Goal: Task Accomplishment & Management: Manage account settings

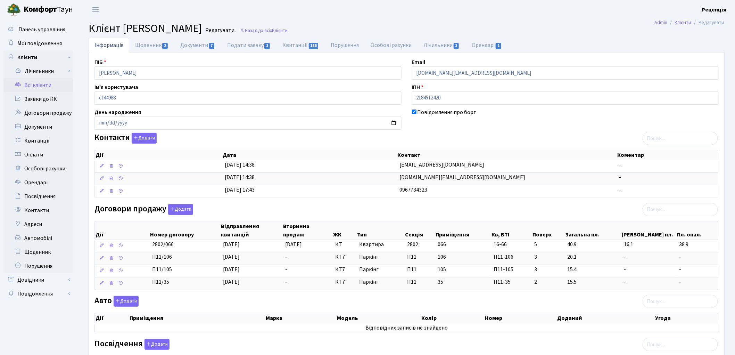
click at [40, 79] on link "Всі клієнти" at bounding box center [37, 85] width 69 height 14
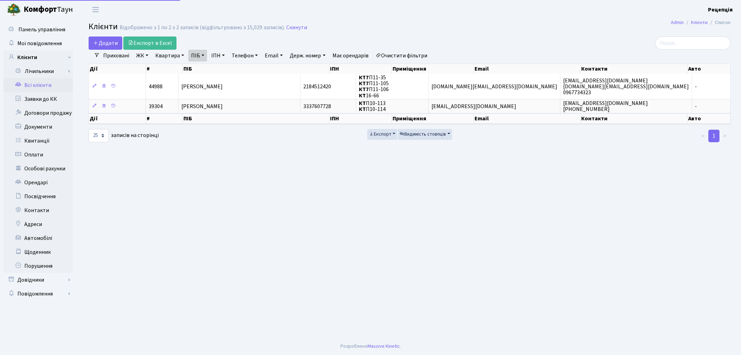
select select "25"
click at [405, 56] on link "Очистити фільтри" at bounding box center [401, 56] width 57 height 12
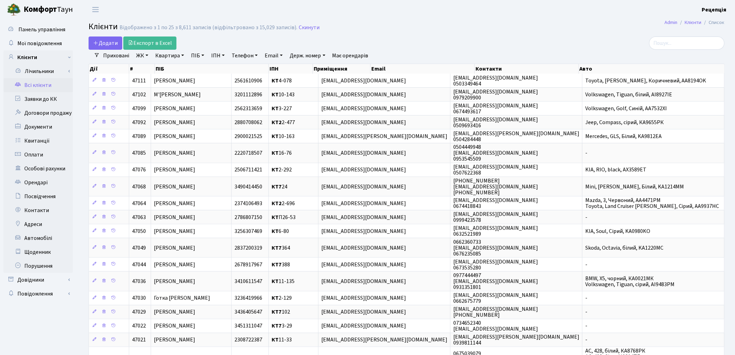
click at [138, 55] on link "ЖК" at bounding box center [142, 56] width 18 height 12
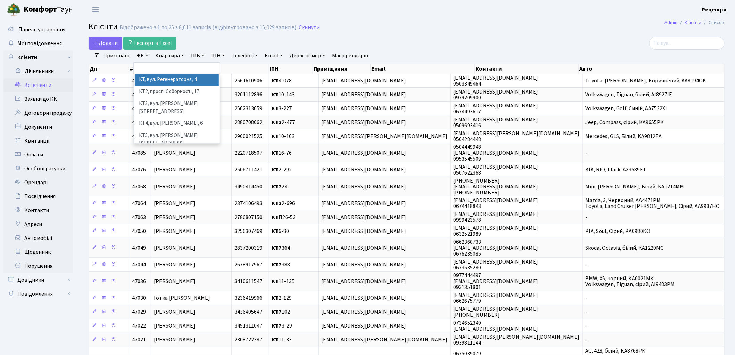
click at [152, 82] on li "КТ, вул. Регенераторна, 4" at bounding box center [177, 80] width 84 height 12
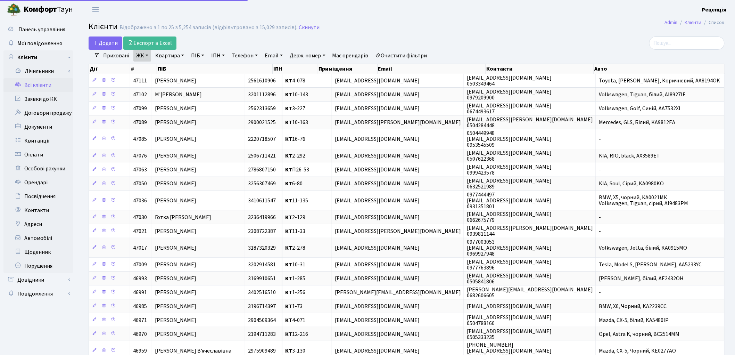
click at [171, 57] on link "Квартира" at bounding box center [169, 56] width 34 height 12
type input "16-14"
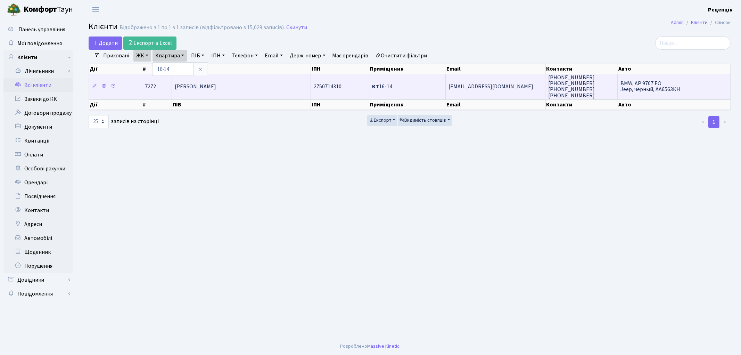
click at [222, 81] on td "Дубина Денис Олександрович" at bounding box center [241, 86] width 139 height 25
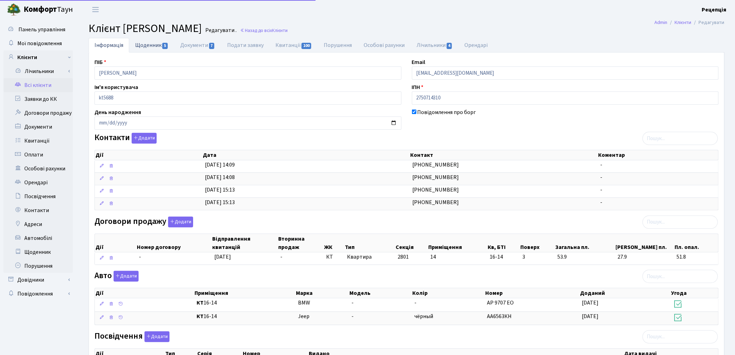
click at [154, 48] on link "Щоденник 5" at bounding box center [151, 45] width 45 height 14
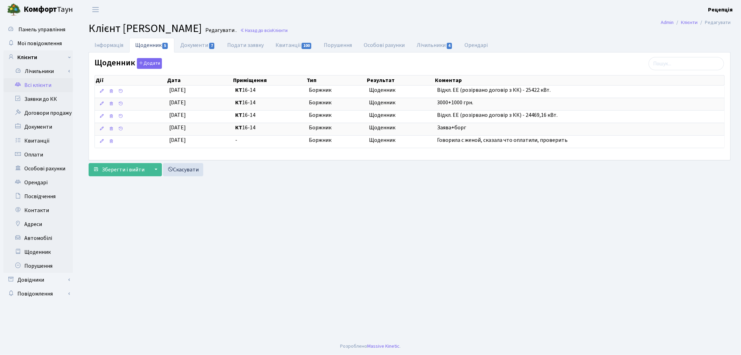
click at [51, 83] on link "Всі клієнти" at bounding box center [37, 85] width 69 height 14
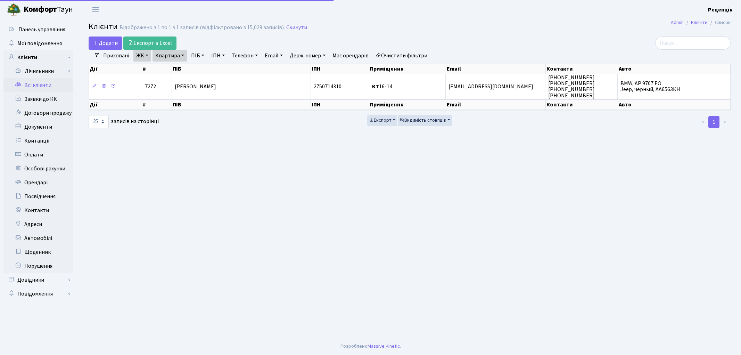
select select "25"
click at [403, 57] on link "Очистити фільтри" at bounding box center [401, 56] width 57 height 12
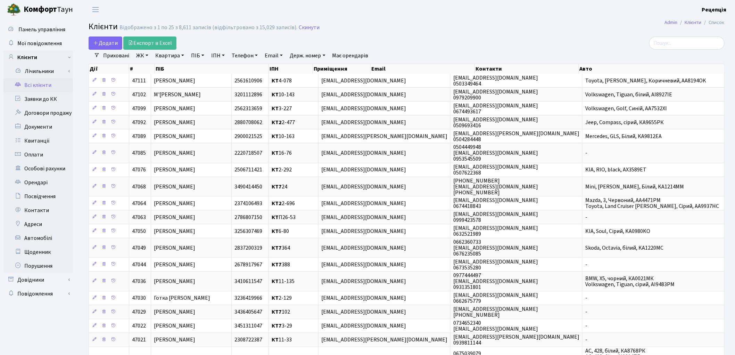
click at [147, 57] on link "ЖК" at bounding box center [142, 56] width 18 height 12
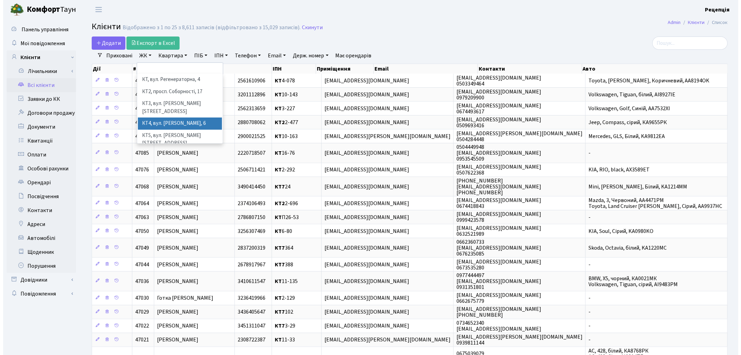
scroll to position [14, 0]
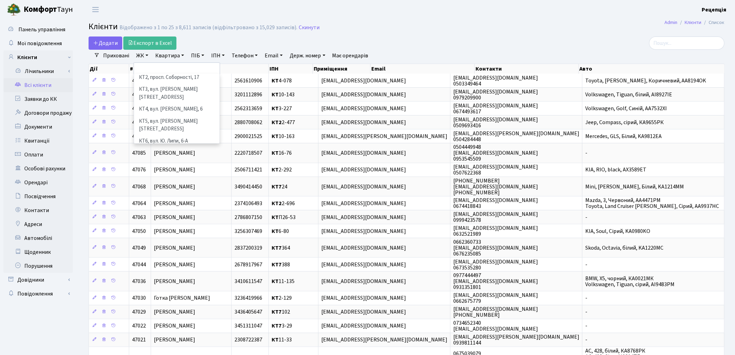
click at [194, 147] on li "КТ7, вул. Березнева, 12" at bounding box center [177, 157] width 84 height 20
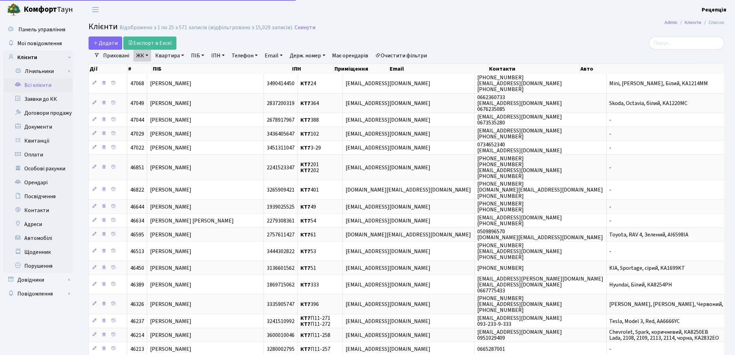
click at [172, 58] on link "Квартира" at bounding box center [169, 56] width 34 height 12
type input "357"
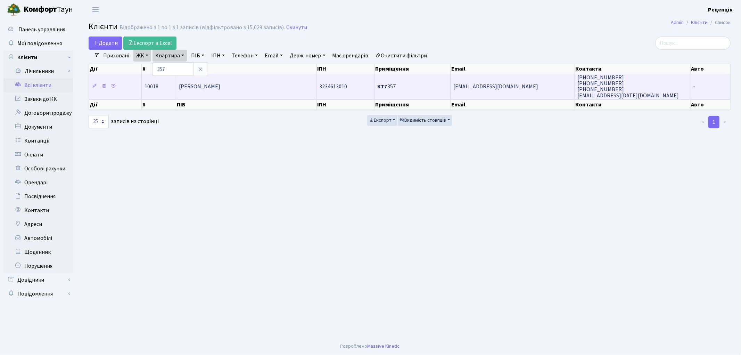
click at [288, 86] on td "[PERSON_NAME]" at bounding box center [246, 86] width 141 height 25
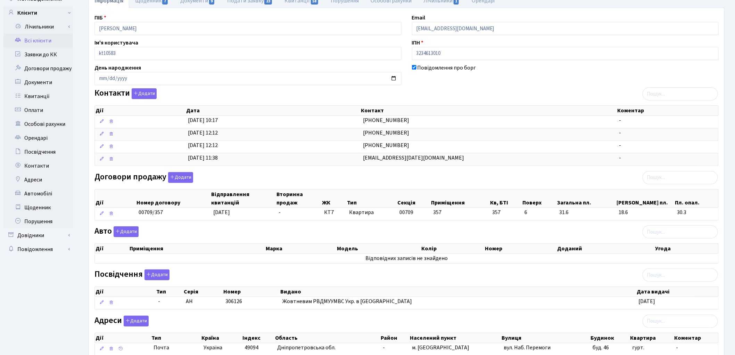
scroll to position [58, 0]
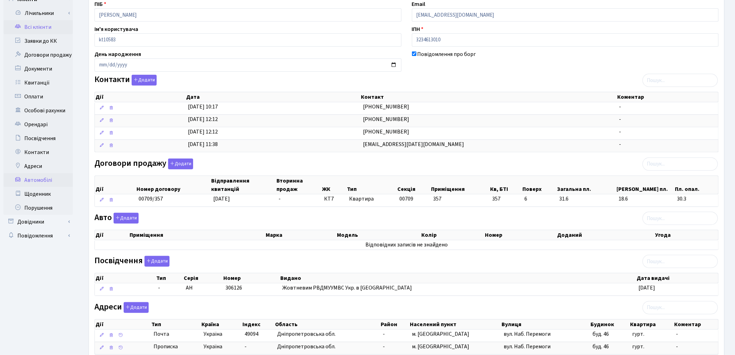
click at [38, 179] on link "Автомобілі" at bounding box center [37, 180] width 69 height 14
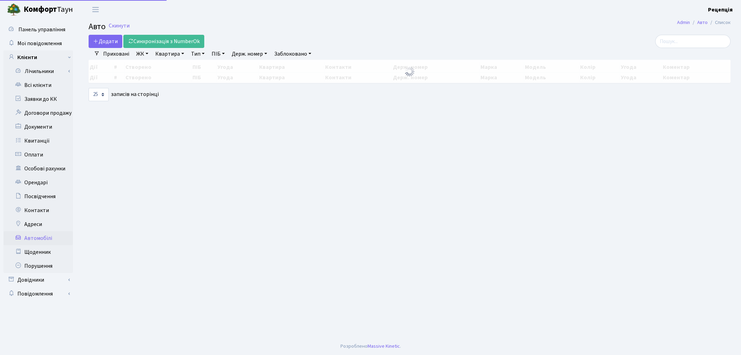
select select "25"
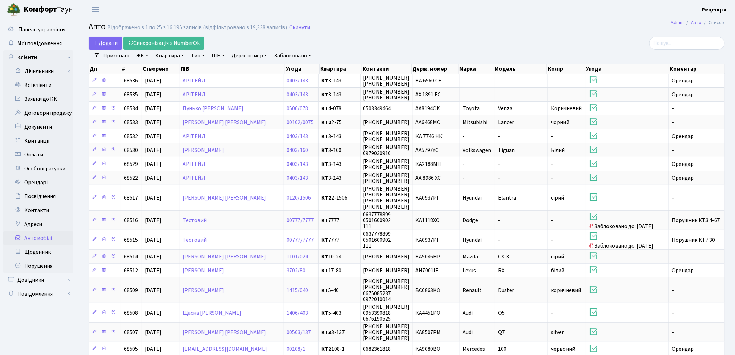
click at [250, 56] on link "Держ. номер" at bounding box center [249, 56] width 41 height 12
type input "5058"
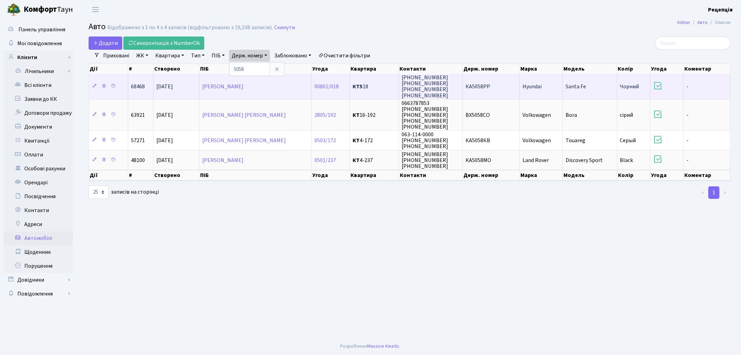
click at [488, 89] on span "КА5058РР" at bounding box center [477, 87] width 25 height 8
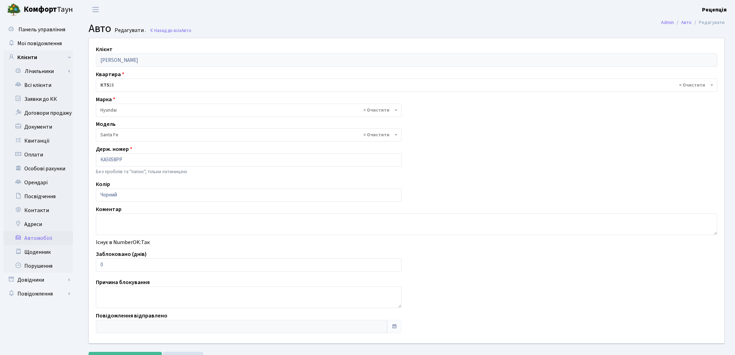
select select "1032"
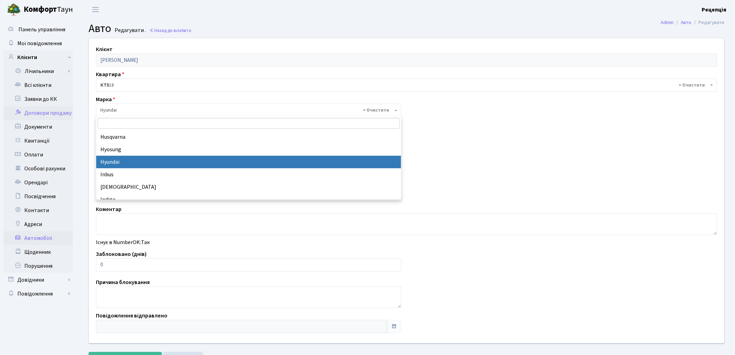
drag, startPoint x: 130, startPoint y: 108, endPoint x: 61, endPoint y: 109, distance: 68.4
click at [53, 108] on div "Панель управління Мої повідомлення Клієнти Лічильники Повірки" at bounding box center [367, 193] width 735 height 349
click at [46, 87] on link "Всі клієнти" at bounding box center [37, 85] width 69 height 14
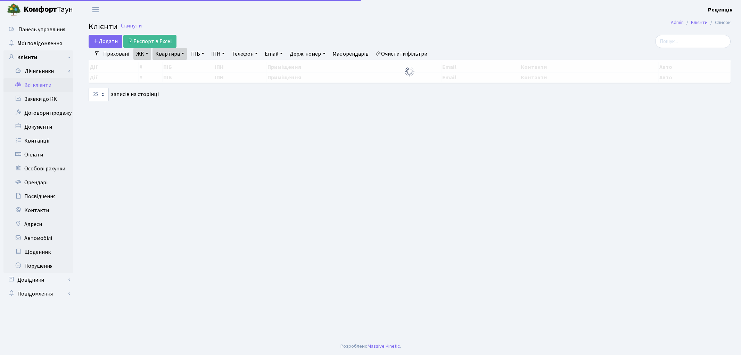
select select "25"
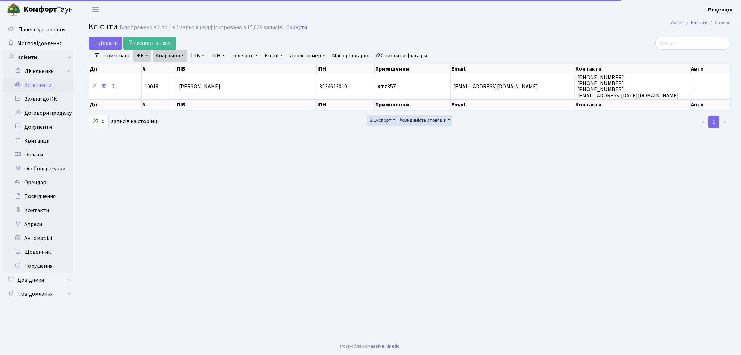
click at [405, 56] on link "Очистити фільтри" at bounding box center [401, 56] width 57 height 12
select select
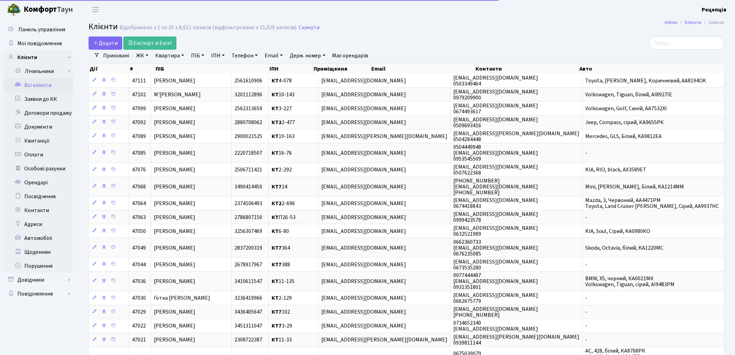
click at [140, 57] on link "ЖК" at bounding box center [142, 56] width 18 height 12
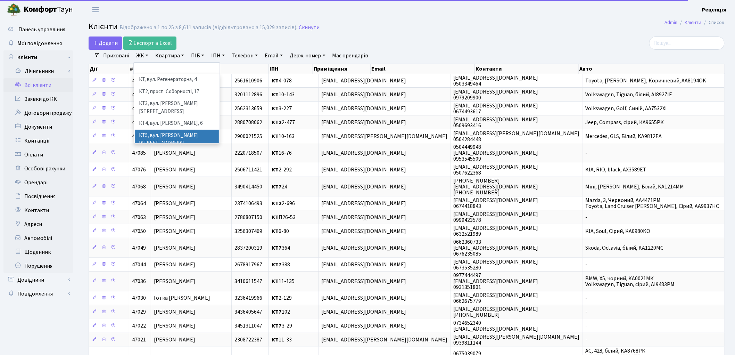
click at [196, 130] on li "КТ5, вул. Березнева, 14Б" at bounding box center [177, 140] width 84 height 20
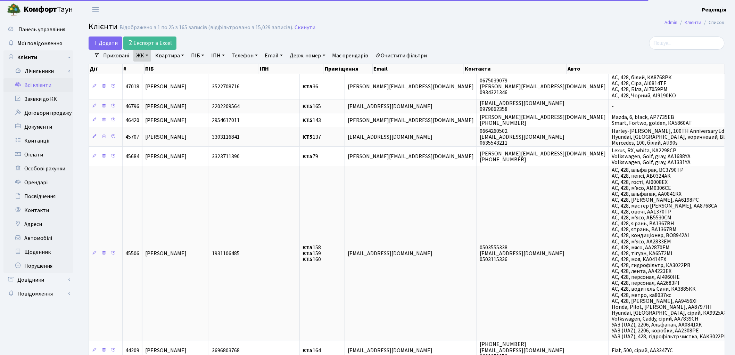
click at [176, 58] on link "Квартира" at bounding box center [169, 56] width 34 height 12
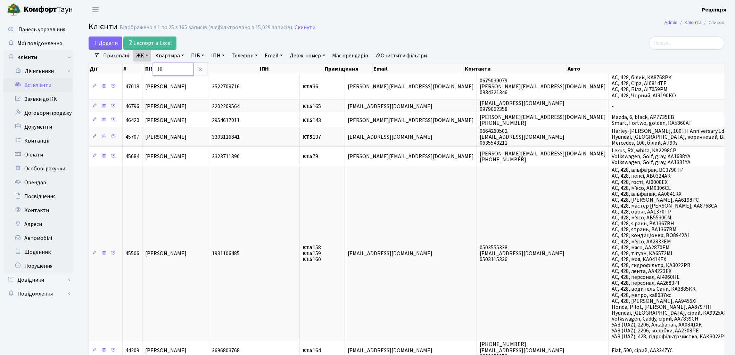
type input "18"
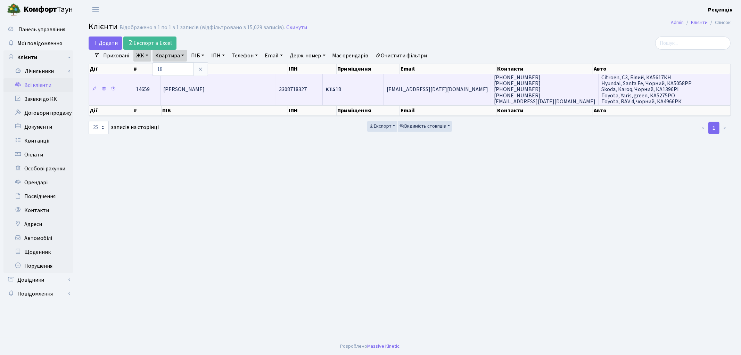
click at [205, 89] on span "Кобзар Єлизавета Олександрівна" at bounding box center [183, 90] width 41 height 8
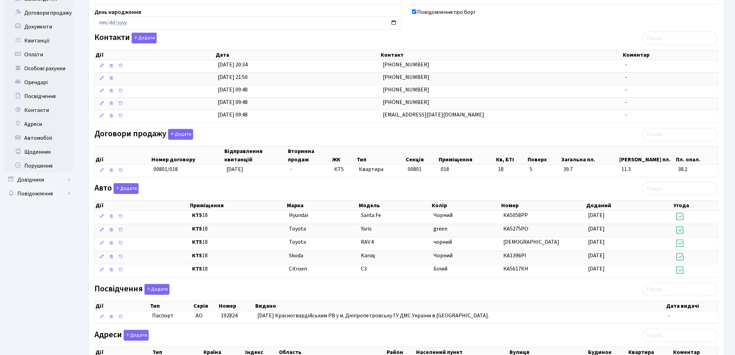
scroll to position [109, 0]
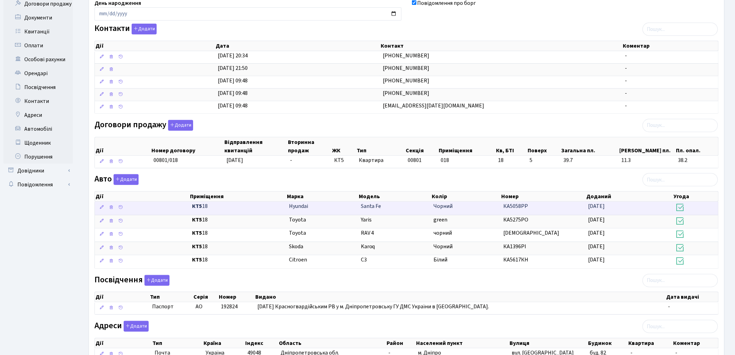
drag, startPoint x: 287, startPoint y: 206, endPoint x: 549, endPoint y: 207, distance: 262.6
click at [549, 207] on \<\/span\>\a "КТ5 18 Hyundai Santa Fe Чорний КА5058РР 01.10.2025" at bounding box center [406, 207] width 623 height 13
copy \<\/span\>\a "Hyundai Santa Fe Чорний КА5058РР"
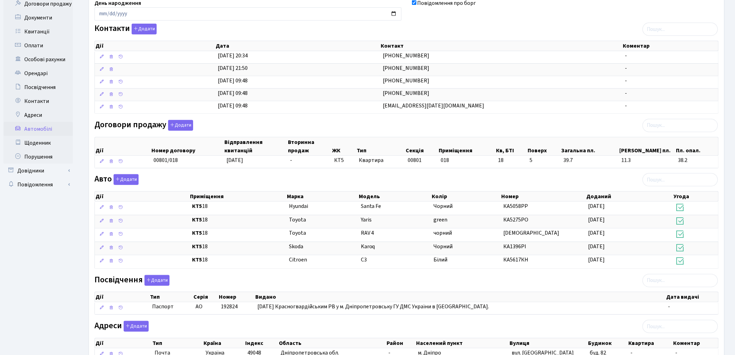
click at [42, 130] on link "Автомобілі" at bounding box center [37, 129] width 69 height 14
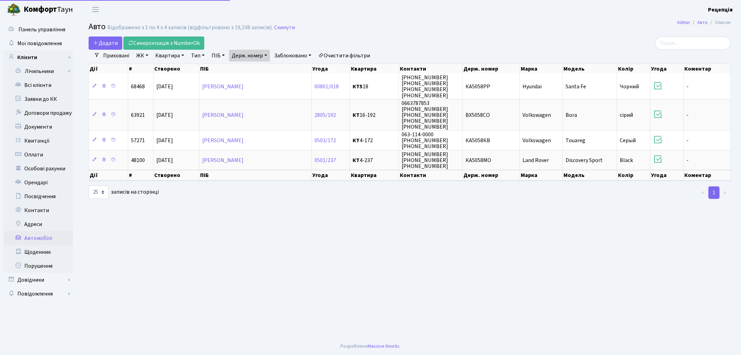
select select "25"
click at [347, 53] on link "Очистити фільтри" at bounding box center [343, 56] width 57 height 12
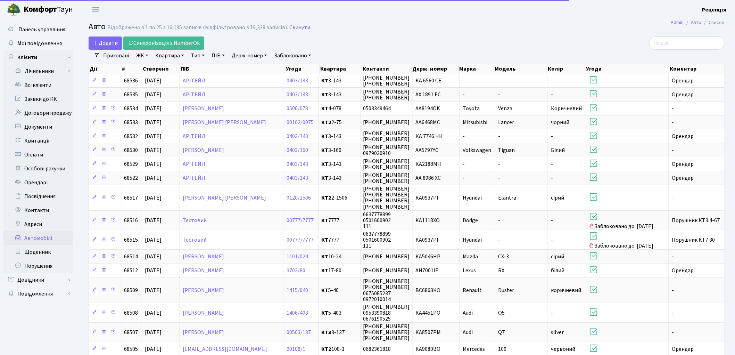
click at [249, 58] on link "Держ. номер" at bounding box center [249, 56] width 41 height 12
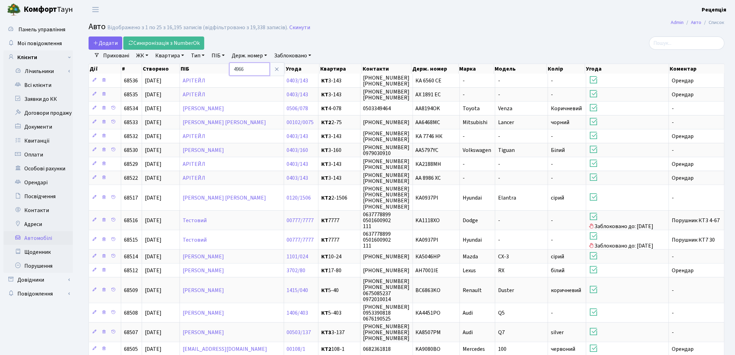
type input "4966"
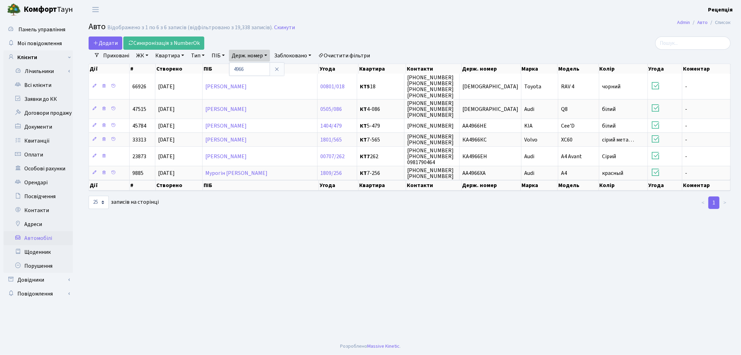
click at [336, 54] on link "Очистити фільтри" at bounding box center [343, 56] width 57 height 12
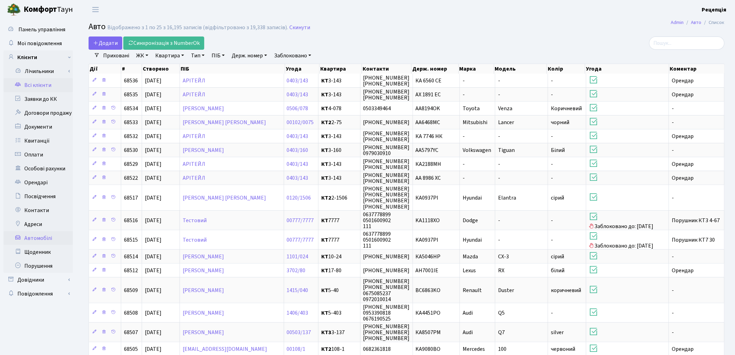
click at [36, 87] on link "Всі клієнти" at bounding box center [37, 85] width 69 height 14
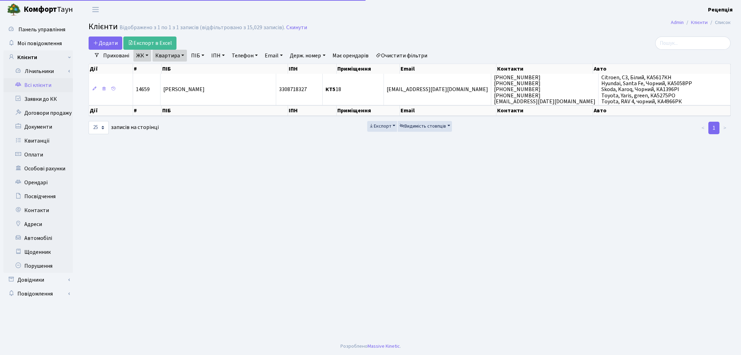
select select "25"
click at [400, 54] on link "Очистити фільтри" at bounding box center [401, 56] width 57 height 12
select select
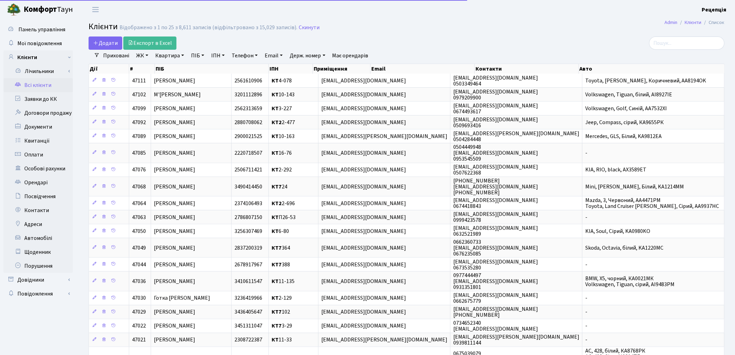
click at [145, 56] on link "ЖК" at bounding box center [142, 56] width 18 height 12
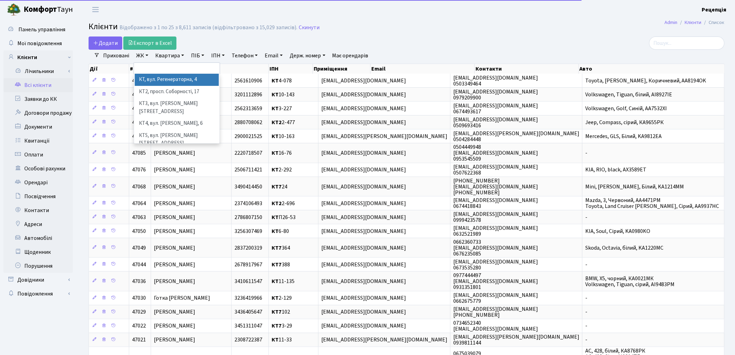
click at [155, 80] on li "КТ, вул. Регенераторна, 4" at bounding box center [177, 80] width 84 height 12
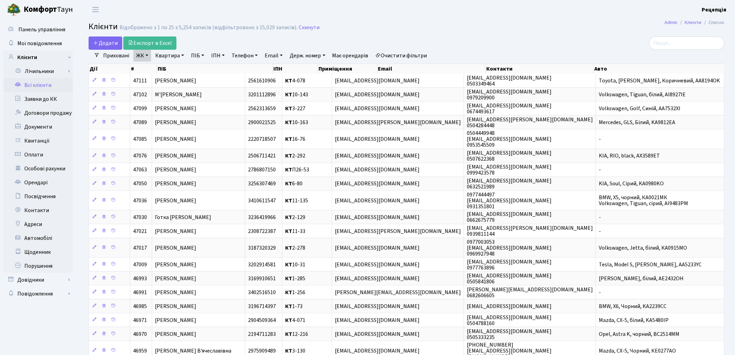
click at [175, 55] on link "Квартира" at bounding box center [169, 56] width 34 height 12
type input "16-14"
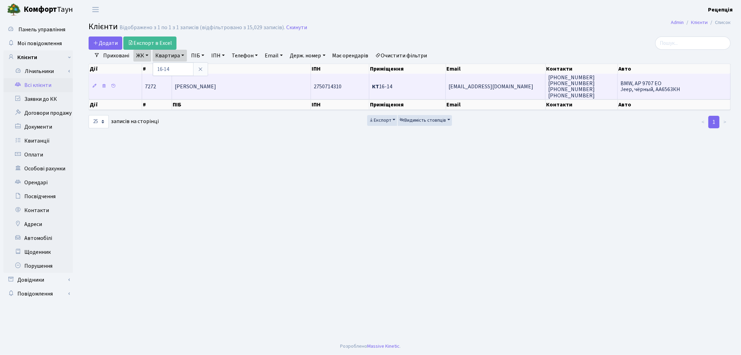
click at [211, 85] on span "Дубина Денис Олександрович" at bounding box center [195, 87] width 41 height 8
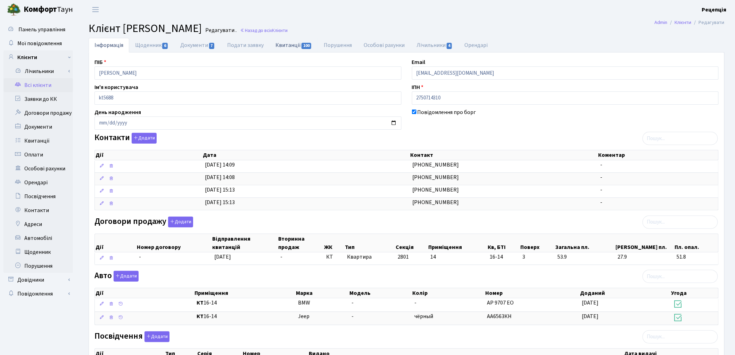
click at [291, 47] on link "Квитанції 100" at bounding box center [294, 45] width 48 height 14
select select "25"
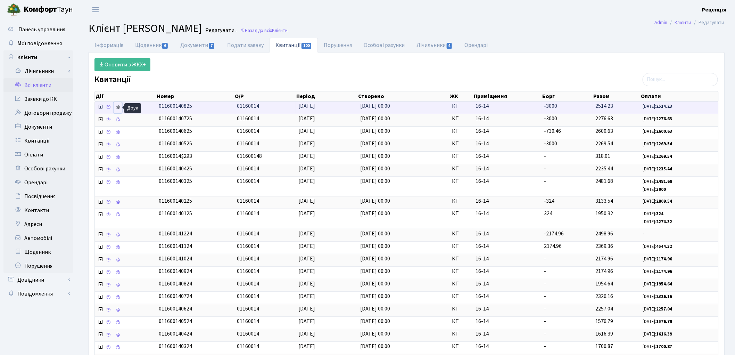
click at [117, 108] on icon at bounding box center [117, 107] width 5 height 5
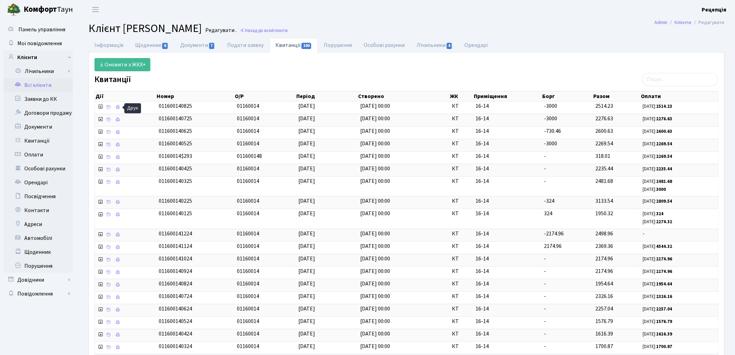
click at [57, 87] on link "Всі клієнти" at bounding box center [37, 85] width 69 height 14
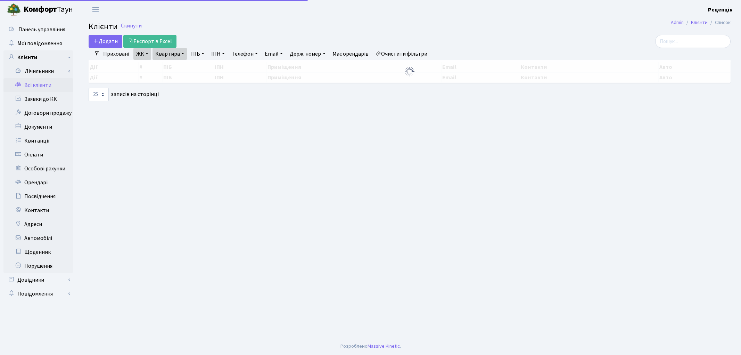
select select "25"
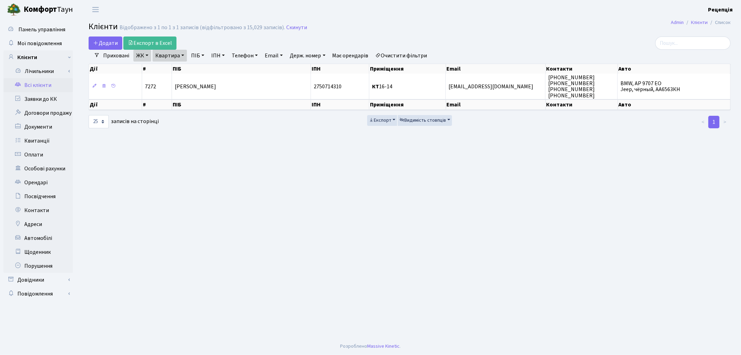
click at [394, 56] on link "Очистити фільтри" at bounding box center [401, 56] width 57 height 12
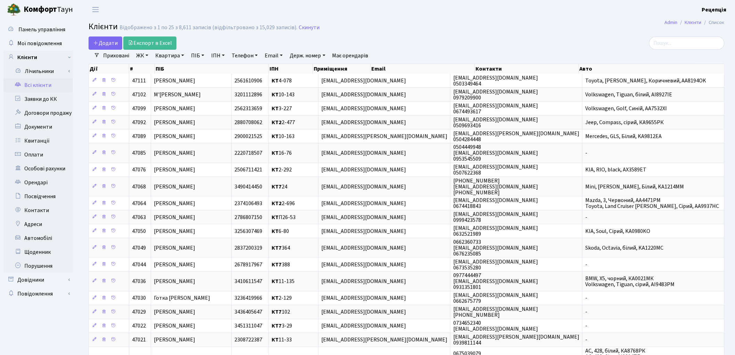
click at [147, 56] on link "ЖК" at bounding box center [142, 56] width 18 height 12
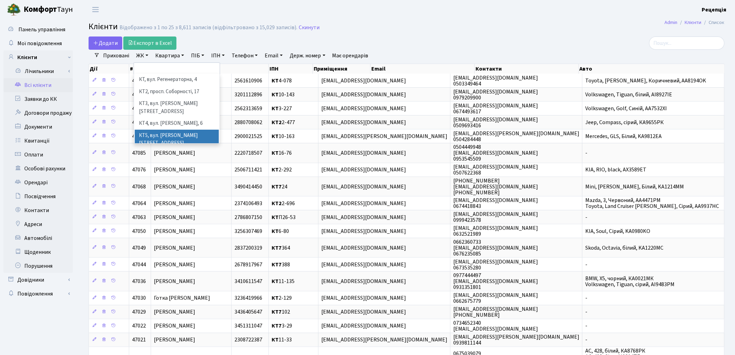
click at [197, 130] on li "КТ5, вул. Березнева, 14Б" at bounding box center [177, 140] width 84 height 20
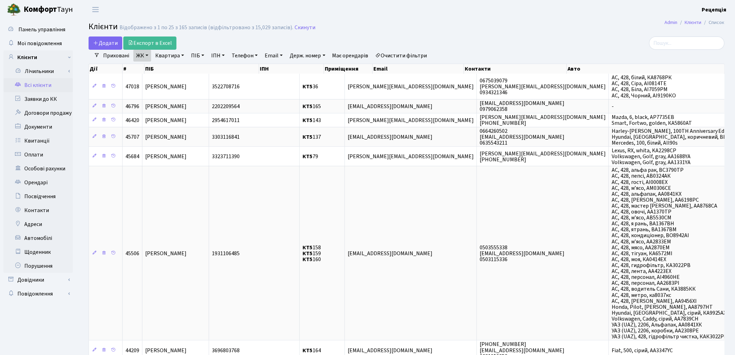
click at [176, 53] on link "Квартира" at bounding box center [169, 56] width 34 height 12
type input "148"
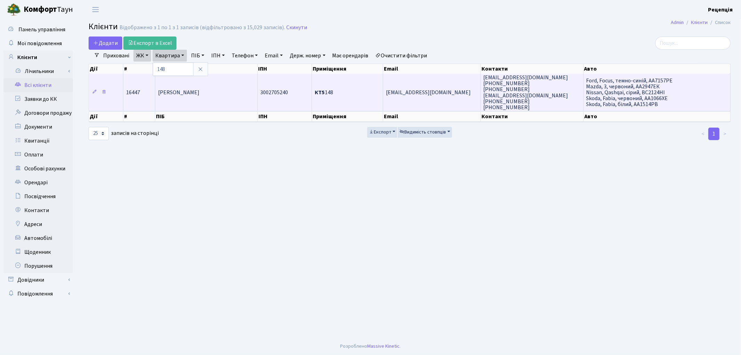
click at [246, 93] on td "Бірзул Марина Іванівна" at bounding box center [206, 92] width 102 height 37
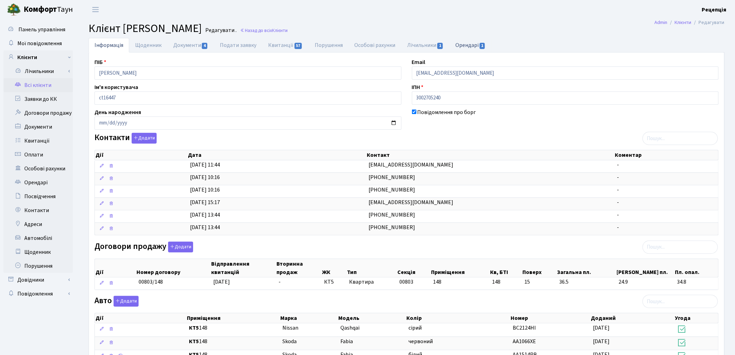
click at [465, 45] on link "Орендарі 1" at bounding box center [470, 45] width 42 height 14
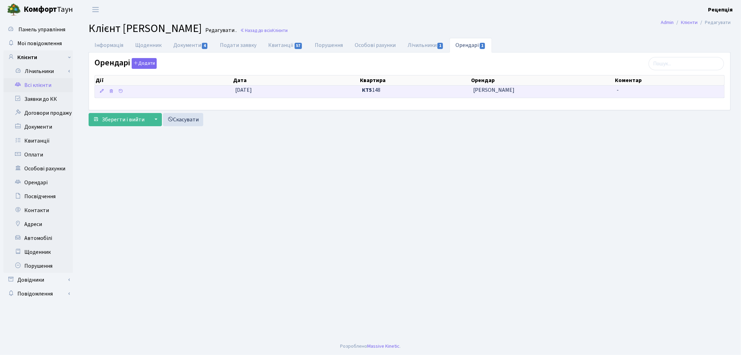
click at [486, 89] on span "[PERSON_NAME]" at bounding box center [542, 90] width 138 height 8
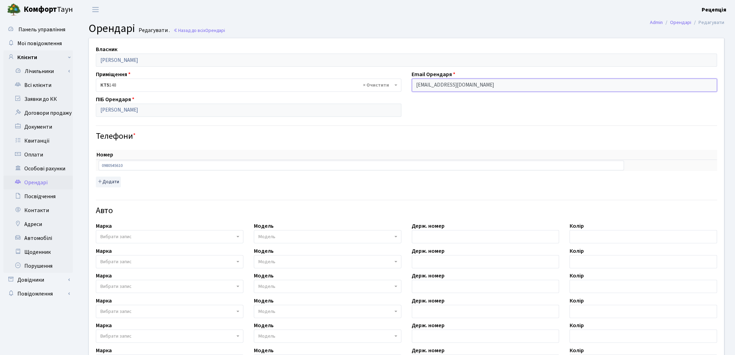
click at [461, 86] on input "gol-82@ukr.net" at bounding box center [565, 84] width 306 height 13
click at [468, 84] on input "gol-82@ukr.net" at bounding box center [565, 84] width 306 height 13
click at [469, 107] on div "Власник Бірзул Марина Іванівна Приміщення - <b>КТ5</b>&nbsp;&nbsp;&nbsp;148 × К…" at bounding box center [407, 244] width 646 height 412
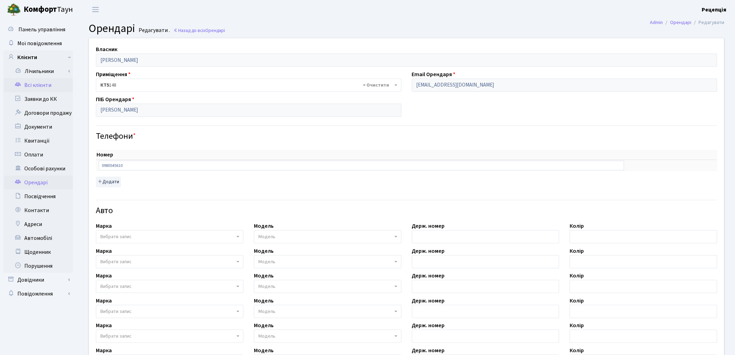
click at [45, 83] on link "Всі клієнти" at bounding box center [37, 85] width 69 height 14
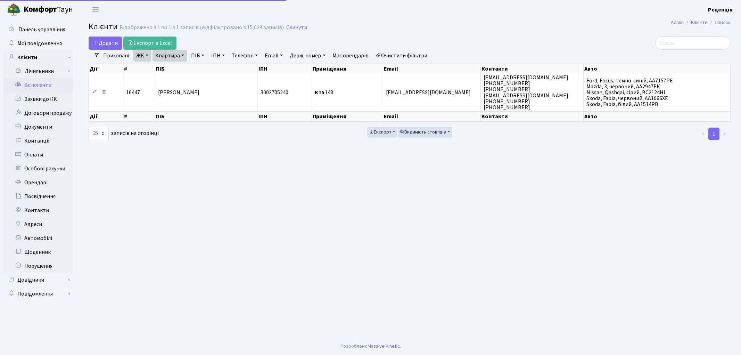
select select "25"
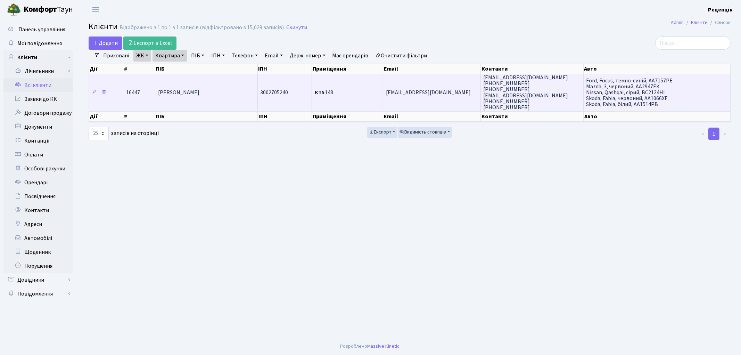
click at [258, 81] on td "3002705240" at bounding box center [285, 92] width 55 height 37
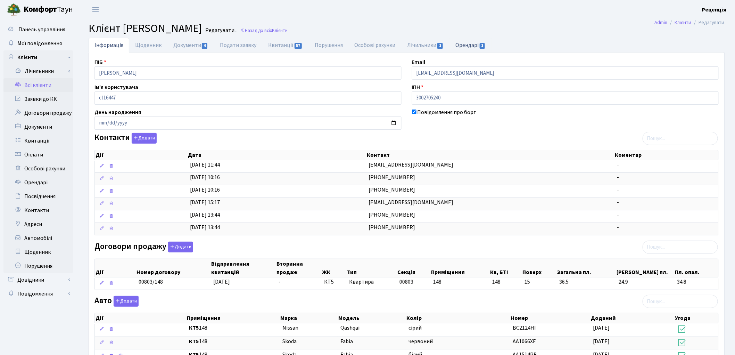
click at [477, 47] on link "Орендарі 1" at bounding box center [470, 45] width 42 height 14
select select "25"
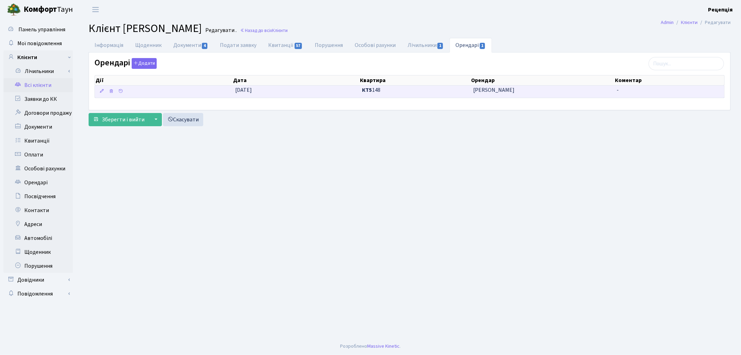
click at [384, 91] on span "КТ5 148" at bounding box center [415, 90] width 106 height 8
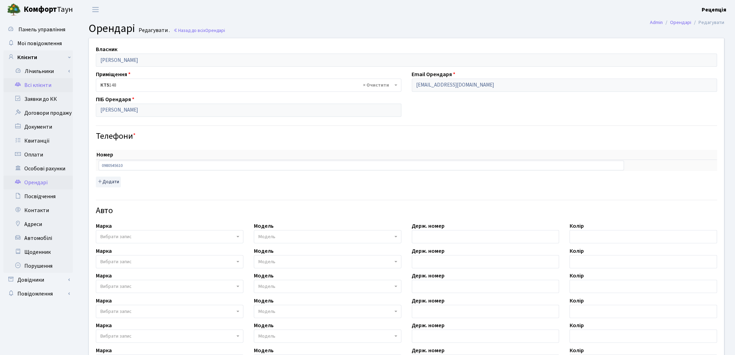
click at [44, 87] on link "Всі клієнти" at bounding box center [37, 85] width 69 height 14
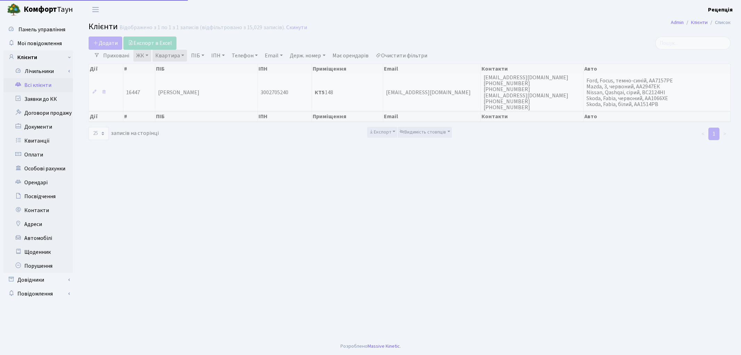
select select "25"
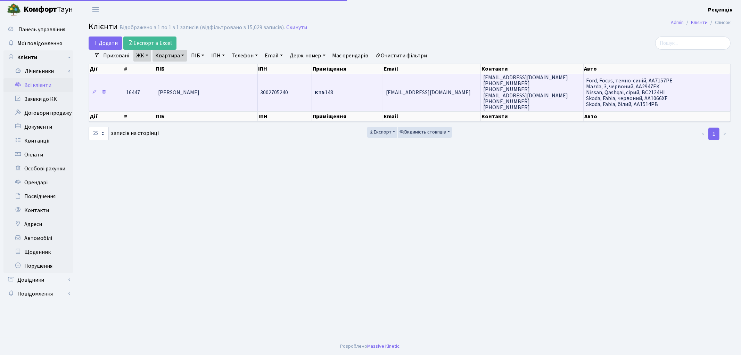
click at [254, 99] on td "[PERSON_NAME]" at bounding box center [206, 92] width 102 height 37
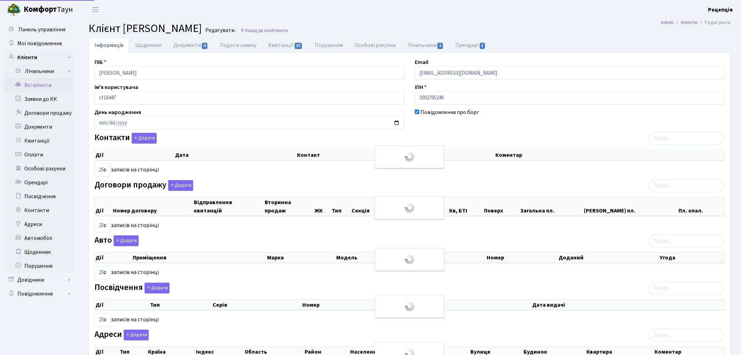
select select "25"
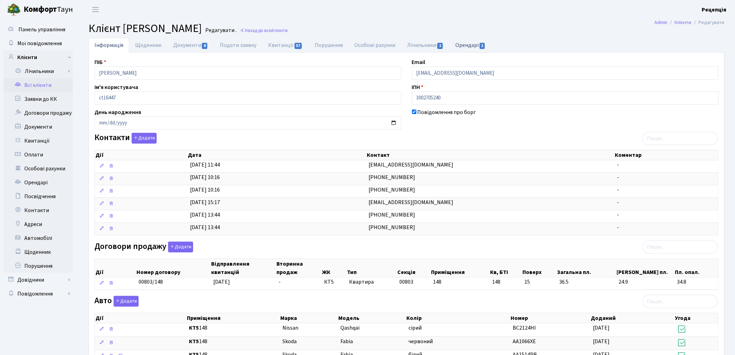
click at [466, 46] on link "Орендарі 1" at bounding box center [470, 45] width 42 height 14
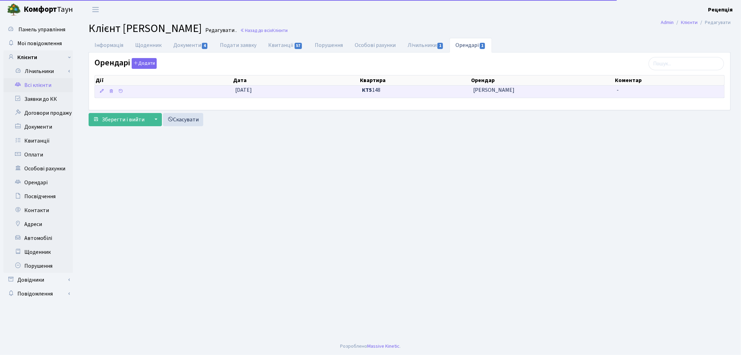
click at [252, 92] on span "[DATE]" at bounding box center [243, 90] width 17 height 8
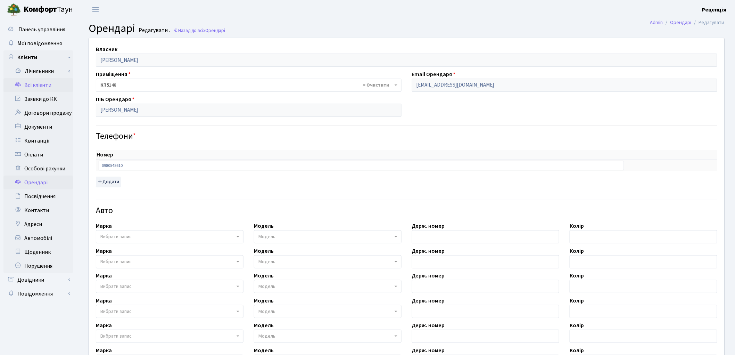
click at [47, 85] on link "Всі клієнти" at bounding box center [37, 85] width 69 height 14
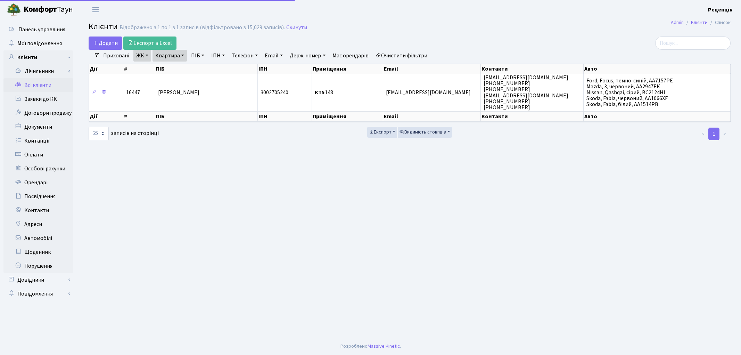
select select "25"
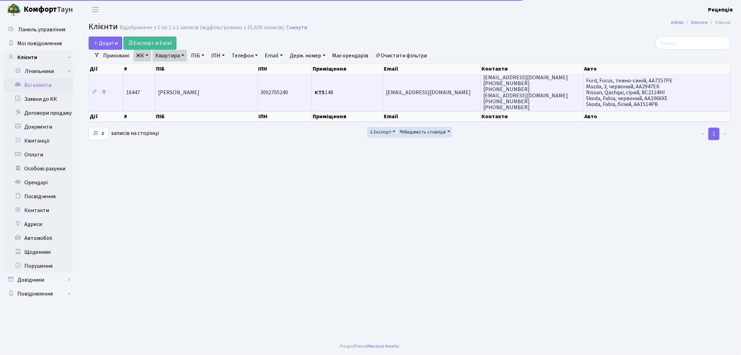
click at [227, 105] on td "[PERSON_NAME]" at bounding box center [206, 92] width 102 height 37
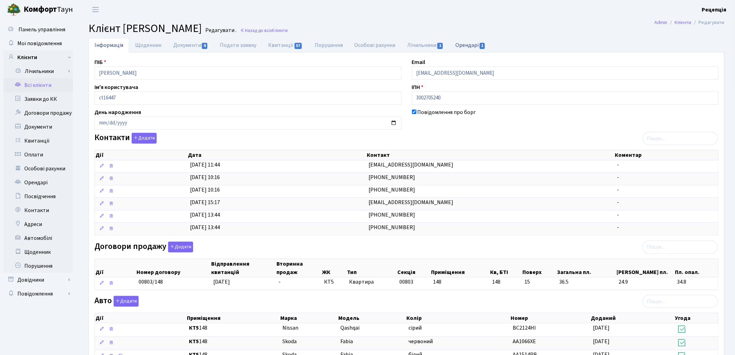
click at [476, 49] on link "Орендарі 1" at bounding box center [470, 45] width 42 height 14
select select "25"
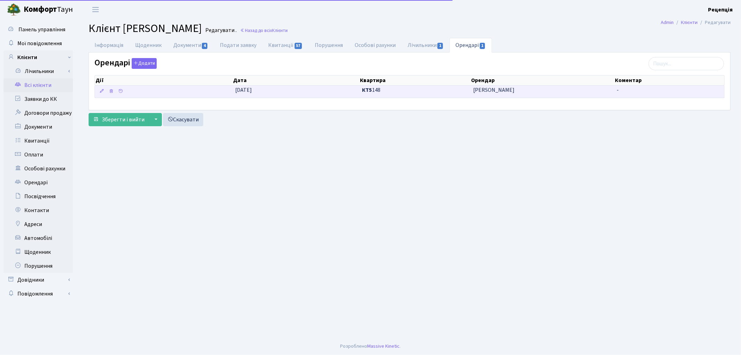
click at [487, 90] on span "[PERSON_NAME]" at bounding box center [542, 90] width 138 height 8
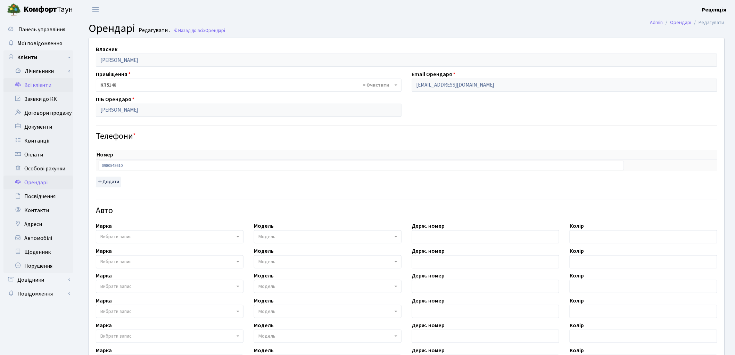
click at [34, 88] on link "Всі клієнти" at bounding box center [37, 85] width 69 height 14
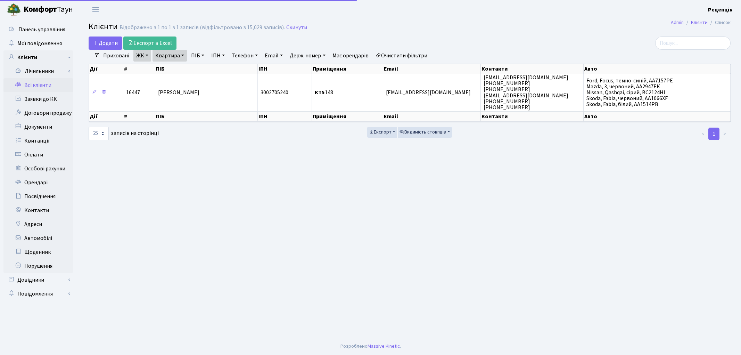
select select "25"
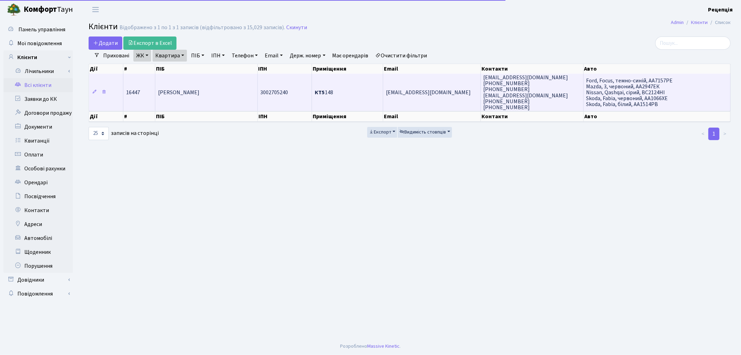
click at [243, 86] on td "Бірзул Марина Іванівна" at bounding box center [206, 92] width 102 height 37
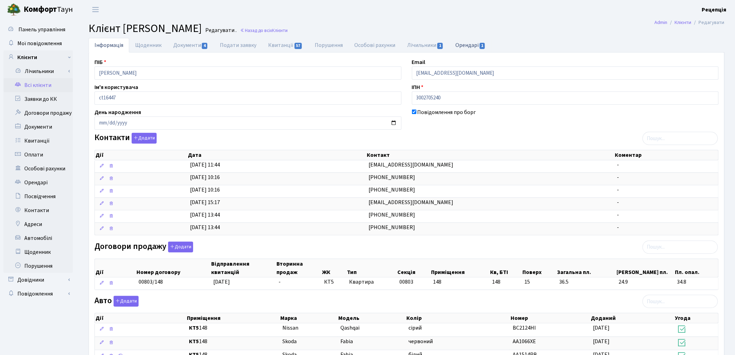
click at [466, 44] on link "Орендарі 1" at bounding box center [470, 45] width 42 height 14
select select "25"
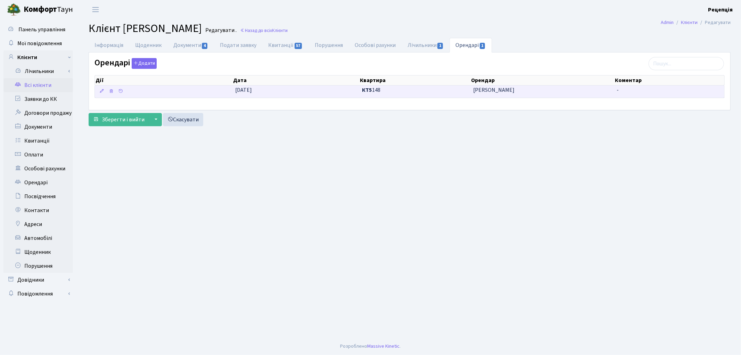
click at [383, 89] on span "КТ5 148" at bounding box center [415, 90] width 106 height 8
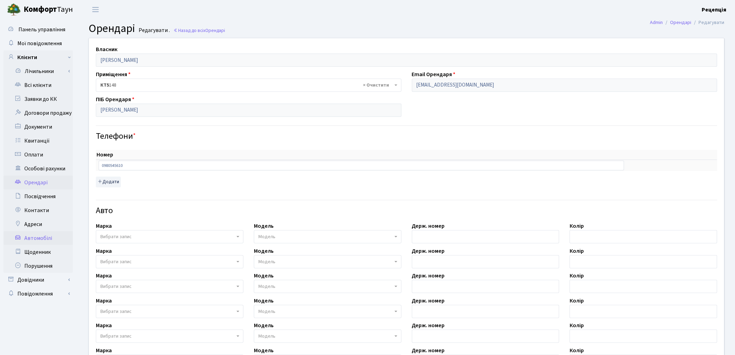
click at [41, 237] on link "Автомобілі" at bounding box center [37, 238] width 69 height 14
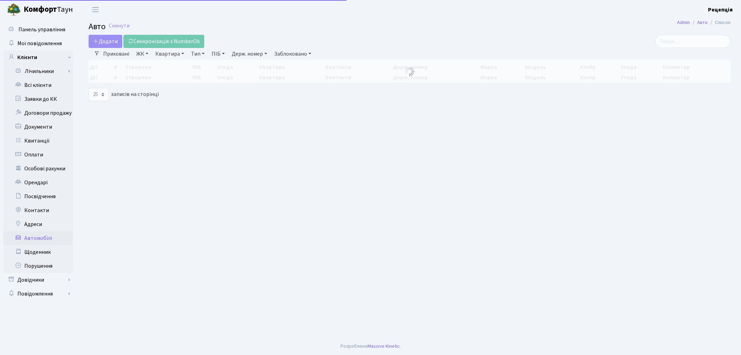
select select "25"
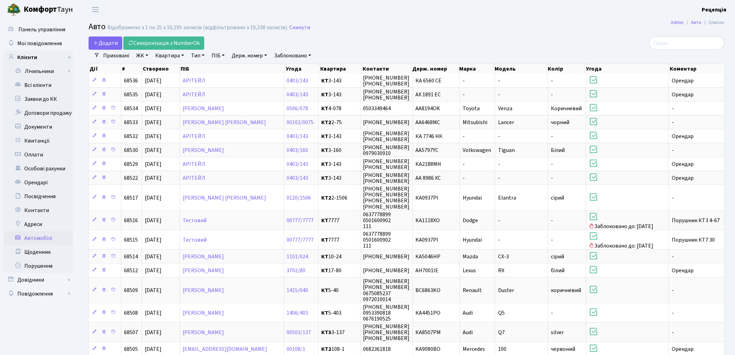
click at [254, 55] on link "Держ. номер" at bounding box center [249, 56] width 41 height 12
type input "8511"
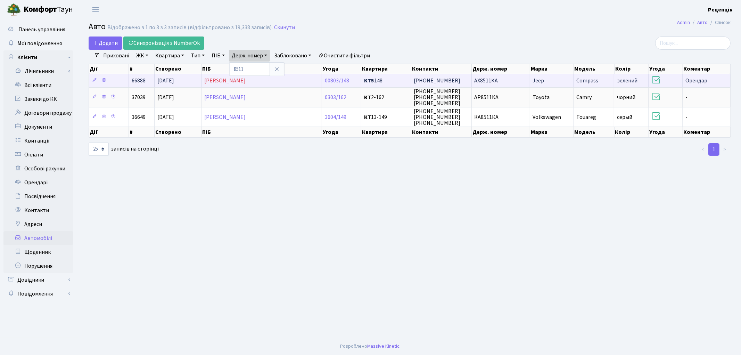
click at [489, 79] on span "АХ8511КА" at bounding box center [486, 81] width 24 height 8
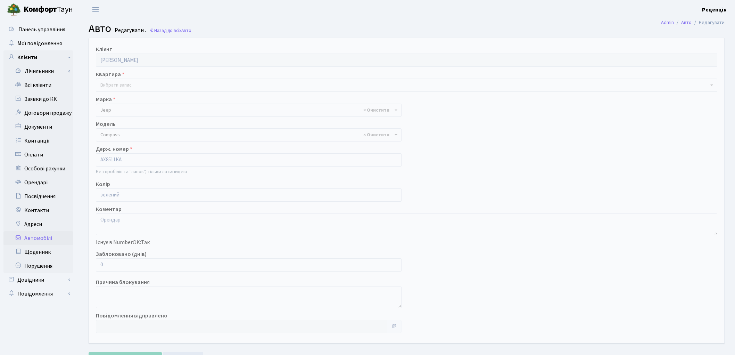
select select "1138"
click at [136, 81] on span "Вибрати запис" at bounding box center [406, 84] width 621 height 13
click at [33, 84] on link "Всі клієнти" at bounding box center [37, 85] width 69 height 14
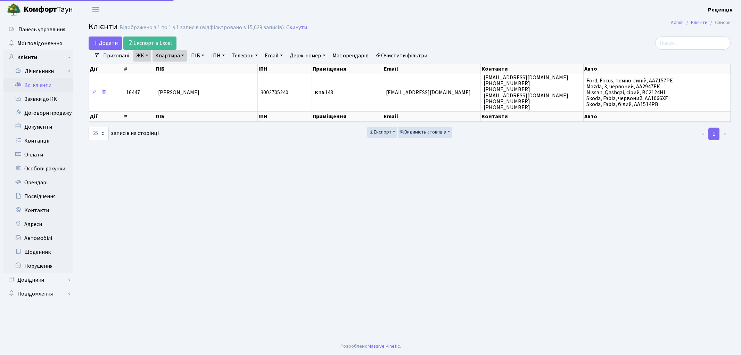
select select "25"
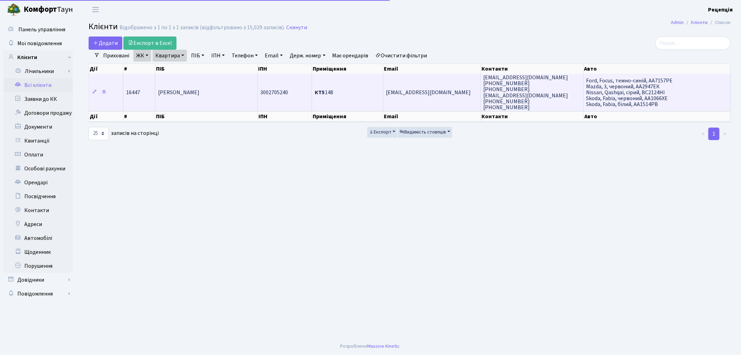
click at [230, 96] on td "[PERSON_NAME]" at bounding box center [206, 92] width 102 height 37
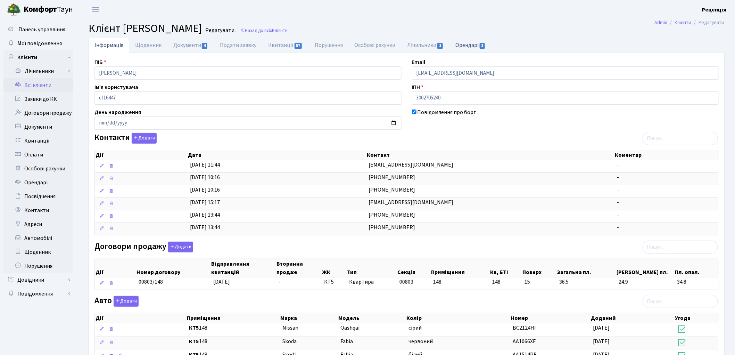
click at [467, 51] on link "Орендарі 1" at bounding box center [470, 45] width 42 height 14
select select "25"
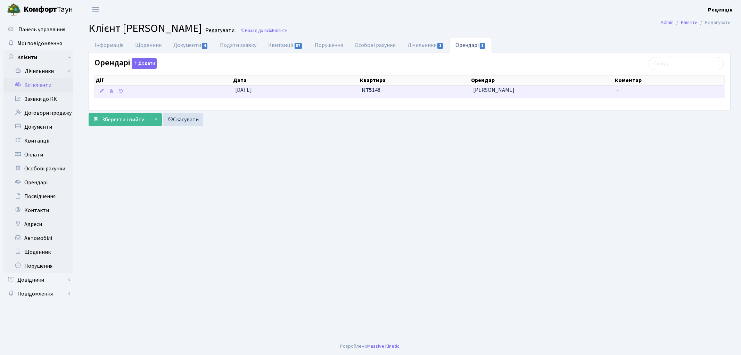
click at [375, 93] on span "КТ5 148" at bounding box center [415, 90] width 106 height 8
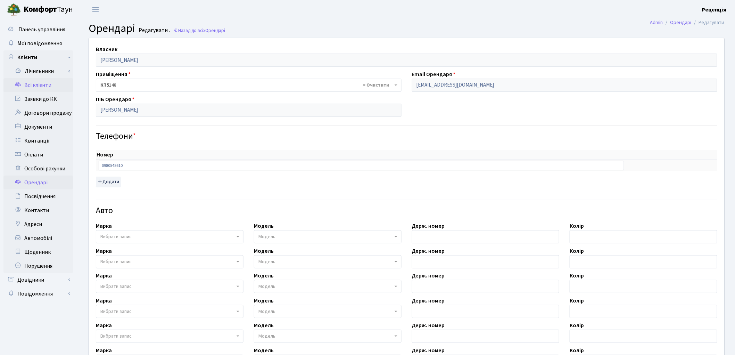
click at [50, 88] on link "Всі клієнти" at bounding box center [37, 85] width 69 height 14
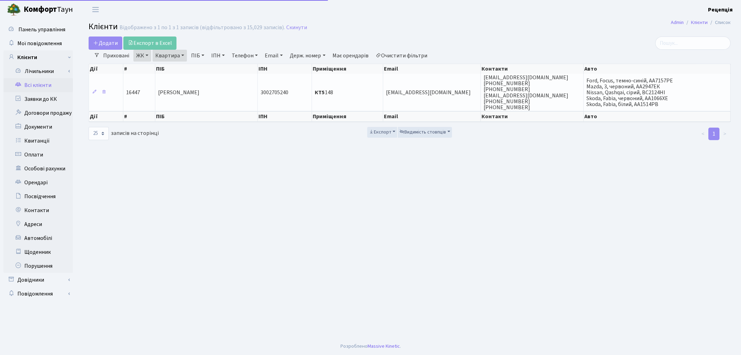
select select "25"
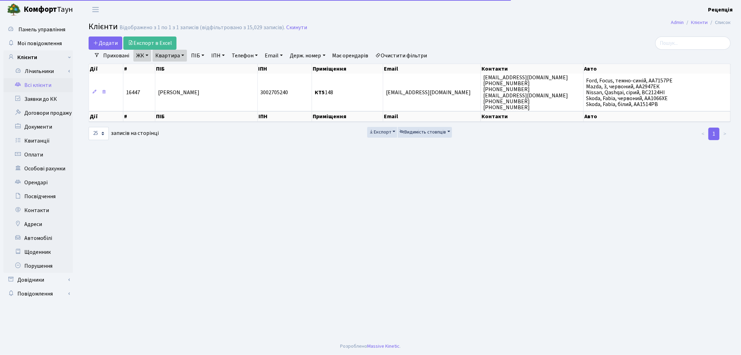
click at [403, 57] on link "Очистити фільтри" at bounding box center [401, 56] width 57 height 12
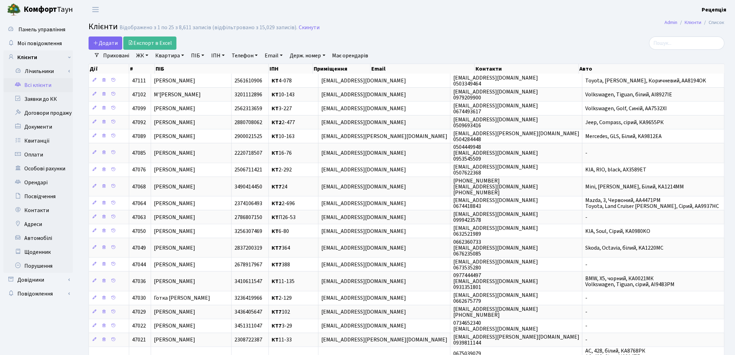
click at [144, 55] on link "ЖК" at bounding box center [142, 56] width 18 height 12
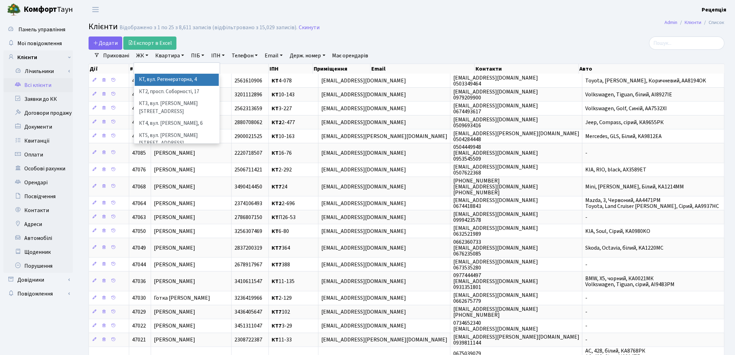
click at [161, 75] on li "КТ, вул. Регенераторна, 4" at bounding box center [177, 80] width 84 height 12
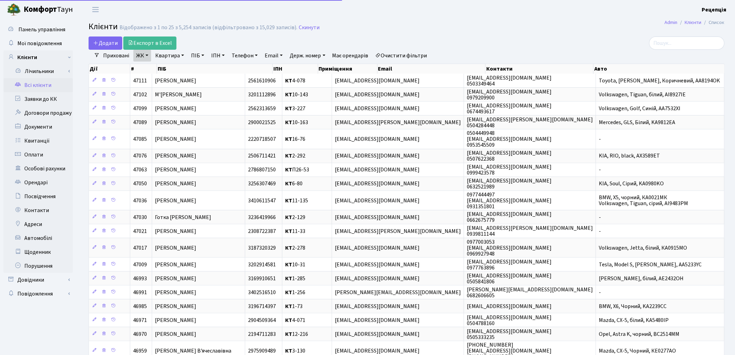
click at [167, 54] on link "Квартира" at bounding box center [169, 56] width 34 height 12
type input "10-200"
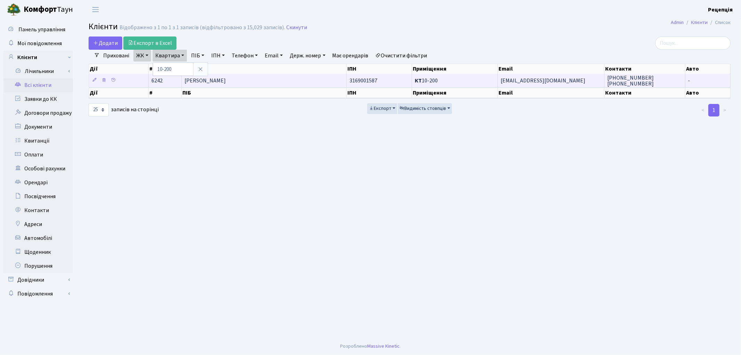
click at [226, 80] on span "Кислицина [PERSON_NAME]" at bounding box center [204, 81] width 41 height 8
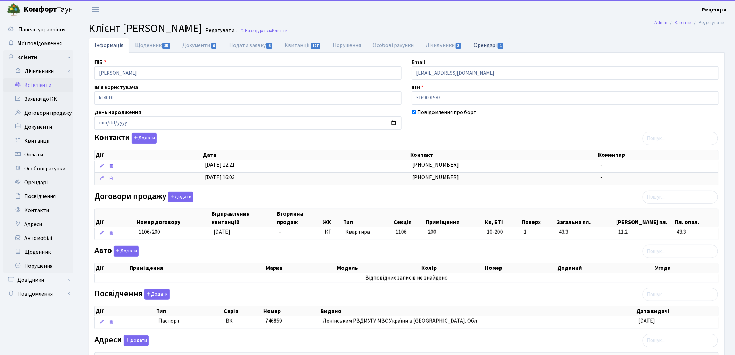
click at [491, 46] on link "Орендарі 1" at bounding box center [489, 45] width 42 height 14
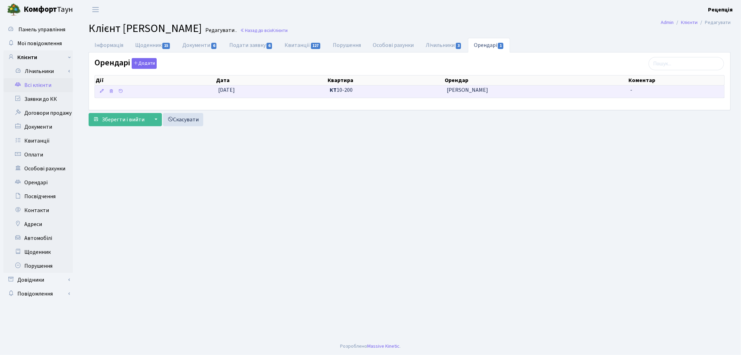
click at [463, 91] on span "[PERSON_NAME]" at bounding box center [536, 90] width 178 height 8
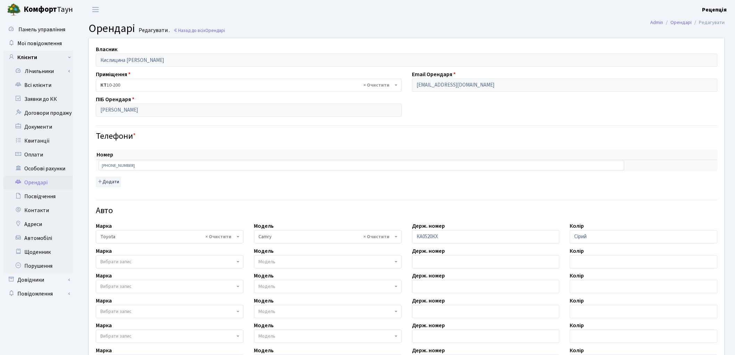
select select "2305"
click at [43, 84] on link "Всі клієнти" at bounding box center [37, 85] width 69 height 14
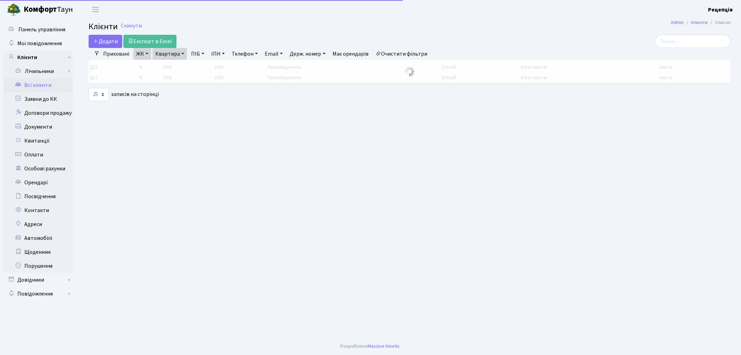
select select "25"
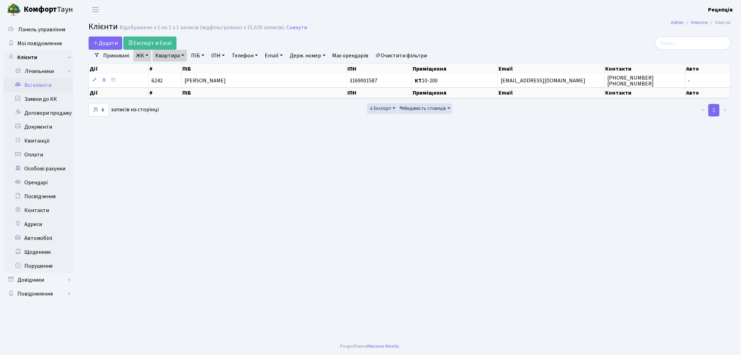
click at [409, 53] on link "Очистити фільтри" at bounding box center [401, 56] width 57 height 12
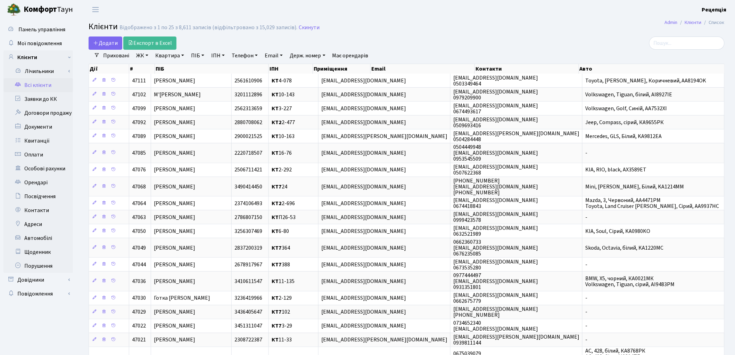
click at [144, 56] on link "ЖК" at bounding box center [142, 56] width 18 height 12
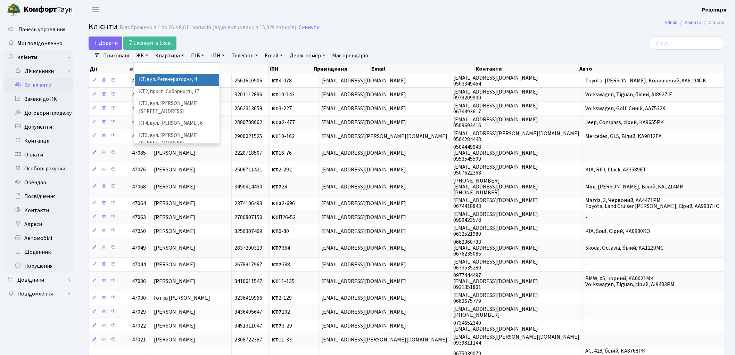
click at [148, 78] on li "КТ, вул. Регенераторна, 4" at bounding box center [177, 80] width 84 height 12
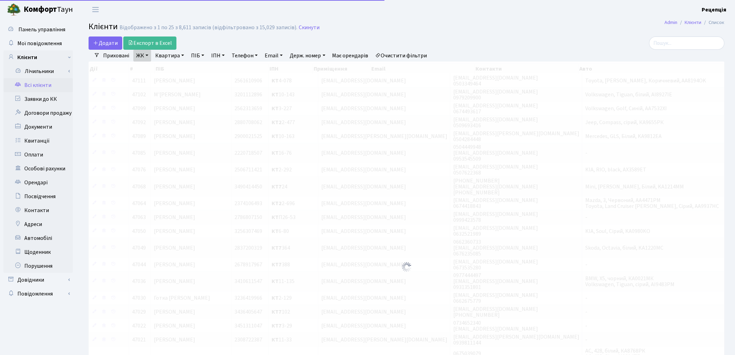
click at [167, 56] on link "Квартира" at bounding box center [169, 56] width 34 height 12
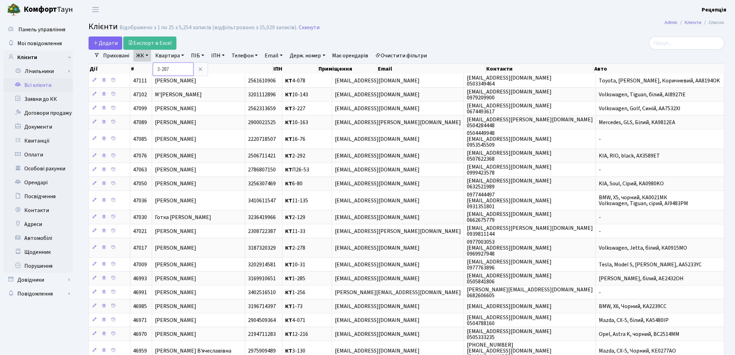
type input "3-287"
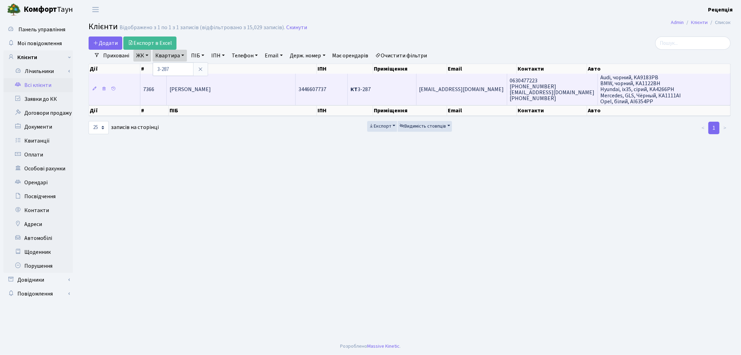
click at [211, 88] on span "Сохібов Мухаммад Бабаджанович" at bounding box center [189, 90] width 41 height 8
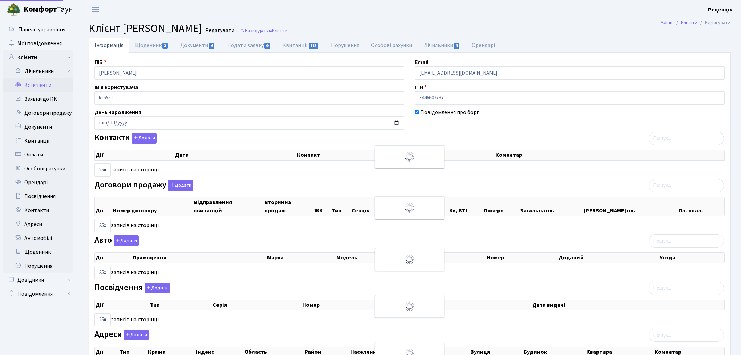
select select "25"
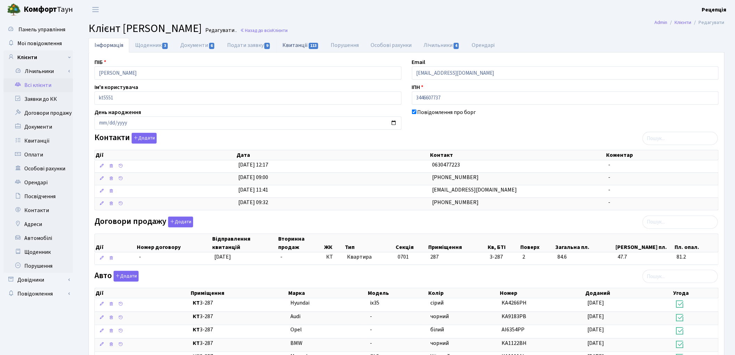
click at [297, 43] on link "Квитанції 113" at bounding box center [300, 45] width 48 height 14
select select "25"
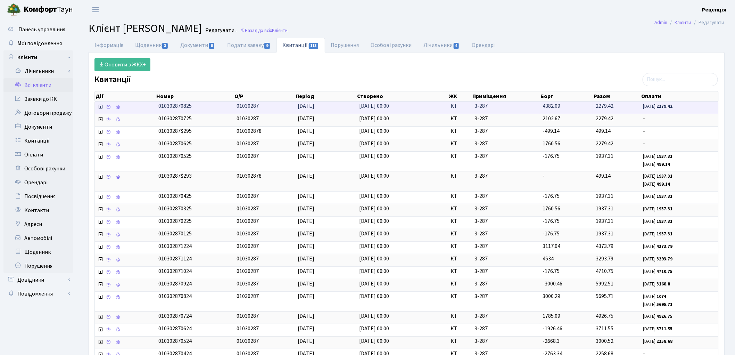
click at [123, 106] on td at bounding box center [125, 107] width 61 height 12
click at [121, 106] on link at bounding box center [118, 107] width 8 height 11
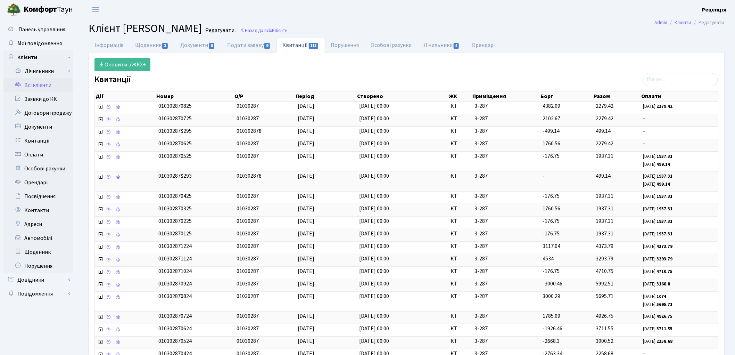
click at [43, 80] on link "Всі клієнти" at bounding box center [37, 85] width 69 height 14
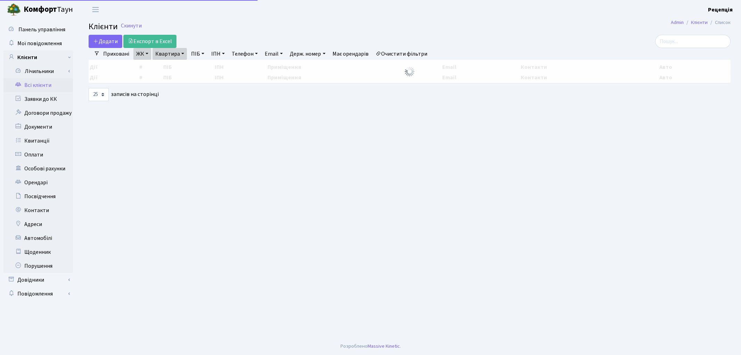
select select "25"
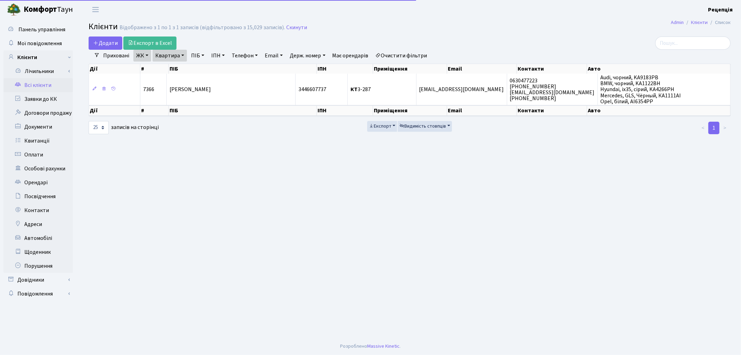
click at [403, 58] on link "Очистити фільтри" at bounding box center [401, 56] width 57 height 12
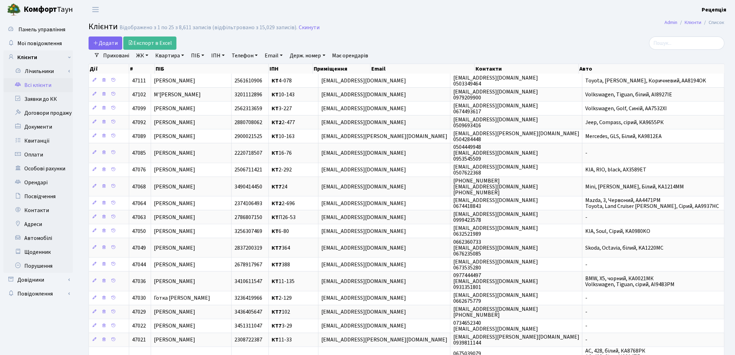
click at [144, 57] on link "ЖК" at bounding box center [142, 56] width 18 height 12
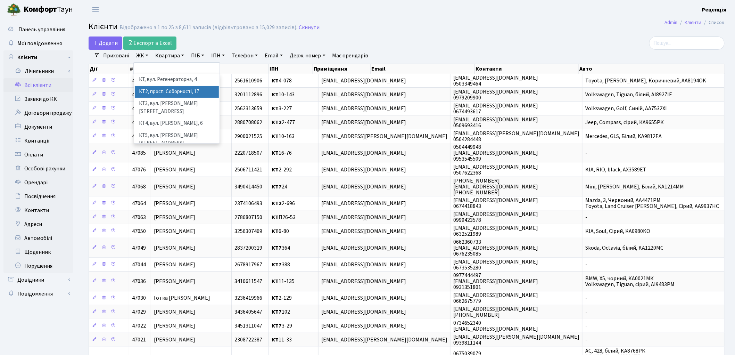
click at [171, 93] on li "КТ2, просп. Соборності, 17" at bounding box center [177, 92] width 84 height 12
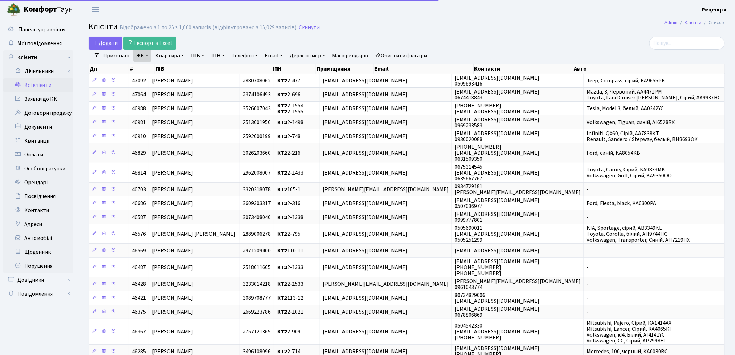
click at [174, 58] on link "Квартира" at bounding box center [169, 56] width 34 height 12
type input "2-1363"
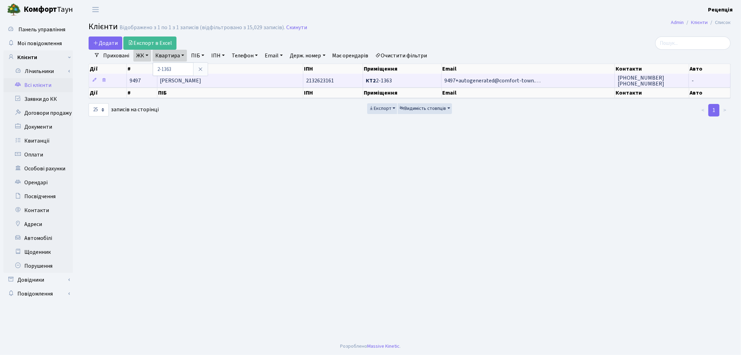
click at [195, 81] on span "[PERSON_NAME]" at bounding box center [180, 81] width 41 height 8
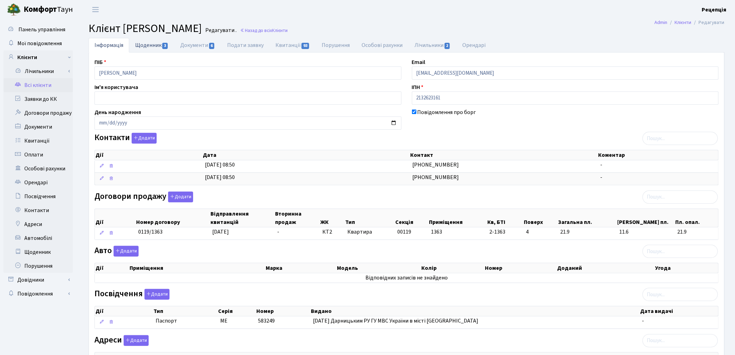
click at [157, 47] on link "Щоденник 3" at bounding box center [151, 45] width 45 height 14
select select "25"
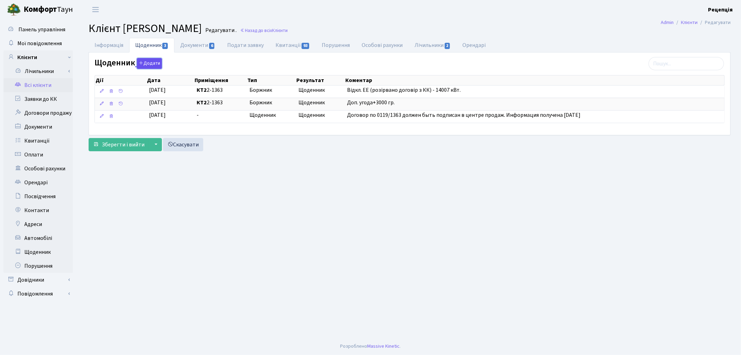
click at [151, 64] on button "Додати" at bounding box center [149, 63] width 25 height 11
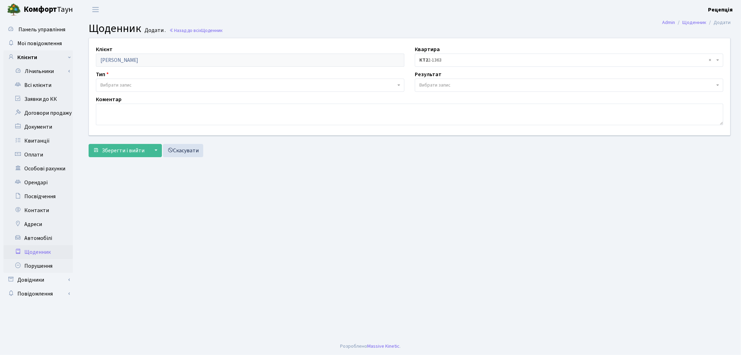
click at [130, 91] on body "[PERSON_NAME] Рецепція Мій обліковий запис Вийти Панель управління Мої повідомл…" at bounding box center [370, 177] width 741 height 355
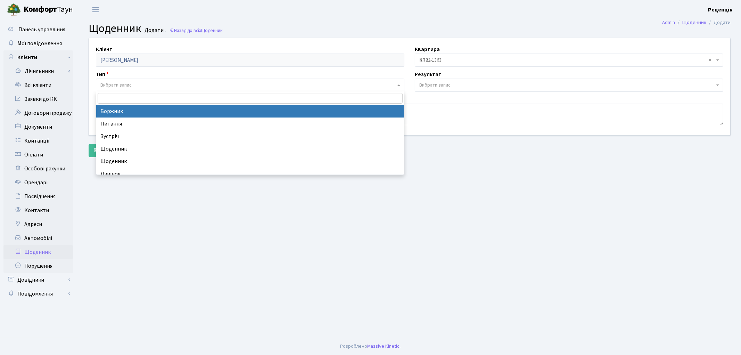
select select "189"
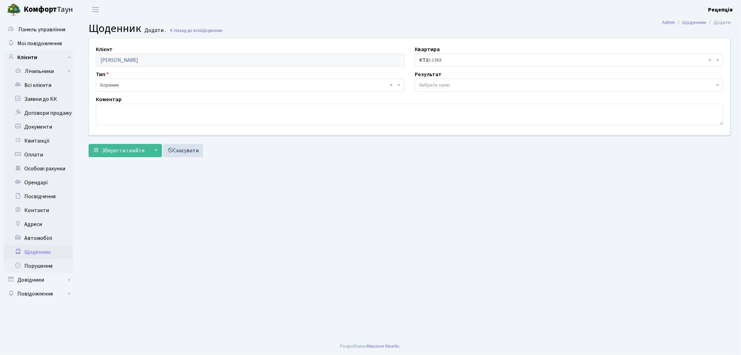
click at [442, 84] on span "Вибрати запис" at bounding box center [434, 85] width 31 height 7
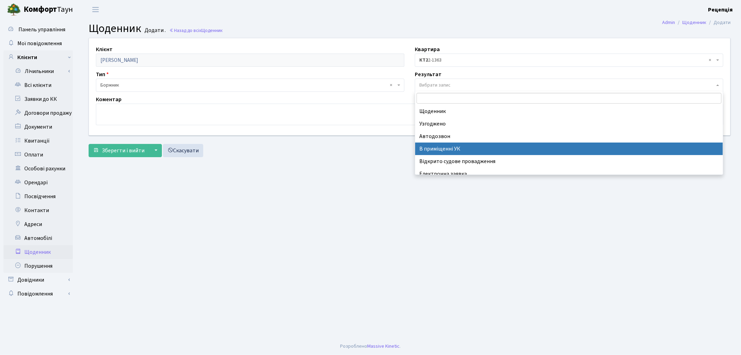
select select "200"
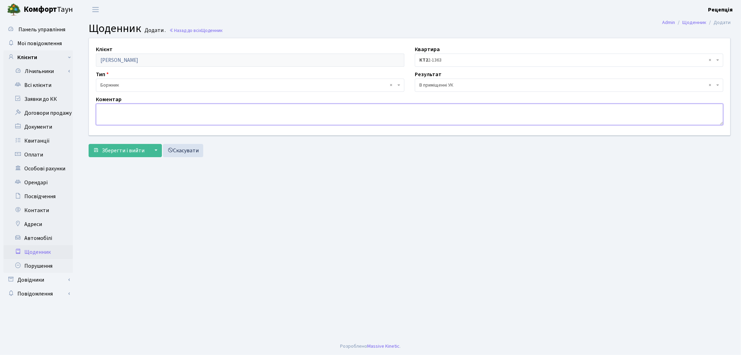
click at [207, 112] on textarea at bounding box center [409, 114] width 627 height 22
click at [102, 110] on textarea "надано звірку платежів." at bounding box center [409, 114] width 627 height 22
click at [98, 110] on textarea "Надано звірку платежів." at bounding box center [409, 114] width 627 height 22
click at [206, 111] on textarea "Ключ домофону. Надано звірку платежів." at bounding box center [409, 114] width 627 height 22
type textarea "Ключ домофону. Надано звірку платежів. Повідомила, що оплатить."
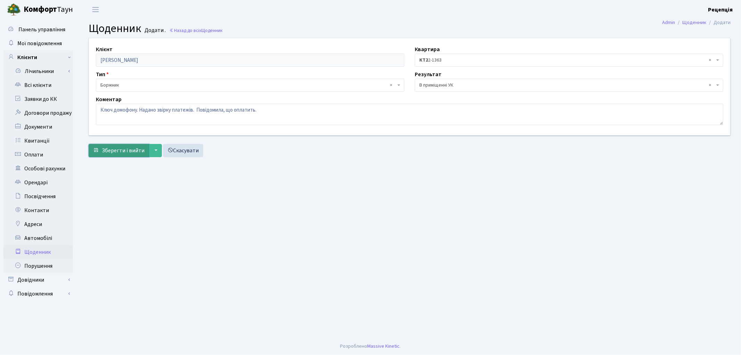
click at [115, 147] on span "Зберегти і вийти" at bounding box center [123, 151] width 43 height 8
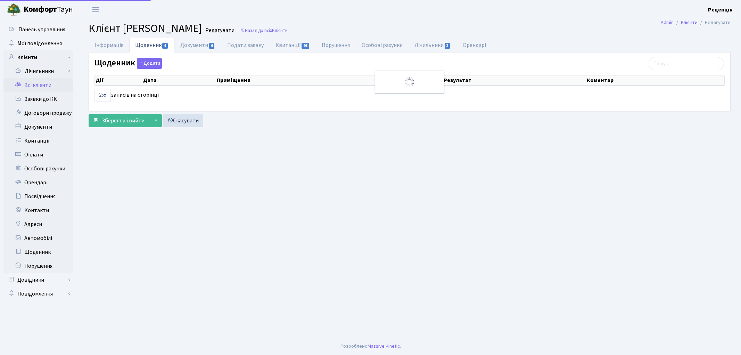
select select "25"
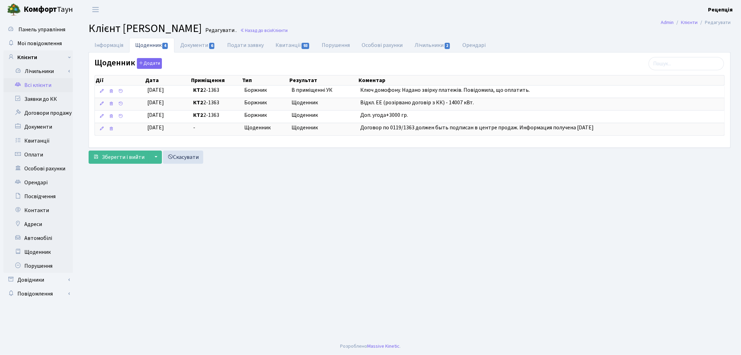
click at [53, 84] on link "Всі клієнти" at bounding box center [37, 85] width 69 height 14
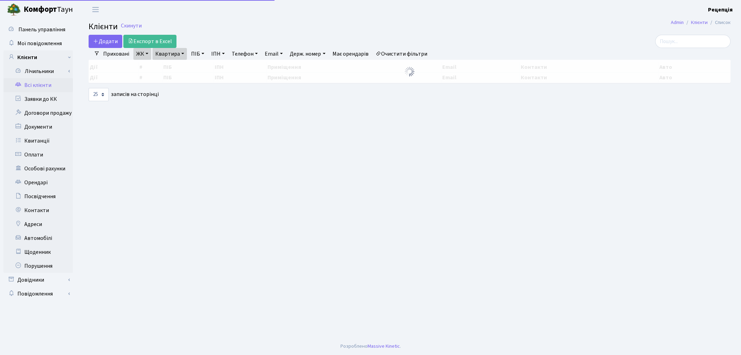
select select "25"
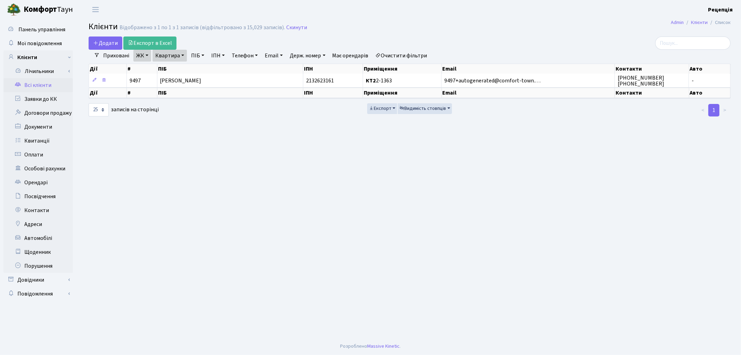
click at [410, 56] on link "Очистити фільтри" at bounding box center [401, 56] width 57 height 12
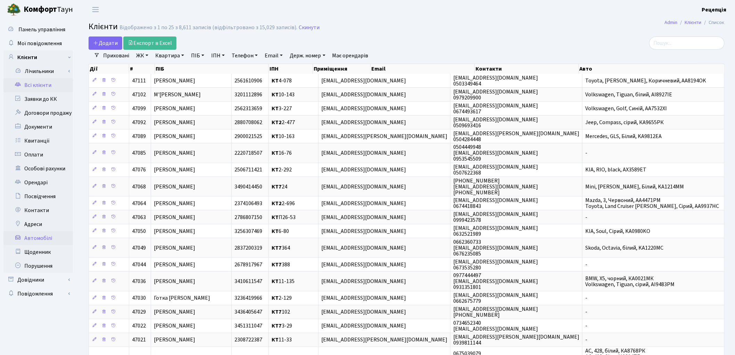
click at [44, 237] on link "Автомобілі" at bounding box center [37, 238] width 69 height 14
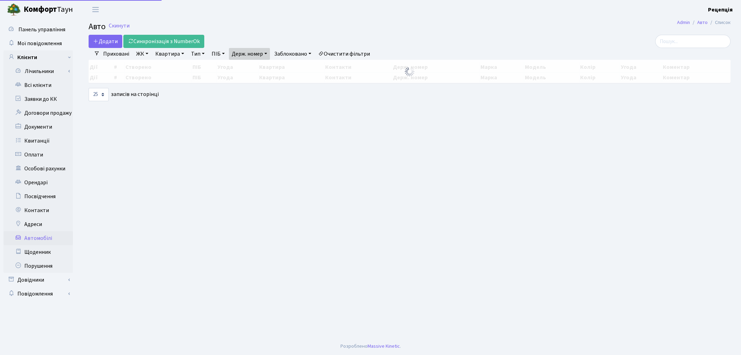
select select "25"
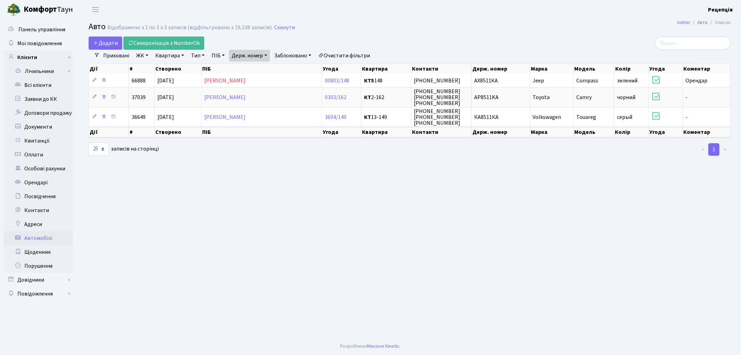
click at [351, 54] on link "Очистити фільтри" at bounding box center [343, 56] width 57 height 12
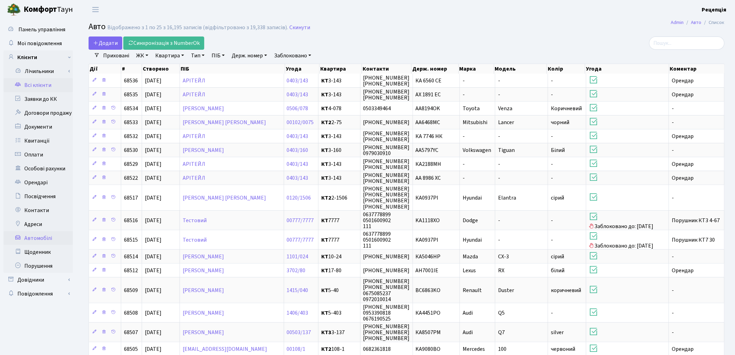
click at [49, 84] on link "Всі клієнти" at bounding box center [37, 85] width 69 height 14
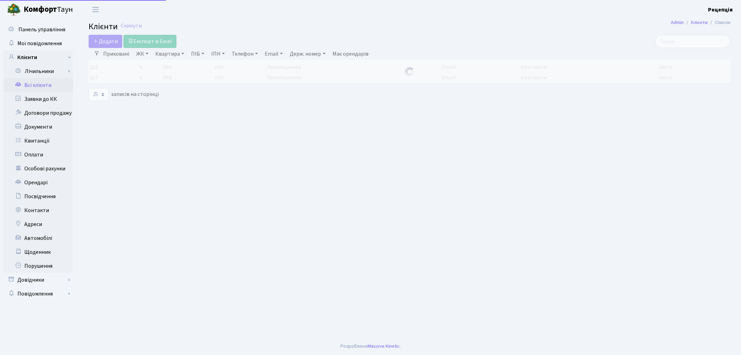
select select "25"
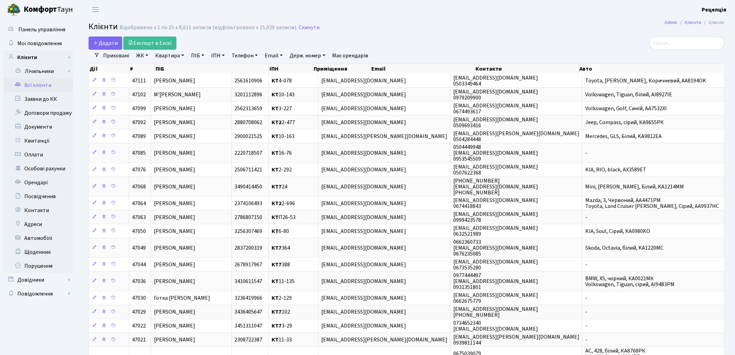
click at [146, 57] on link "ЖК" at bounding box center [142, 56] width 18 height 12
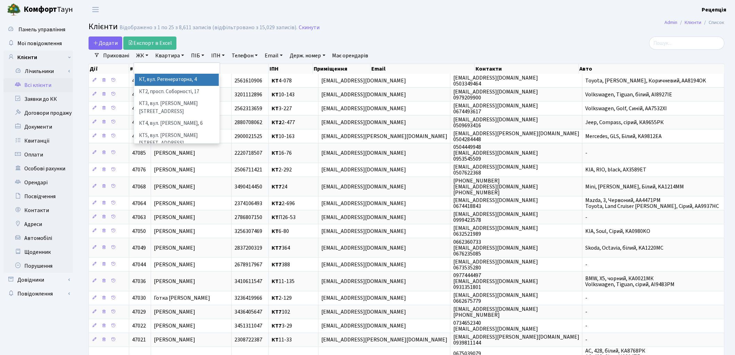
drag, startPoint x: 185, startPoint y: 76, endPoint x: 181, endPoint y: 73, distance: 6.0
click at [185, 77] on li "КТ, вул. Регенераторна, 4" at bounding box center [177, 80] width 84 height 12
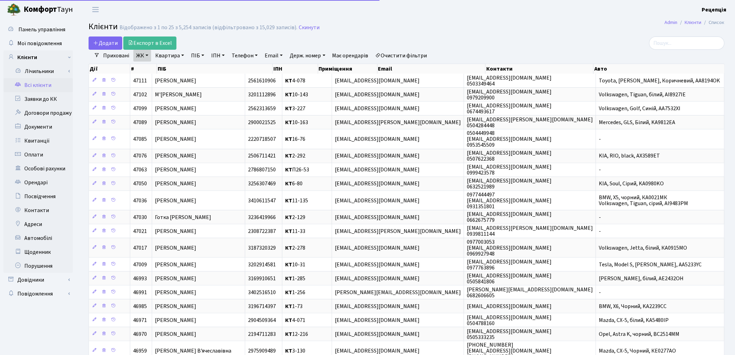
click at [174, 51] on link "Квартира" at bounding box center [169, 56] width 34 height 12
type input "3-287"
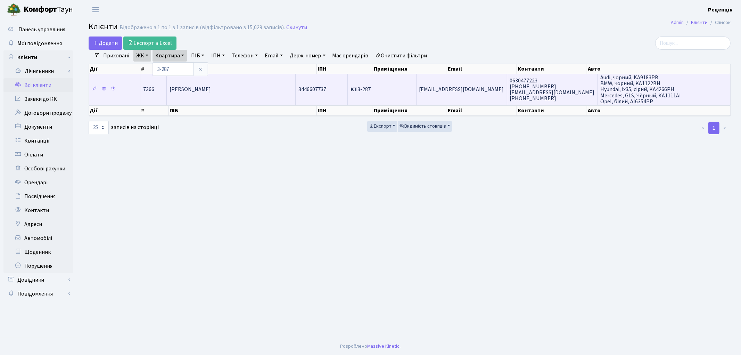
click at [209, 90] on span "[PERSON_NAME]" at bounding box center [189, 90] width 41 height 8
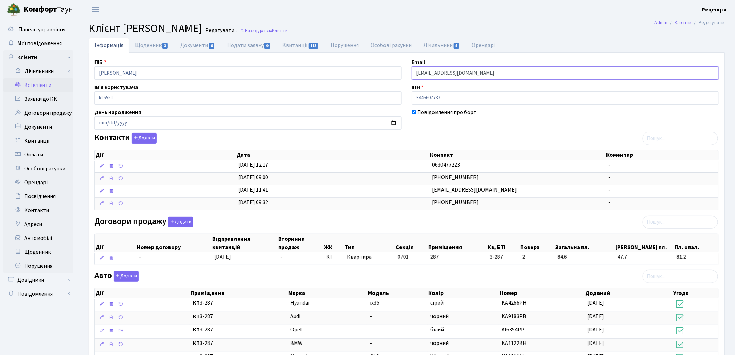
drag, startPoint x: 456, startPoint y: 73, endPoint x: 396, endPoint y: 74, distance: 60.1
click at [395, 74] on div "ПІБ [PERSON_NAME] Email [EMAIL_ADDRESS][DOMAIN_NAME] Ім'я користувача kt5551 ІП…" at bounding box center [406, 266] width 635 height 417
click at [424, 132] on div "ПІБ Сохібов Мухаммад Бабаджанович Email Sabr.1@ukr.net Ім'я користувача kt5551 …" at bounding box center [406, 266] width 635 height 417
click at [47, 83] on link "Всі клієнти" at bounding box center [37, 85] width 69 height 14
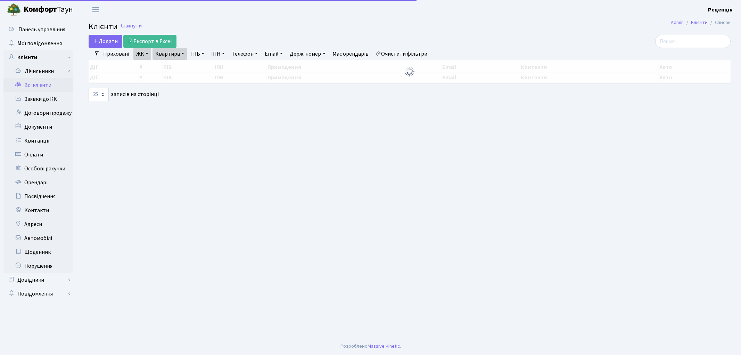
select select "25"
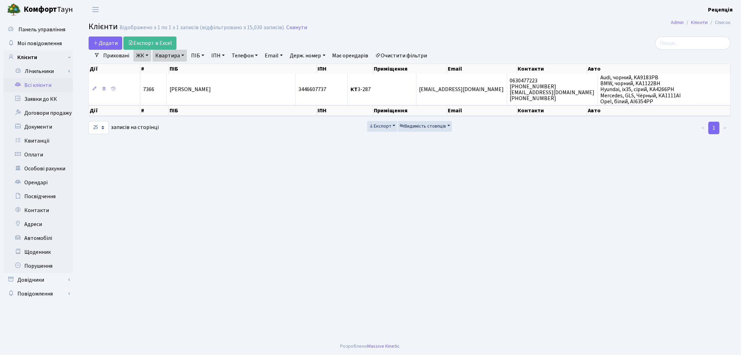
click at [405, 56] on link "Очистити фільтри" at bounding box center [401, 56] width 57 height 12
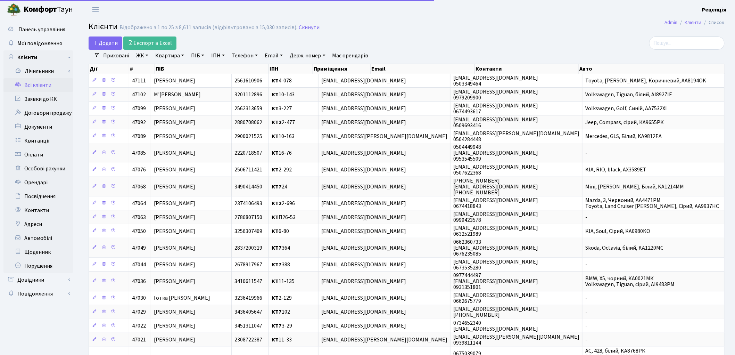
click at [145, 56] on link "ЖК" at bounding box center [142, 56] width 18 height 12
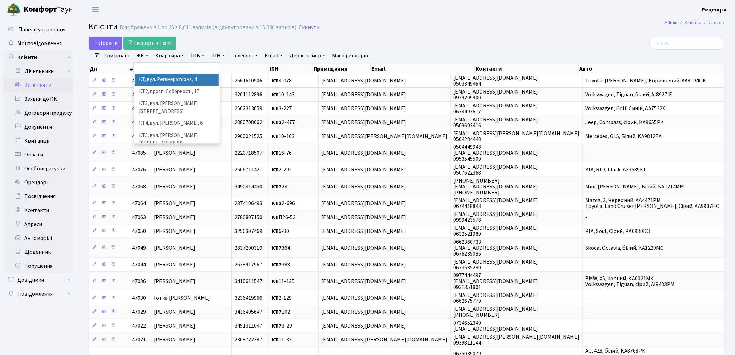
click at [155, 78] on li "КТ, вул. Регенераторна, 4" at bounding box center [177, 80] width 84 height 12
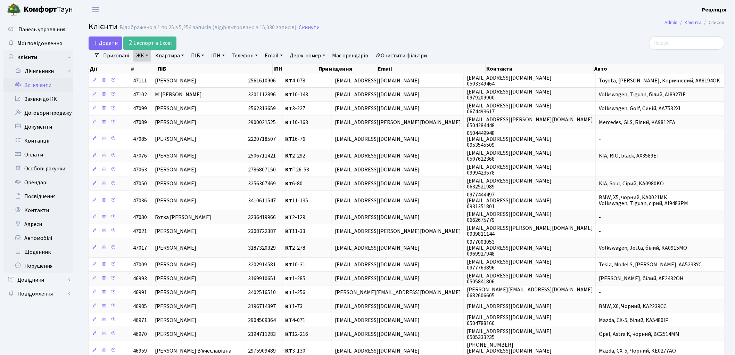
drag, startPoint x: 168, startPoint y: 53, endPoint x: 170, endPoint y: 61, distance: 8.3
click at [169, 53] on link "Квартира" at bounding box center [169, 56] width 34 height 12
type input "16-48"
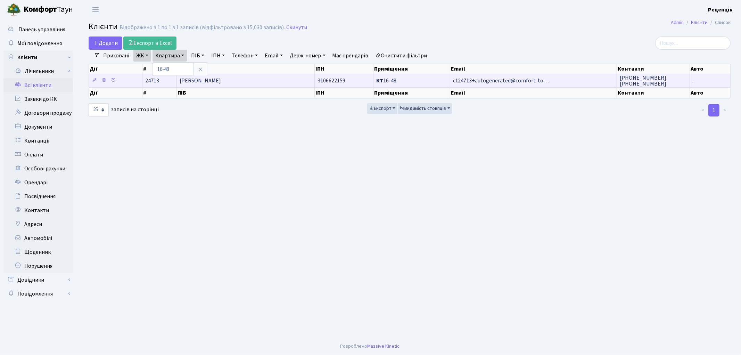
click at [221, 82] on span "Старостін Сергій Валерійович" at bounding box center [200, 81] width 41 height 8
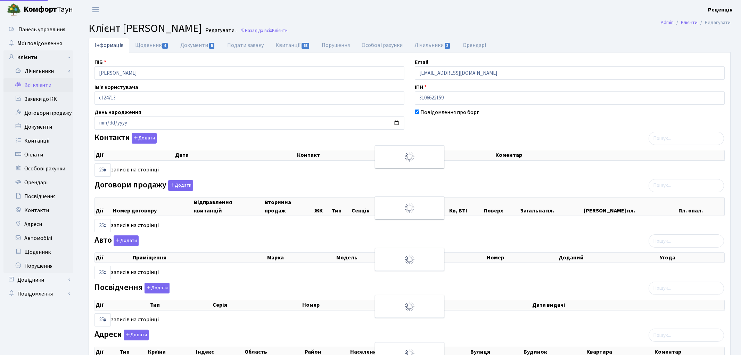
select select "25"
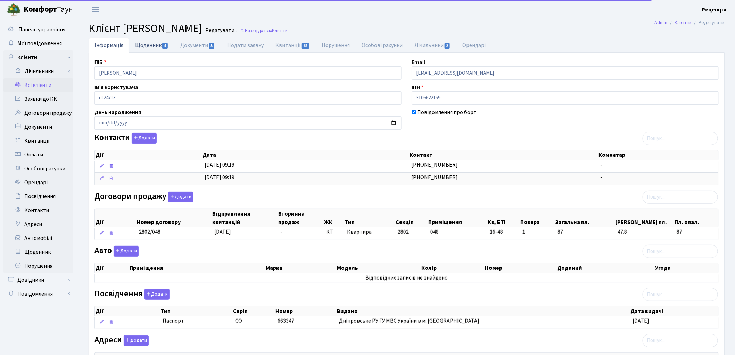
click at [146, 46] on link "Щоденник 4" at bounding box center [151, 45] width 45 height 14
select select "25"
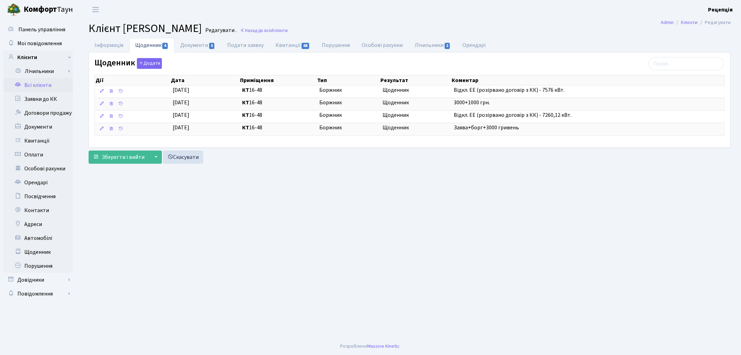
click at [36, 82] on link "Всі клієнти" at bounding box center [37, 85] width 69 height 14
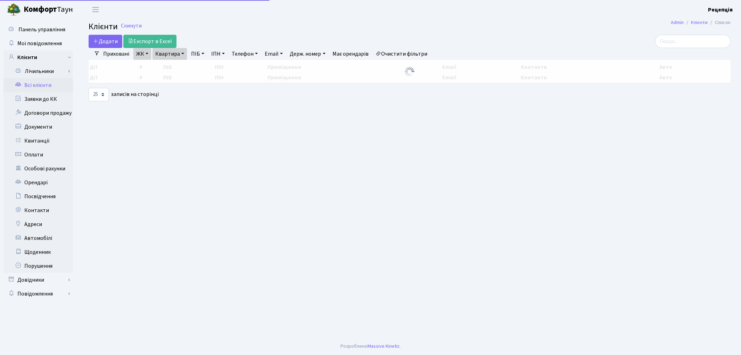
select select "25"
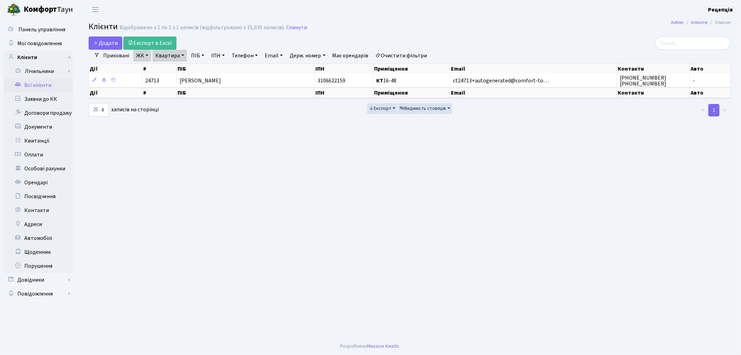
click at [406, 52] on link "Очистити фільтри" at bounding box center [401, 56] width 57 height 12
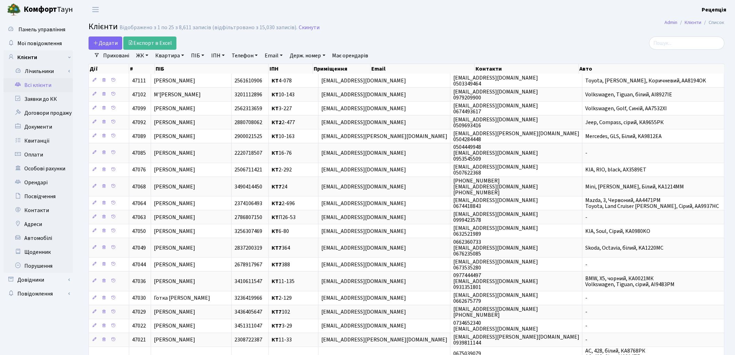
click at [145, 57] on link "ЖК" at bounding box center [142, 56] width 18 height 12
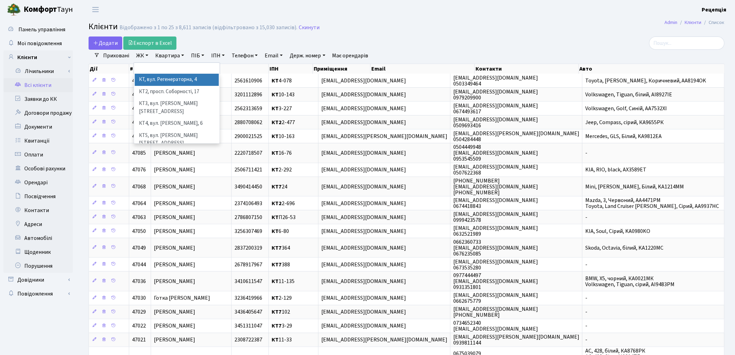
click at [161, 70] on ul at bounding box center [176, 68] width 85 height 11
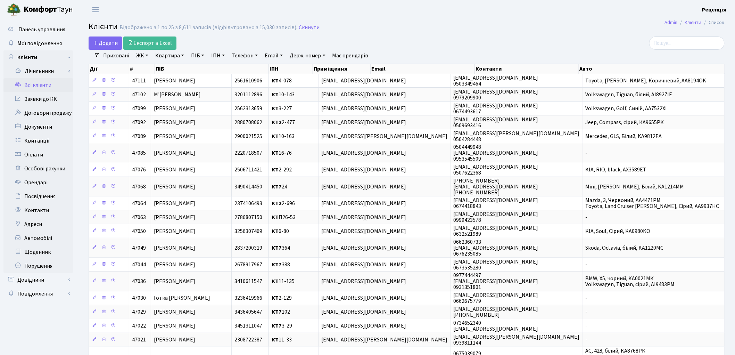
click at [147, 57] on link "ЖК" at bounding box center [142, 56] width 18 height 12
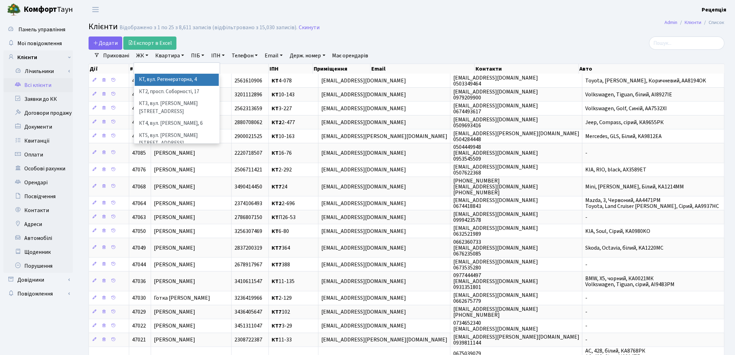
click at [151, 77] on li "КТ, вул. Регенераторна, 4" at bounding box center [177, 80] width 84 height 12
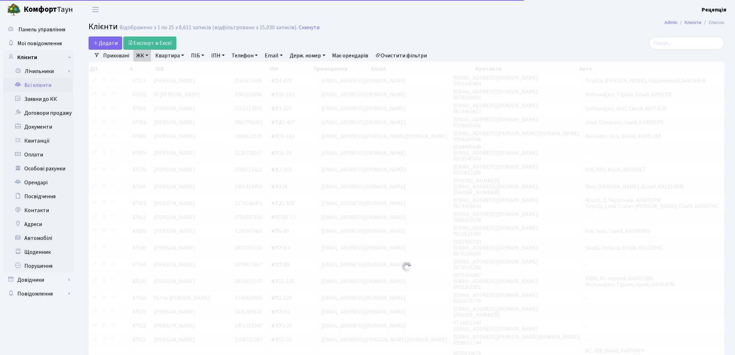
click at [165, 57] on link "Квартира" at bounding box center [169, 56] width 34 height 12
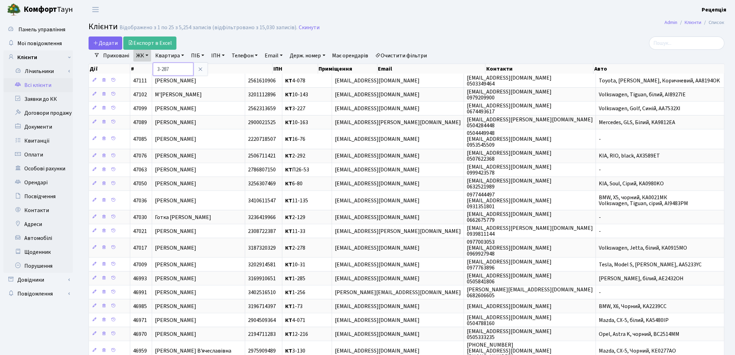
type input "3-287"
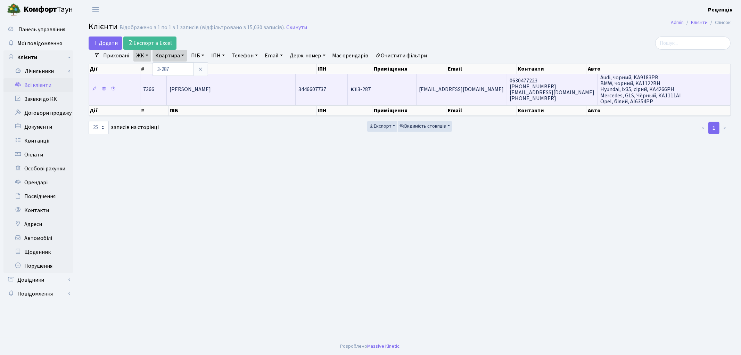
click at [189, 88] on span "Сохібов Мухаммад Бабаджанович" at bounding box center [189, 90] width 41 height 8
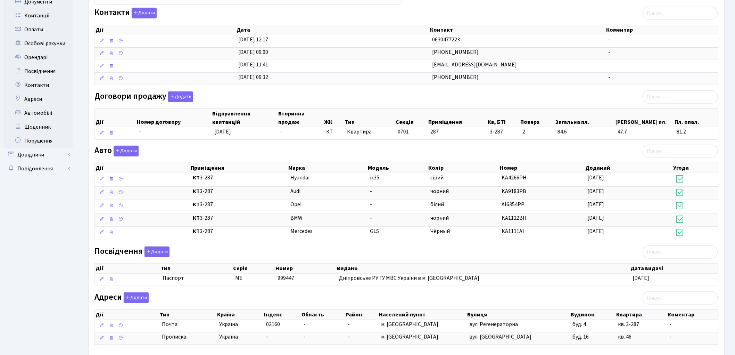
scroll to position [131, 0]
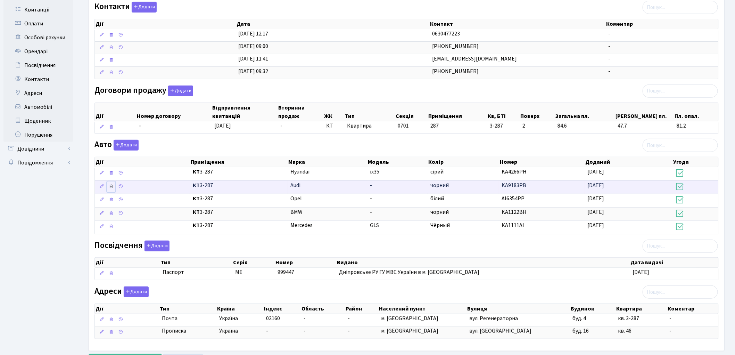
click at [112, 187] on icon at bounding box center [111, 186] width 5 height 5
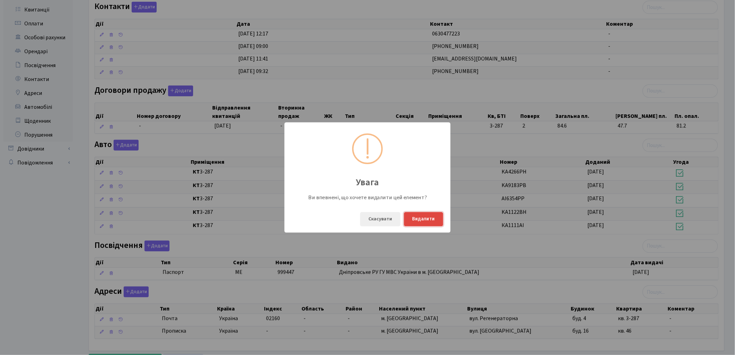
click at [418, 221] on button "Видалити" at bounding box center [423, 219] width 39 height 14
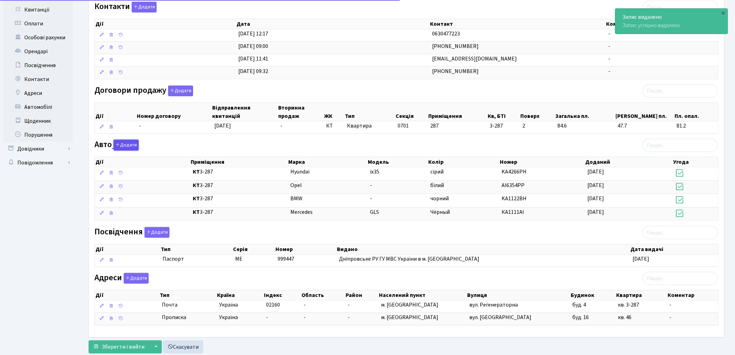
click at [123, 143] on button "Додати" at bounding box center [126, 145] width 25 height 11
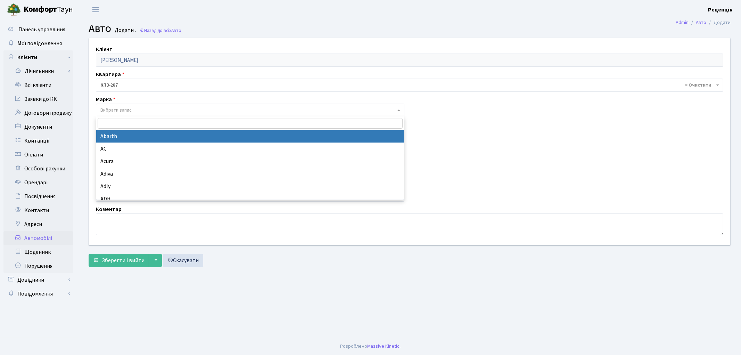
click at [117, 105] on span "Вибрати запис" at bounding box center [250, 109] width 308 height 13
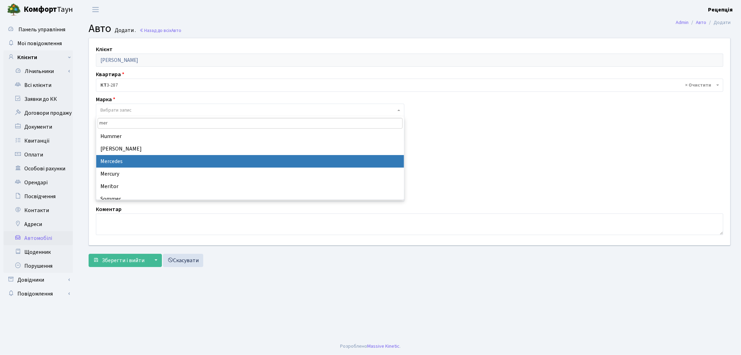
type input "mer"
select select "89"
select select
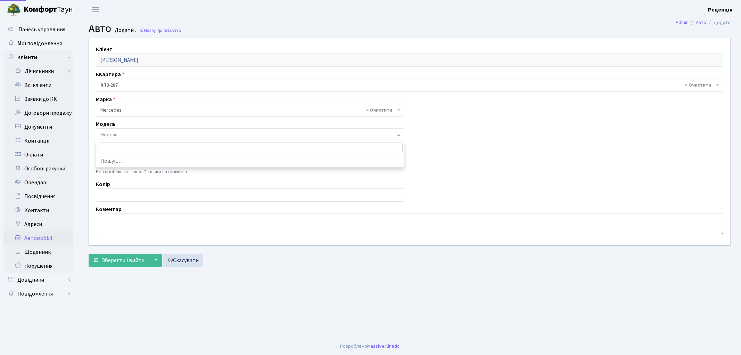
click at [115, 132] on span "Модель" at bounding box center [108, 134] width 17 height 7
type input "l"
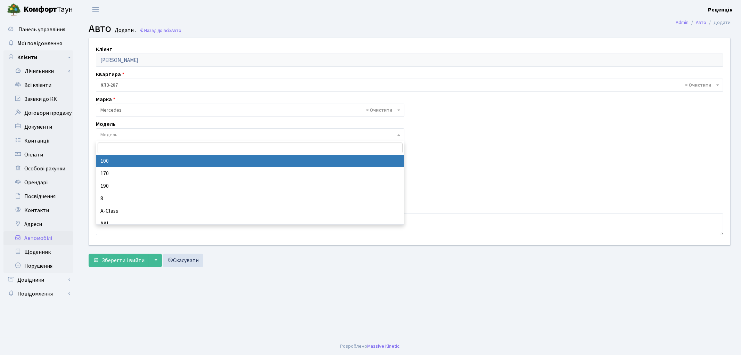
click at [186, 146] on input "search" at bounding box center [250, 147] width 305 height 11
click at [464, 176] on div "Клієнт Сохібов Мухаммад Бабаджанович Квартира - <b>КТ</b>&nbsp;&nbsp;&nbsp;&nbs…" at bounding box center [410, 141] width 652 height 207
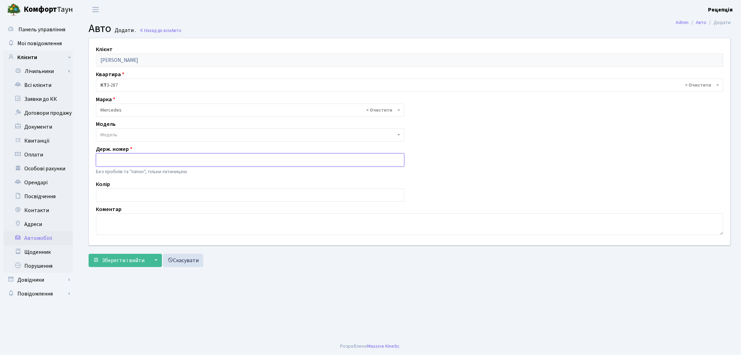
click at [142, 159] on input "text" at bounding box center [250, 159] width 308 height 13
type input "KA4063PP"
click at [103, 198] on input "text" at bounding box center [250, 194] width 308 height 13
type input "чорний"
click at [115, 263] on span "Зберегти і вийти" at bounding box center [123, 260] width 43 height 8
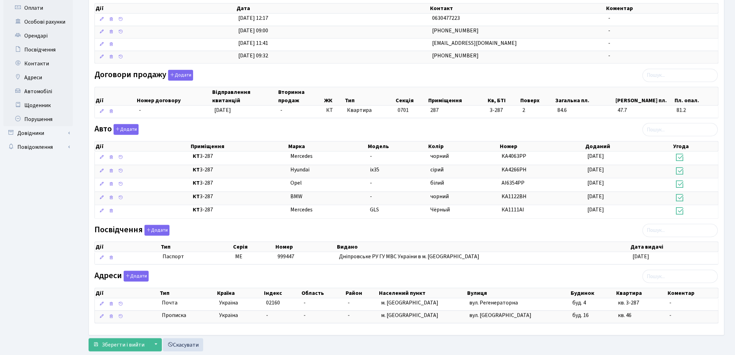
scroll to position [165, 0]
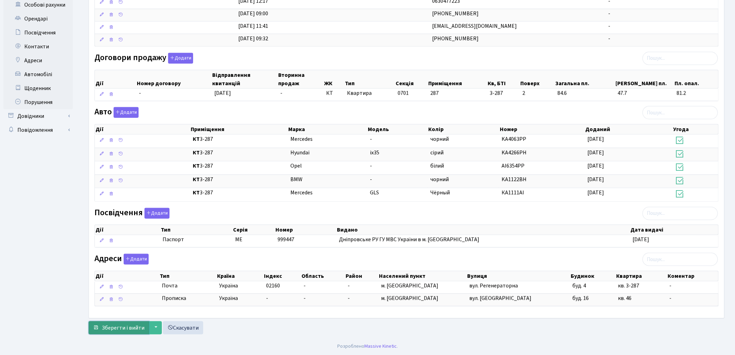
click at [119, 326] on span "Зберегти і вийти" at bounding box center [123, 328] width 43 height 8
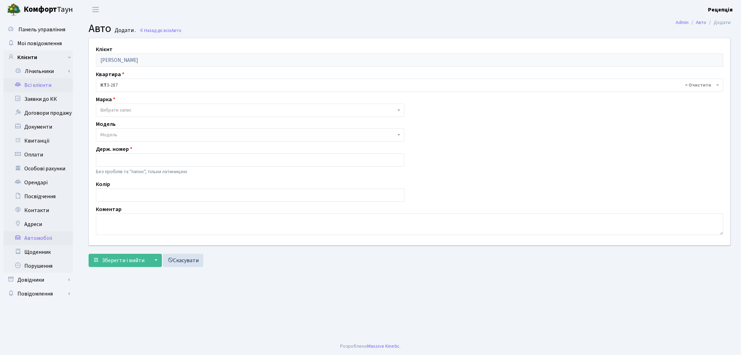
click at [35, 88] on link "Всі клієнти" at bounding box center [37, 85] width 69 height 14
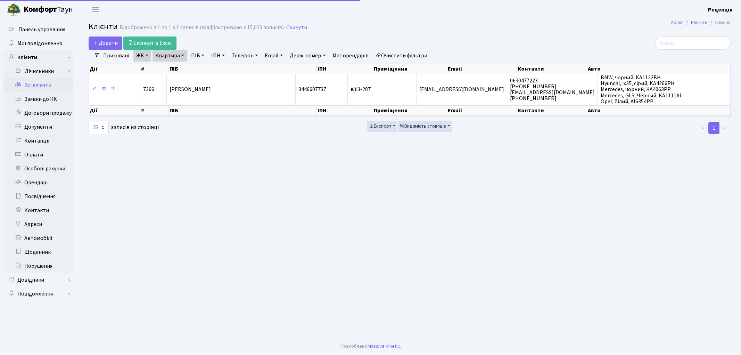
select select "25"
click at [405, 53] on link "Очистити фільтри" at bounding box center [401, 56] width 57 height 12
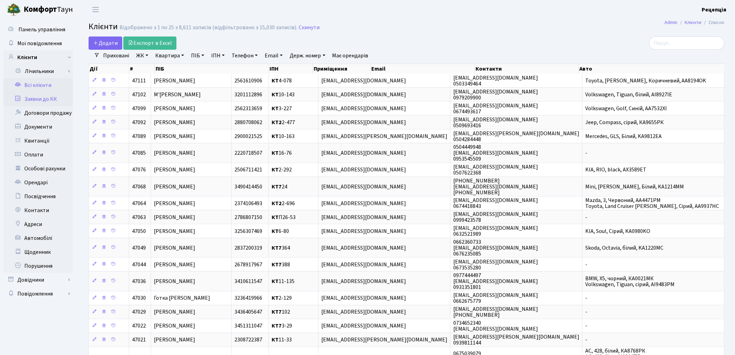
click at [50, 96] on link "Заявки до КК" at bounding box center [37, 99] width 69 height 14
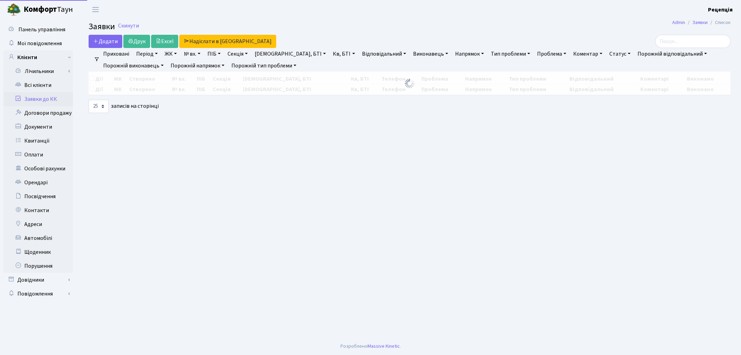
select select "25"
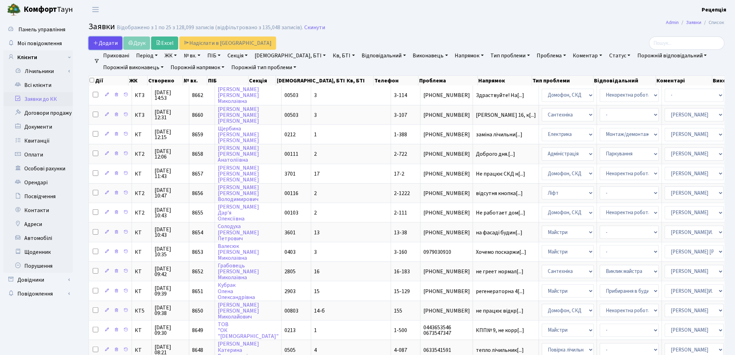
click at [102, 45] on span "Додати" at bounding box center [105, 43] width 25 height 8
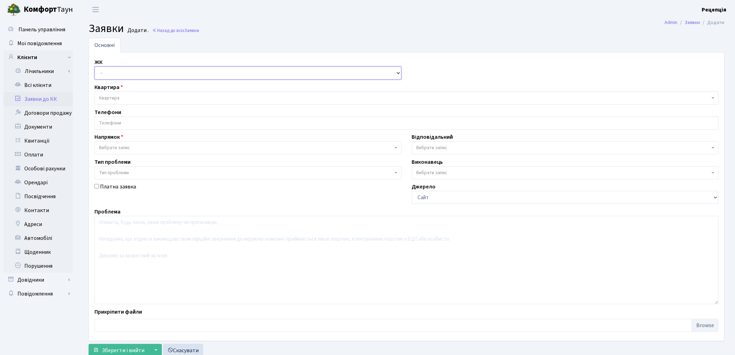
click at [116, 75] on select "- КТ, вул. Регенераторна, 4 КТ2, просп. Соборності, 17 КТ3, вул. Березнева, 16 …" at bounding box center [247, 72] width 307 height 13
select select "295"
click at [94, 66] on select "- КТ, вул. Регенераторна, 4 КТ2, просп. Соборності, 17 КТ3, вул. Березнева, 16 …" at bounding box center [247, 72] width 307 height 13
select select
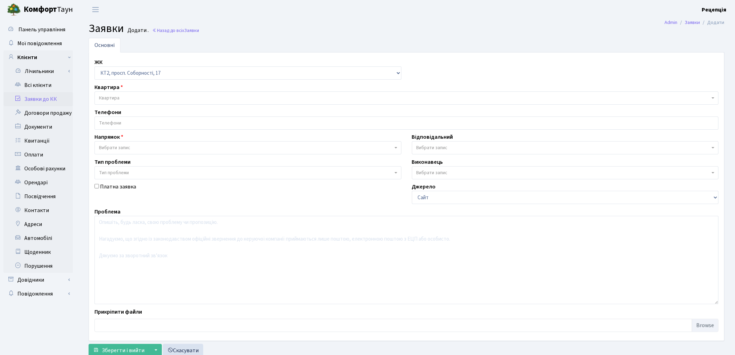
click at [127, 96] on span "Квартира" at bounding box center [404, 97] width 611 height 7
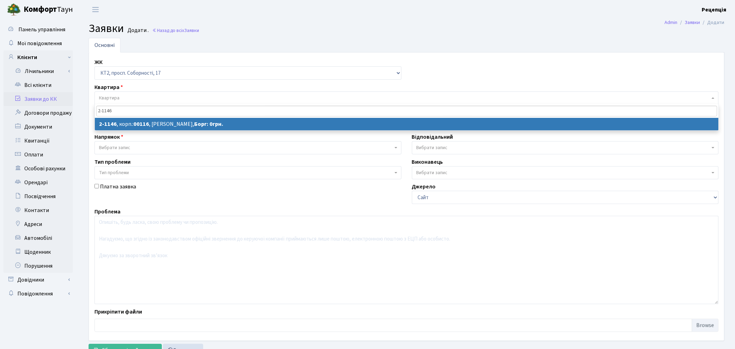
type input "2-1146"
select select
select select "12761"
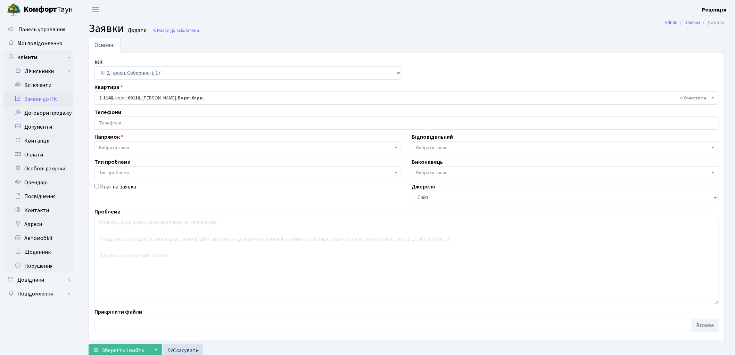
click at [145, 127] on input "search" at bounding box center [406, 123] width 623 height 13
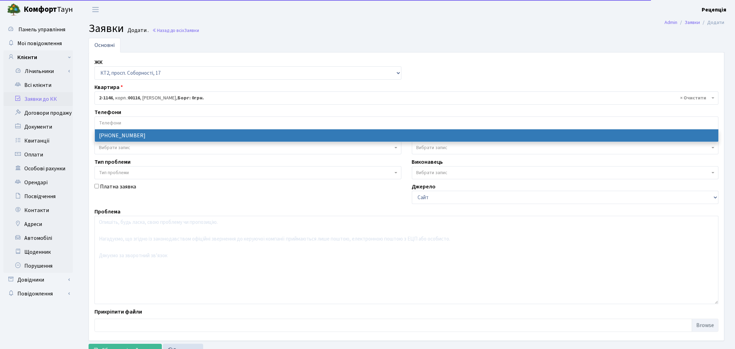
select select "59643"
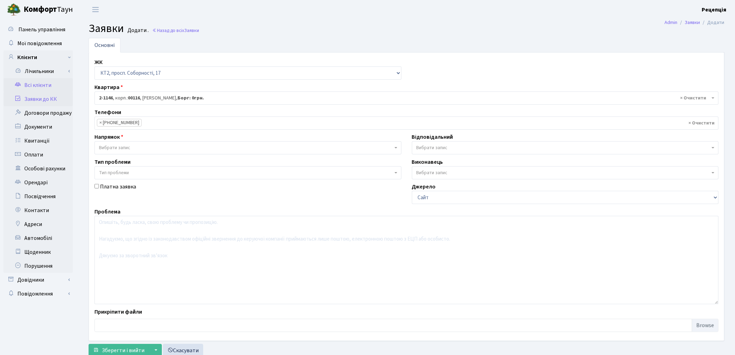
click at [50, 84] on link "Всі клієнти" at bounding box center [37, 85] width 69 height 14
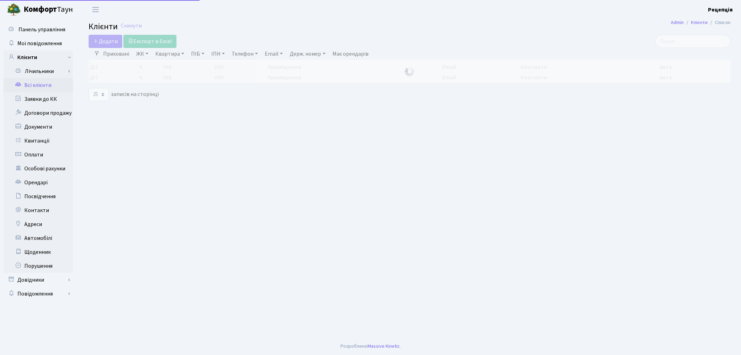
select select "25"
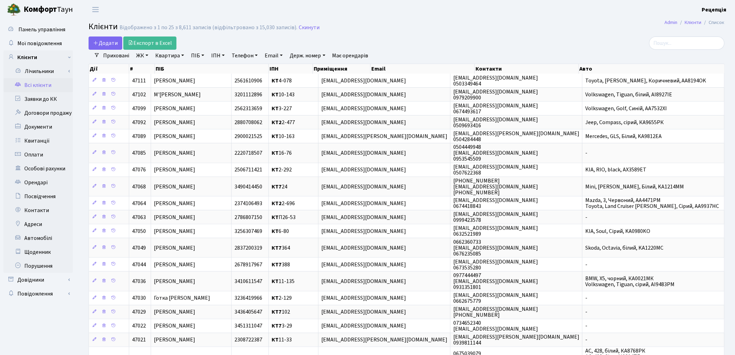
click at [144, 57] on link "ЖК" at bounding box center [142, 56] width 18 height 12
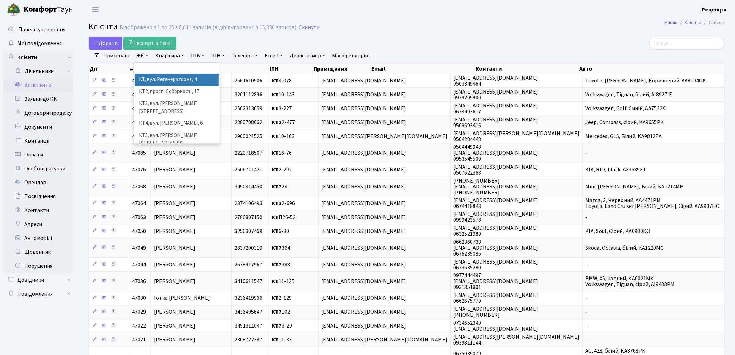
click at [152, 75] on li "КТ, вул. Регенераторна, 4" at bounding box center [177, 80] width 84 height 12
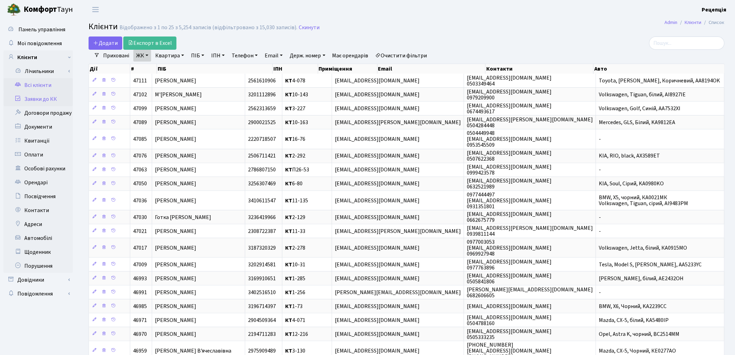
click at [44, 98] on link "Заявки до КК" at bounding box center [37, 99] width 69 height 14
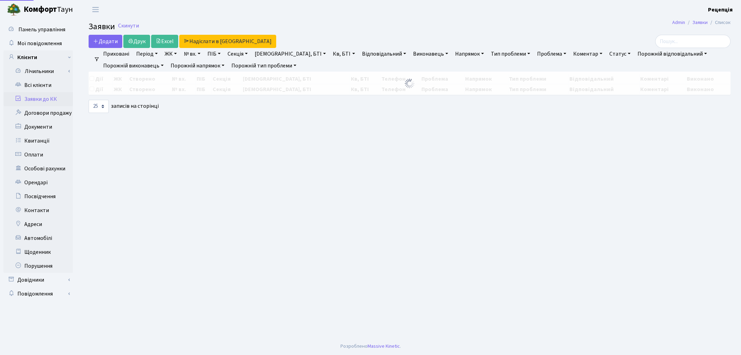
select select "25"
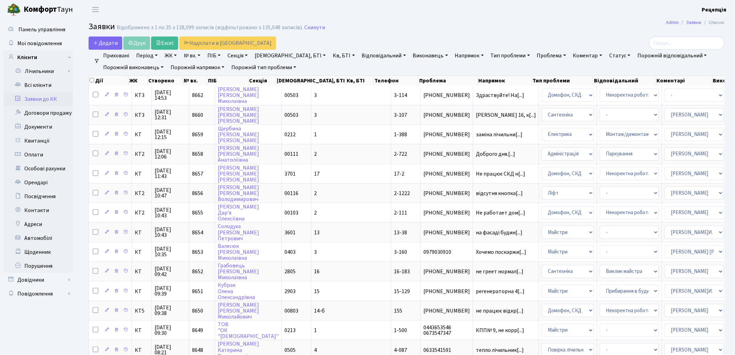
click at [176, 57] on link "ЖК" at bounding box center [171, 56] width 18 height 12
click at [169, 57] on link "ЖК" at bounding box center [171, 56] width 18 height 12
click at [327, 39] on div "Додати Друк Excel Надіслати в КАН" at bounding box center [299, 42] width 421 height 13
click at [43, 82] on link "Всі клієнти" at bounding box center [37, 85] width 69 height 14
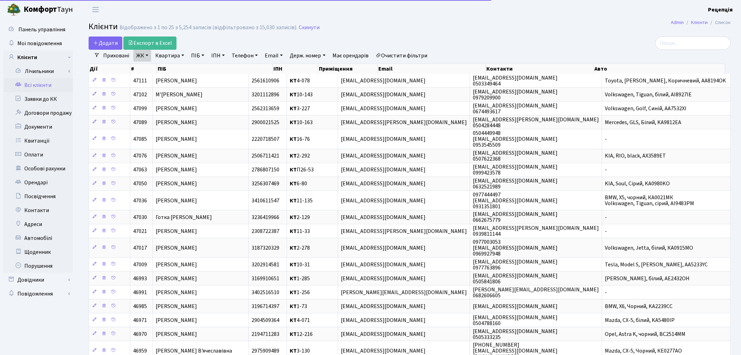
select select "25"
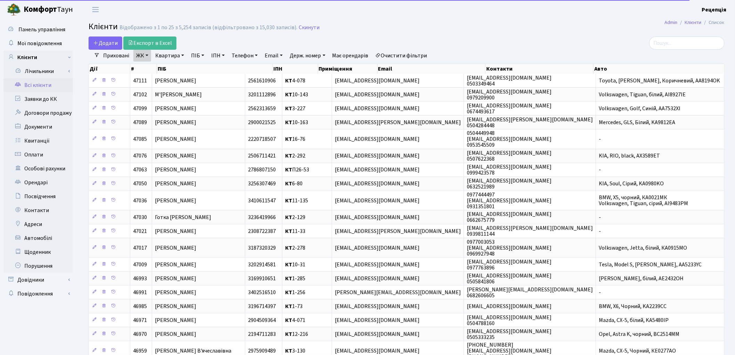
click at [396, 53] on link "Очистити фільтри" at bounding box center [401, 56] width 57 height 12
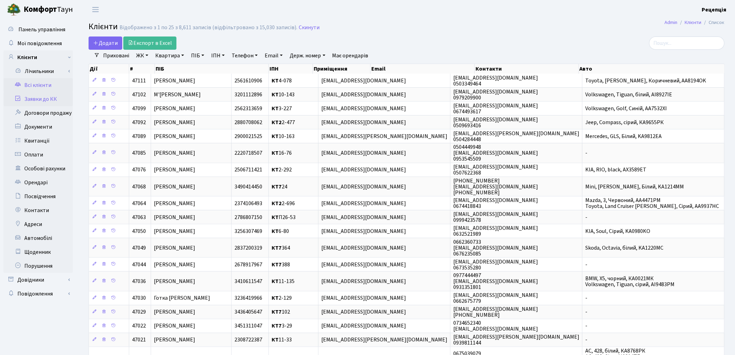
click at [51, 98] on link "Заявки до КК" at bounding box center [37, 99] width 69 height 14
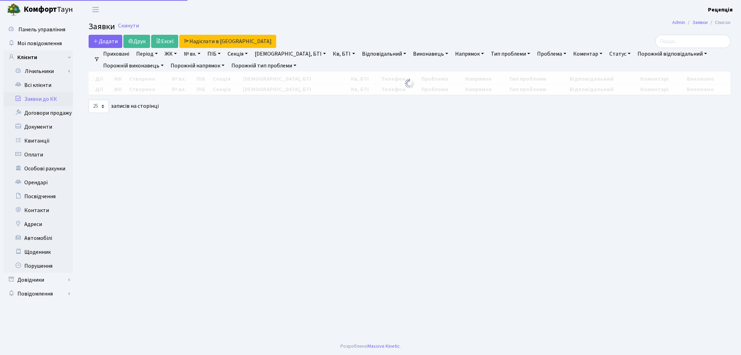
select select "25"
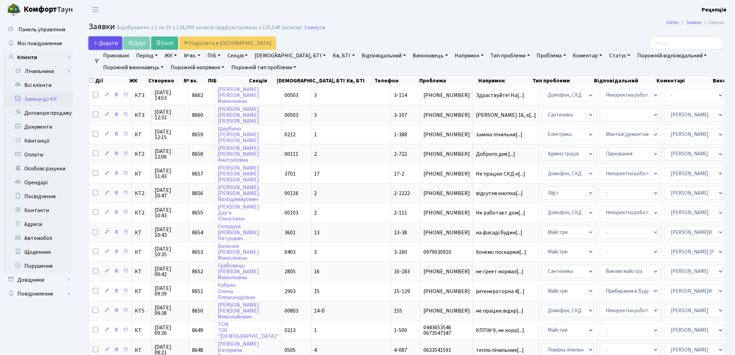
click at [109, 40] on span "Додати" at bounding box center [105, 43] width 25 height 8
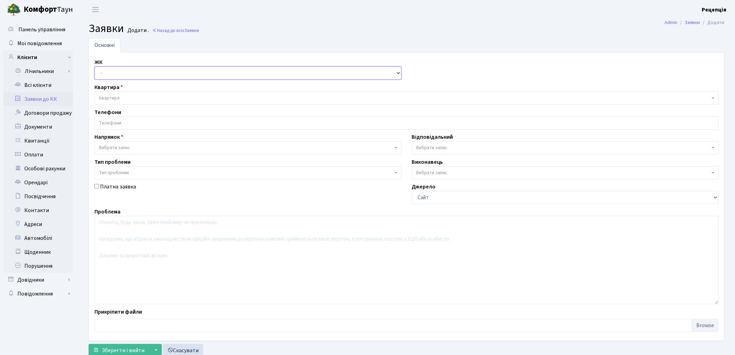
click at [109, 72] on select "- КТ, вул. Регенераторна, 4 КТ2, просп. Соборності, 17 КТ3, вул. Березнева, 16 …" at bounding box center [247, 72] width 307 height 13
select select "295"
click at [94, 66] on select "- КТ, вул. Регенераторна, 4 КТ2, просп. Соборності, 17 КТ3, вул. Березнева, 16 …" at bounding box center [247, 72] width 307 height 13
select select
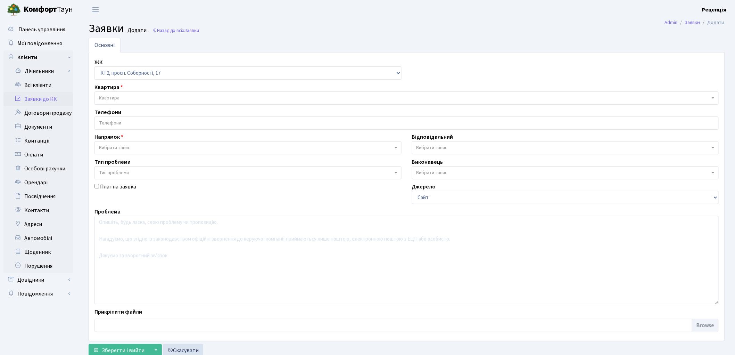
click at [119, 98] on span "Квартира" at bounding box center [109, 97] width 20 height 7
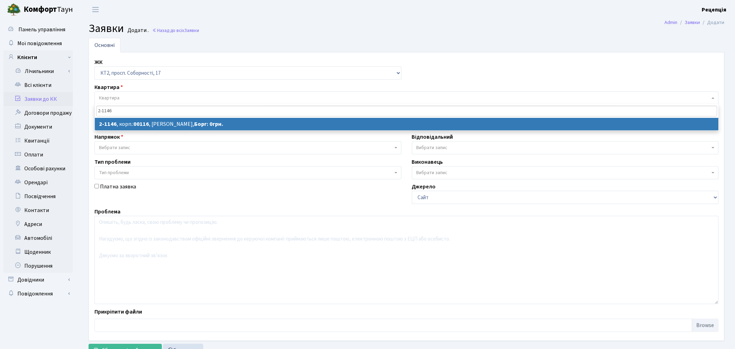
type input "2-1146"
select select
select select "12761"
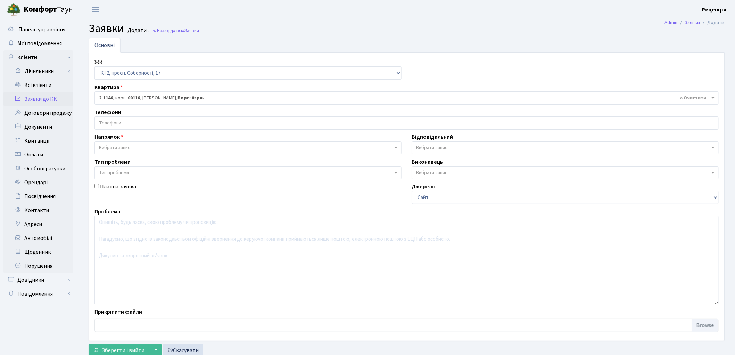
click at [120, 127] on input "search" at bounding box center [406, 123] width 623 height 13
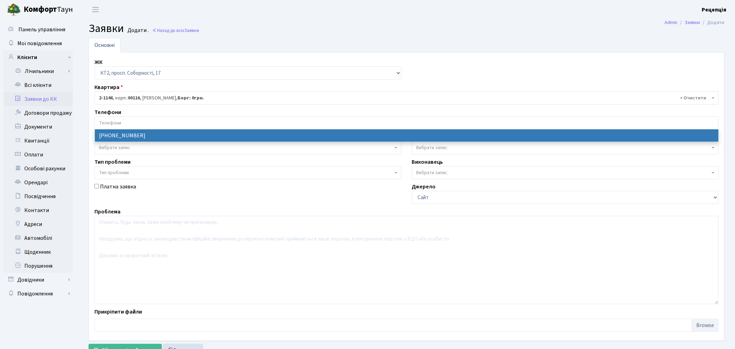
select select "59643"
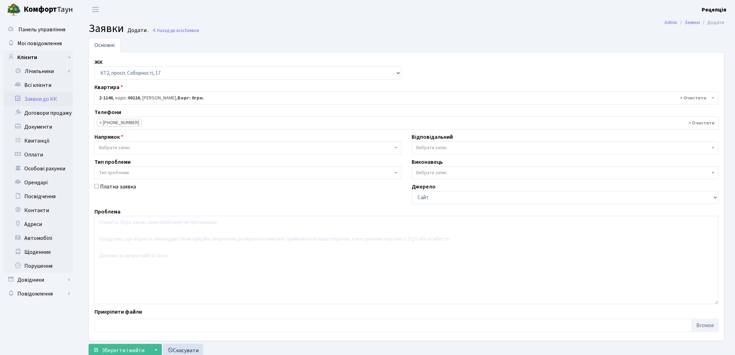
click at [129, 148] on span "Вибрати запис" at bounding box center [114, 147] width 31 height 7
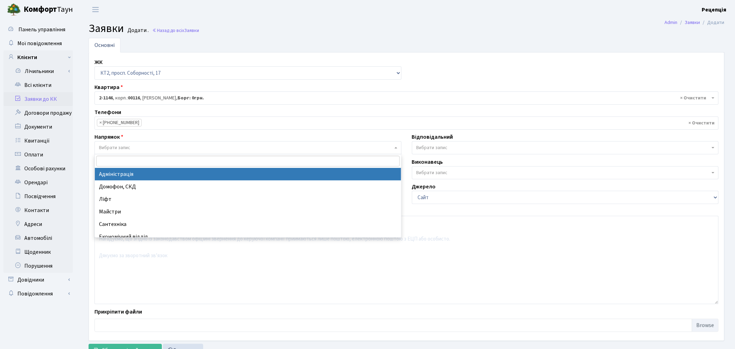
select select "5"
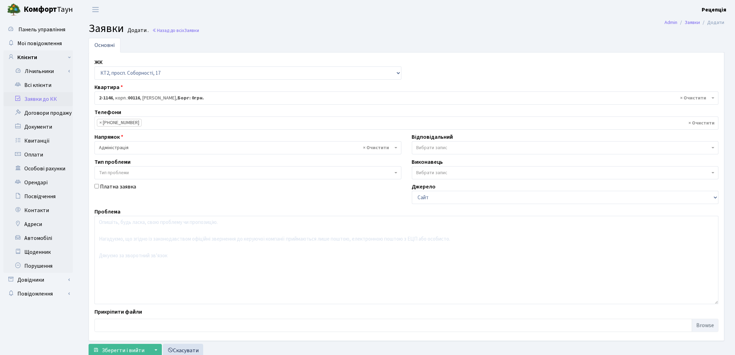
click at [121, 176] on span "Тип проблеми" at bounding box center [247, 172] width 307 height 13
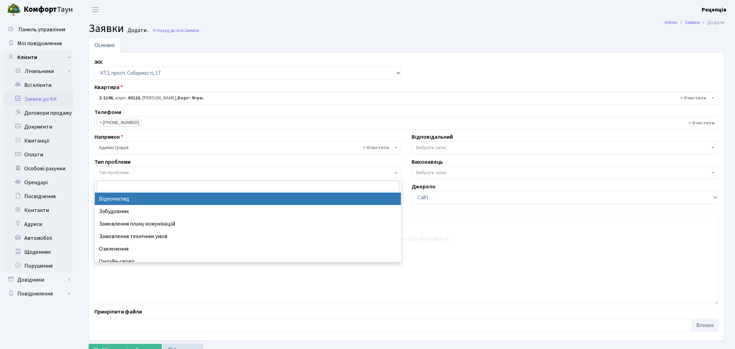
select select "45"
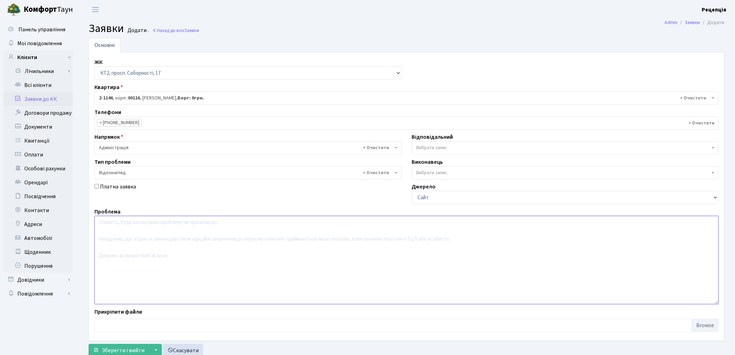
click at [138, 240] on textarea at bounding box center [406, 260] width 624 height 88
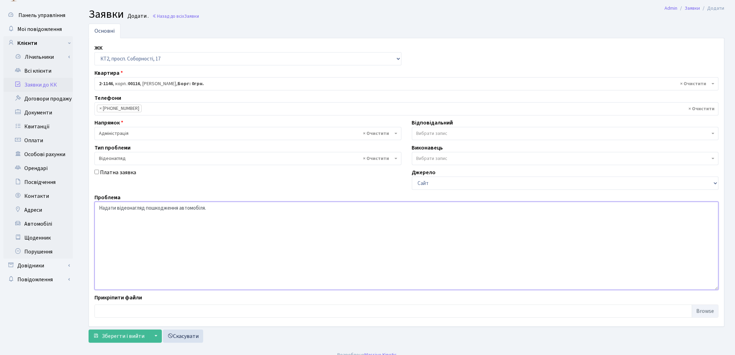
scroll to position [23, 0]
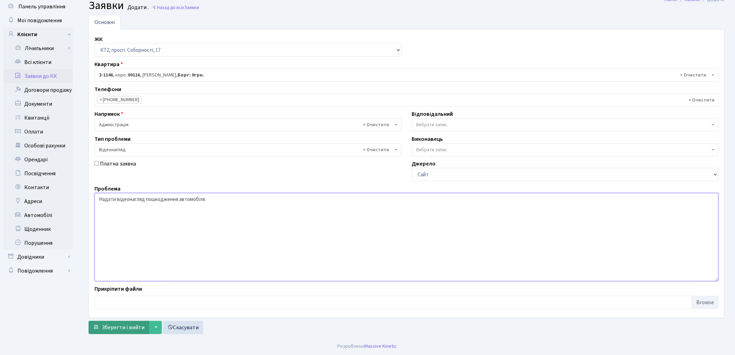
type textarea "Надати відеонагляд пошкодження автомобіля."
click at [123, 325] on span "Зберегти і вийти" at bounding box center [123, 327] width 43 height 8
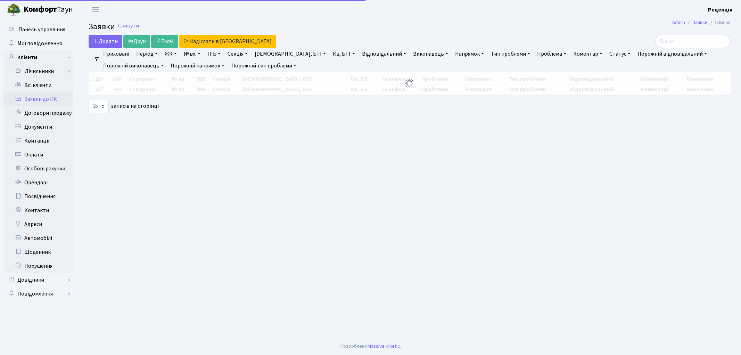
select select "25"
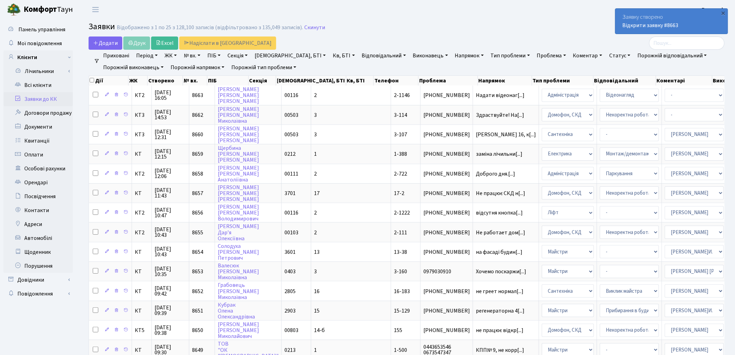
click at [34, 96] on link "Заявки до КК" at bounding box center [37, 99] width 69 height 14
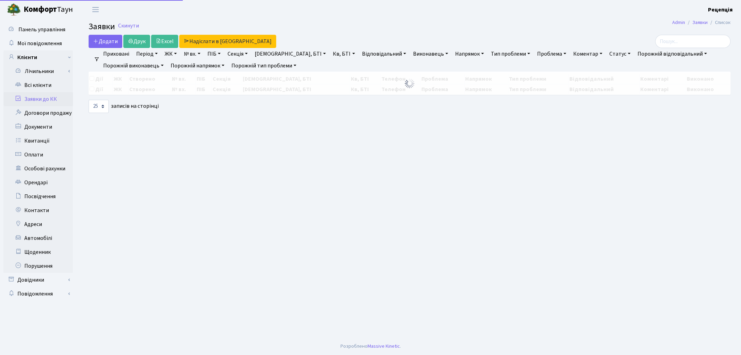
select select "25"
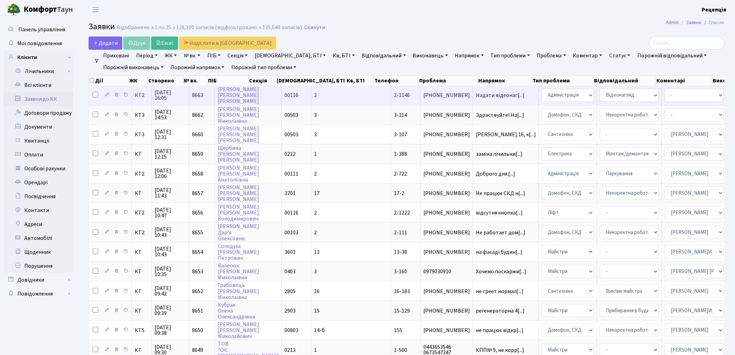
click at [391, 94] on td "2-1146" at bounding box center [406, 94] width 30 height 19
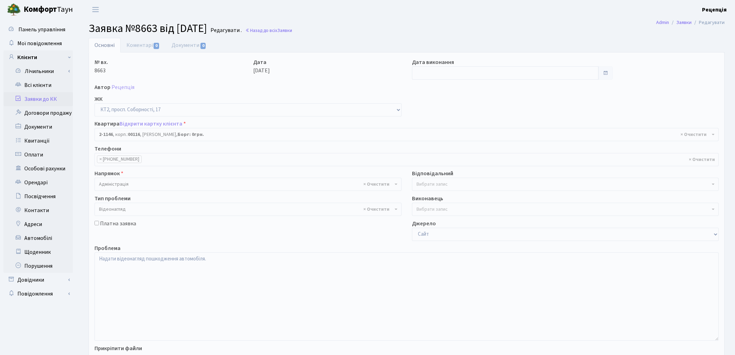
select select "12761"
select select "45"
click at [190, 46] on link "Документи 0" at bounding box center [189, 45] width 47 height 14
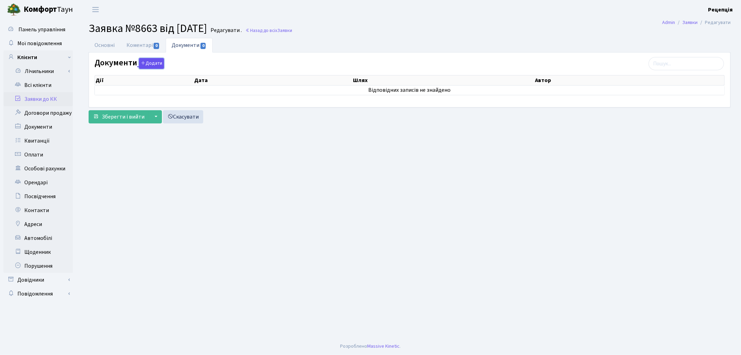
click at [153, 63] on button "Додати" at bounding box center [151, 63] width 25 height 11
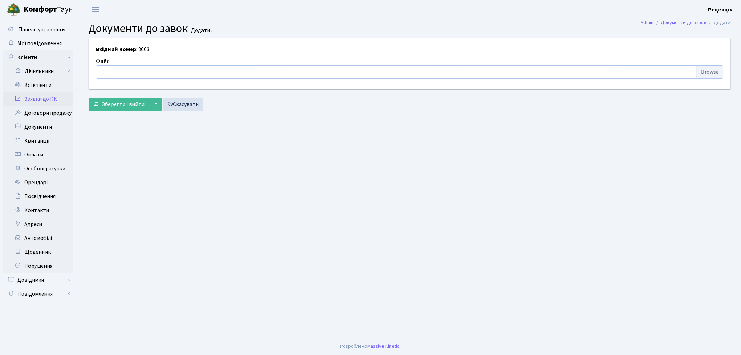
click at [704, 72] on input "file" at bounding box center [409, 71] width 627 height 13
type input "C:\fakepath\сканирование0755.pdf"
click at [125, 106] on span "Зберегти і вийти" at bounding box center [123, 104] width 43 height 8
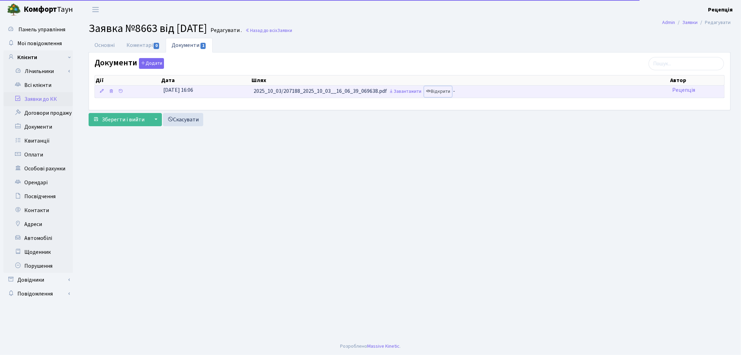
click at [445, 88] on link "Відкрити" at bounding box center [438, 91] width 28 height 11
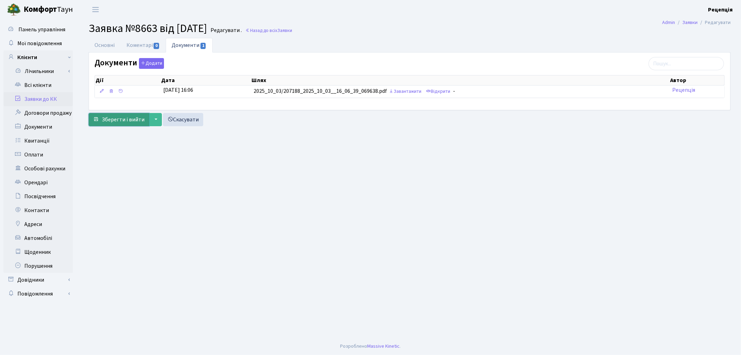
click at [123, 120] on span "Зберегти і вийти" at bounding box center [123, 120] width 43 height 8
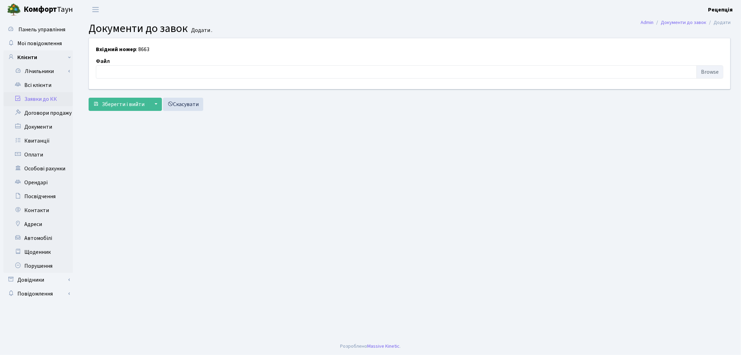
click at [39, 100] on link "Заявки до КК" at bounding box center [37, 99] width 69 height 14
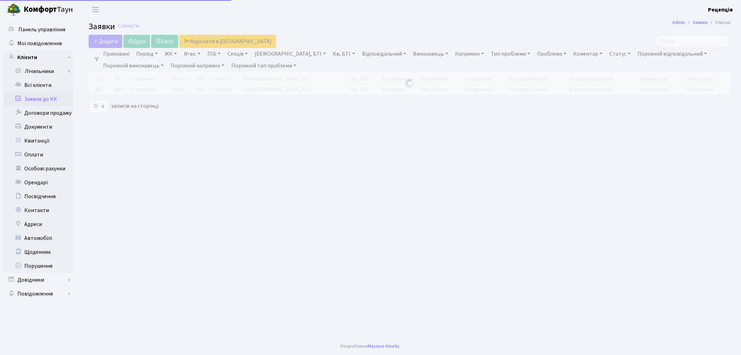
select select "25"
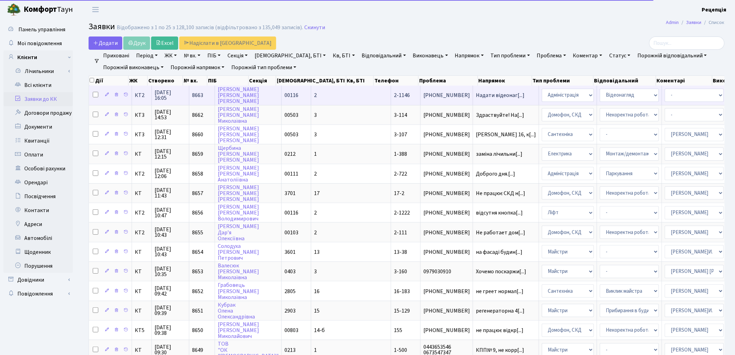
click at [311, 89] on td "2" at bounding box center [351, 94] width 80 height 19
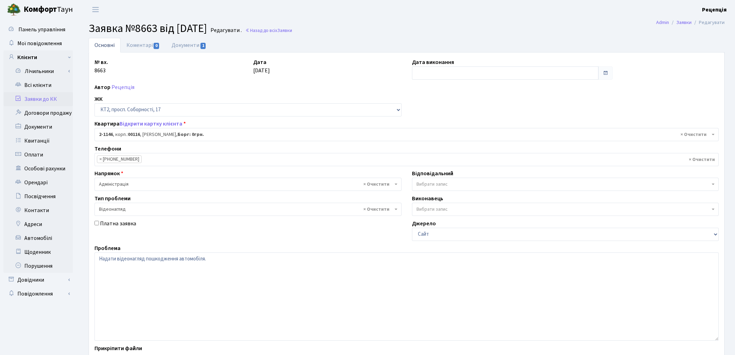
select select "12761"
select select "45"
click at [144, 259] on textarea "Надати відеонагляд пошкодження автомобіля." at bounding box center [406, 296] width 624 height 88
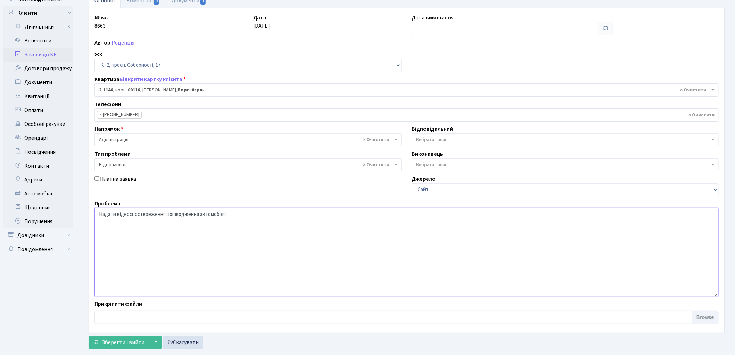
scroll to position [60, 0]
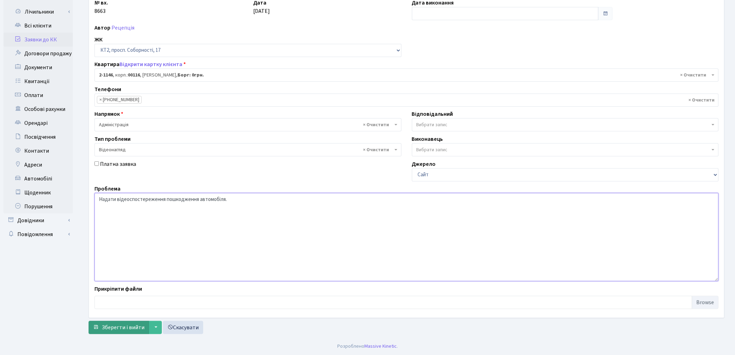
type textarea "Надати відеоспостереження пошкодження автомобіля."
click at [115, 324] on span "Зберегти і вийти" at bounding box center [123, 327] width 43 height 8
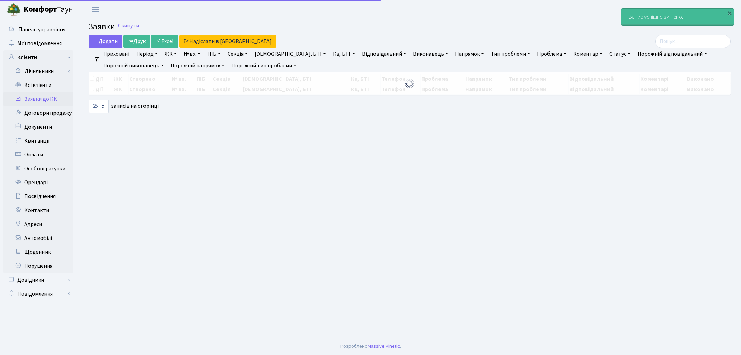
select select "25"
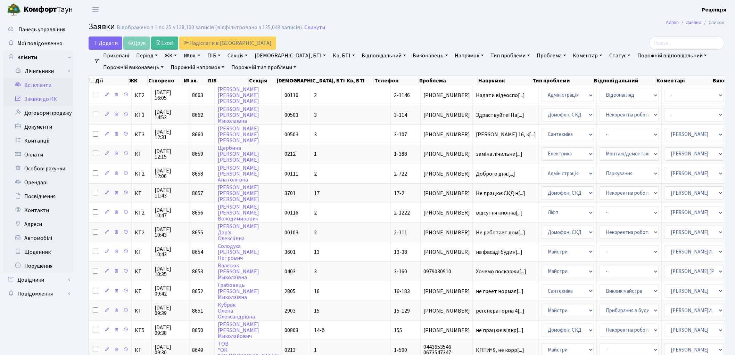
click at [36, 88] on link "Всі клієнти" at bounding box center [37, 85] width 69 height 14
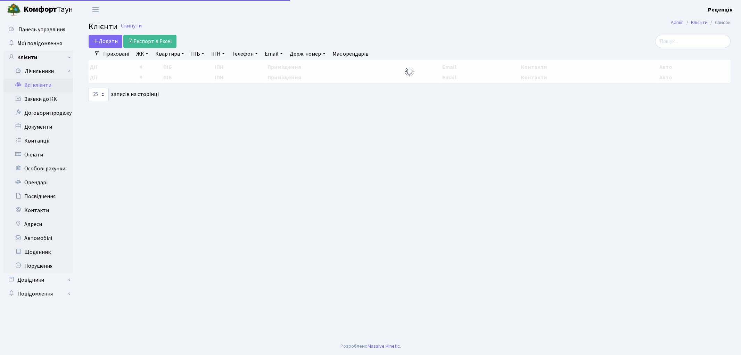
select select "25"
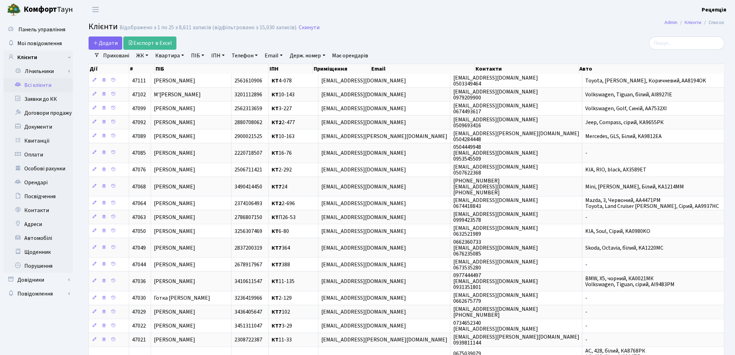
click at [191, 57] on link "ПІБ" at bounding box center [197, 56] width 19 height 12
type input "ільчук"
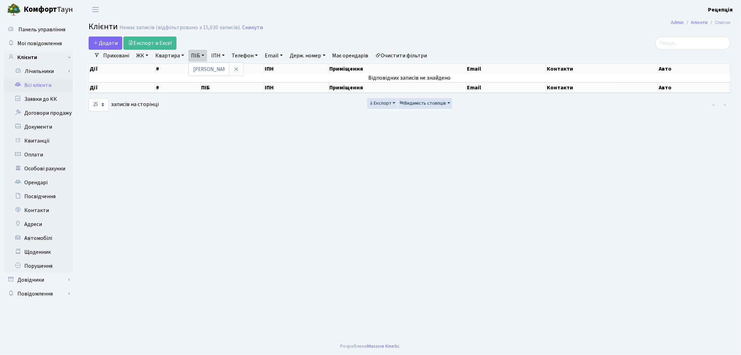
click at [389, 55] on link "Очистити фільтри" at bounding box center [401, 56] width 57 height 12
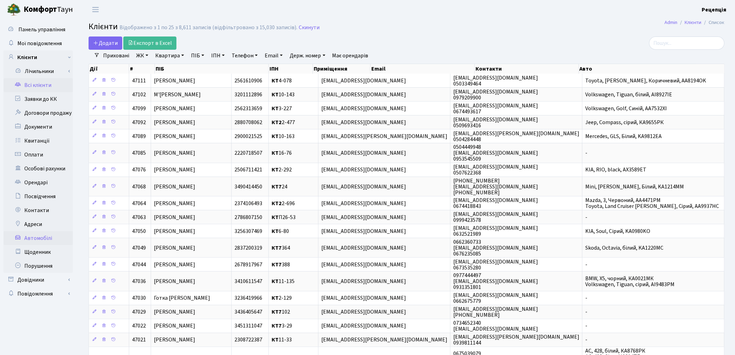
click at [48, 238] on link "Автомобілі" at bounding box center [37, 238] width 69 height 14
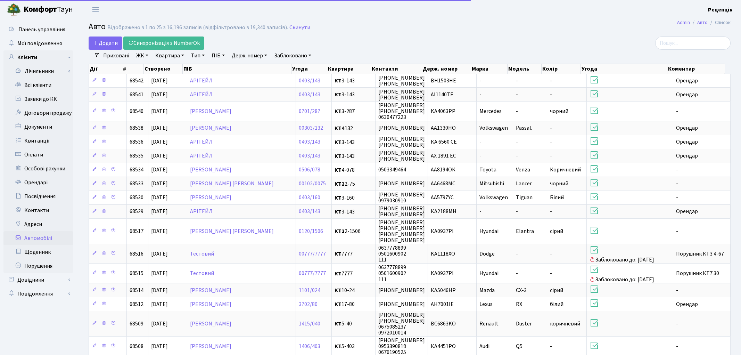
select select "25"
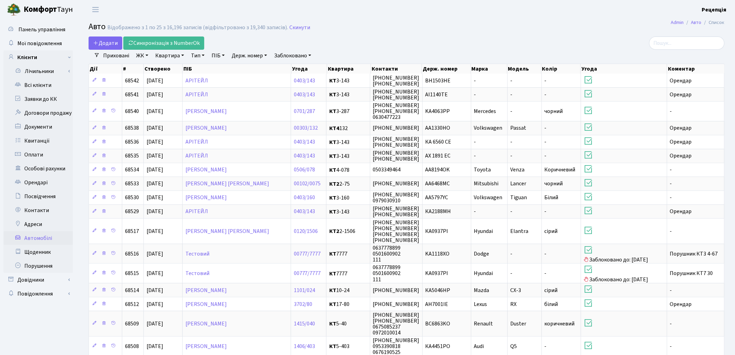
click at [221, 57] on link "ПІБ" at bounding box center [218, 56] width 19 height 12
type input "ільчук"
click at [27, 84] on link "Всі клієнти" at bounding box center [37, 85] width 69 height 14
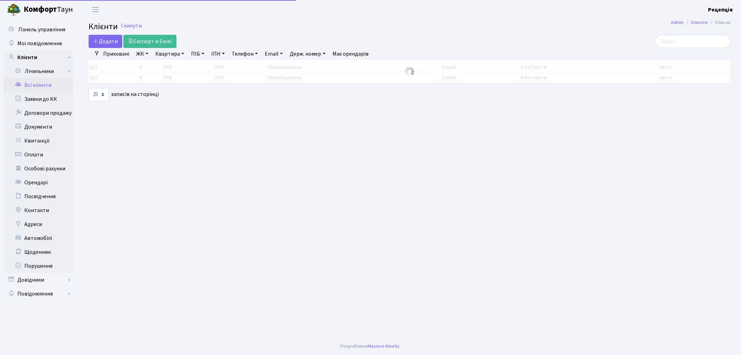
select select "25"
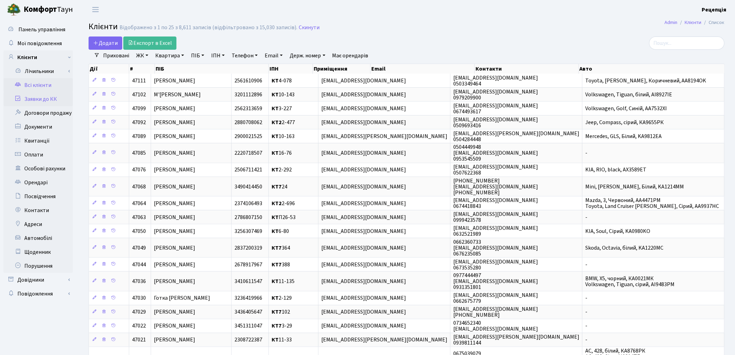
click at [36, 98] on link "Заявки до КК" at bounding box center [37, 99] width 69 height 14
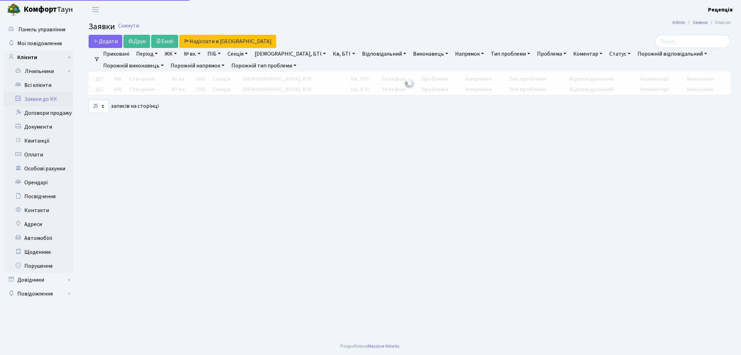
select select "25"
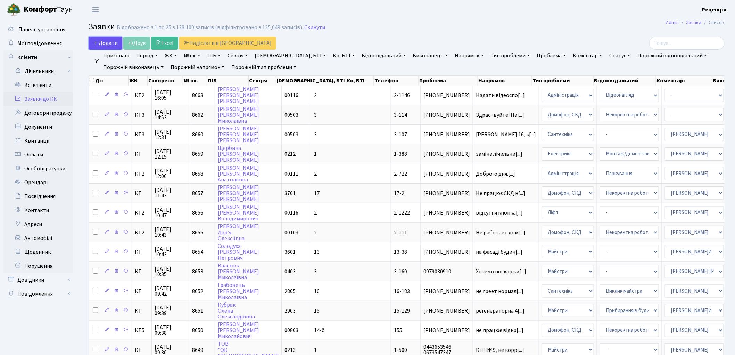
click at [104, 41] on span "Додати" at bounding box center [105, 43] width 25 height 8
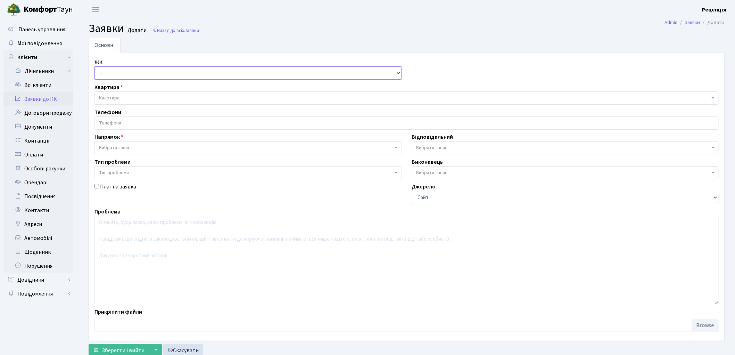
click at [110, 72] on select "- КТ, вул. Регенераторна, 4 КТ2, просп. Соборності, 17 КТ3, вул. Березнева, 16 …" at bounding box center [247, 72] width 307 height 13
select select "271"
click at [94, 66] on select "- КТ, вул. Регенераторна, 4 КТ2, просп. Соборності, 17 КТ3, вул. Березнева, 16 …" at bounding box center [247, 72] width 307 height 13
select select
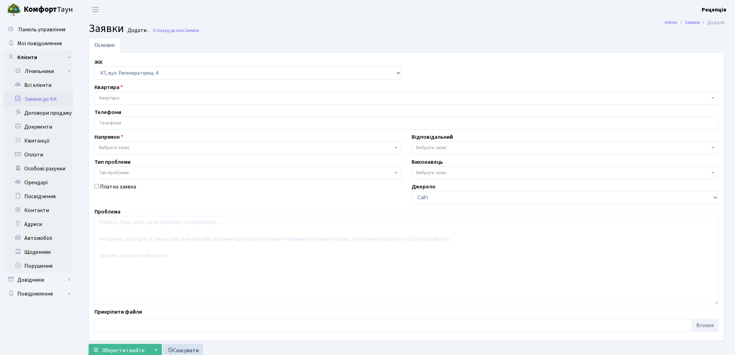
click at [124, 96] on span "Квартира" at bounding box center [404, 97] width 611 height 7
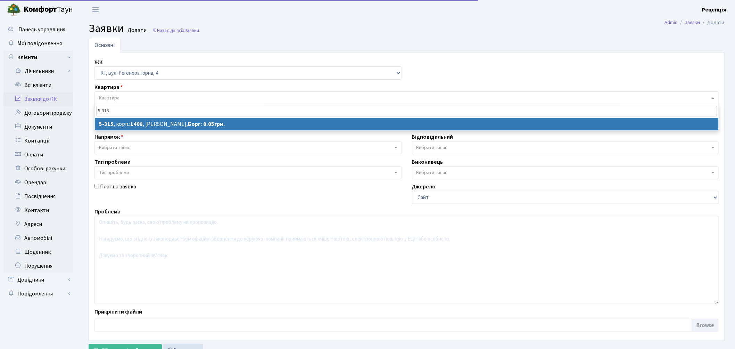
type input "5-315"
select select
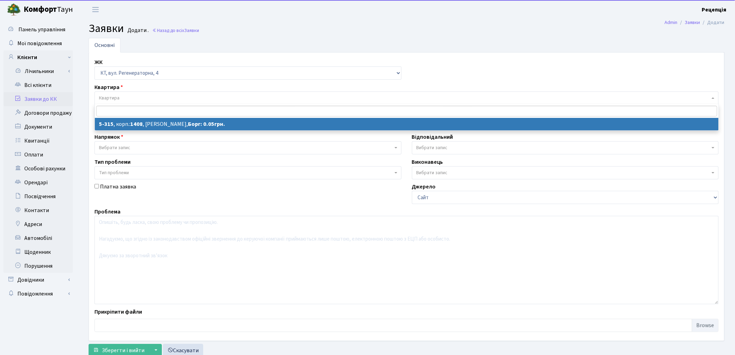
select select "2238"
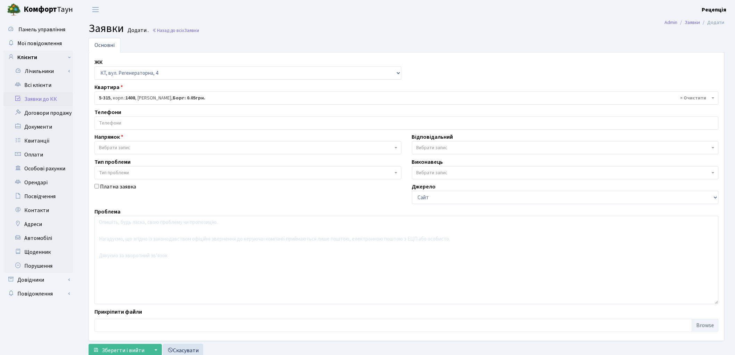
click at [147, 126] on input "search" at bounding box center [406, 123] width 623 height 13
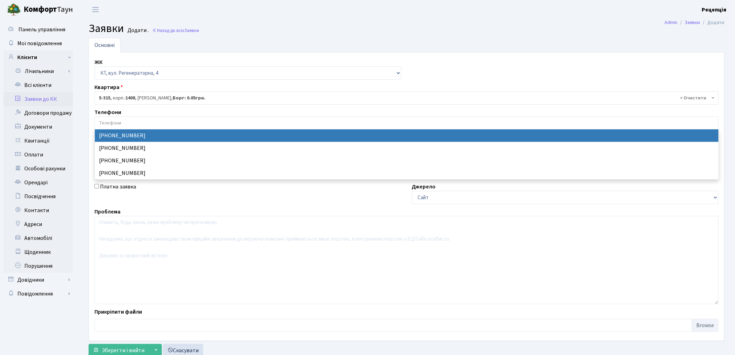
select select "132055"
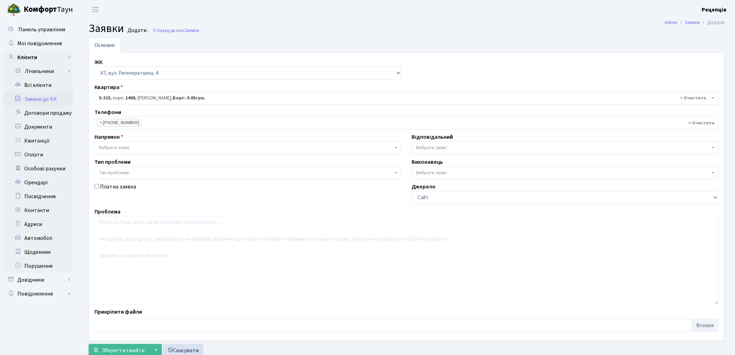
click at [131, 150] on span "Вибрати запис" at bounding box center [246, 147] width 294 height 7
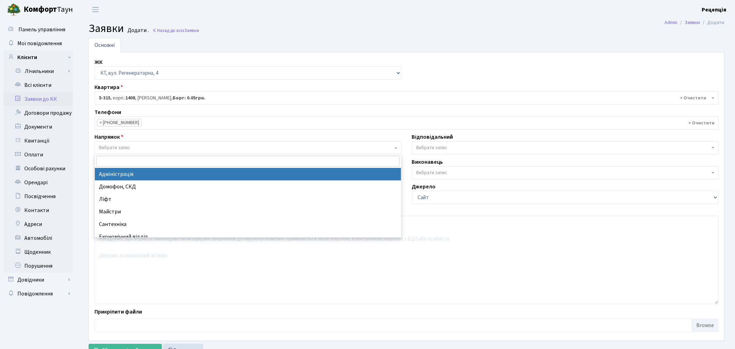
select select "5"
select select
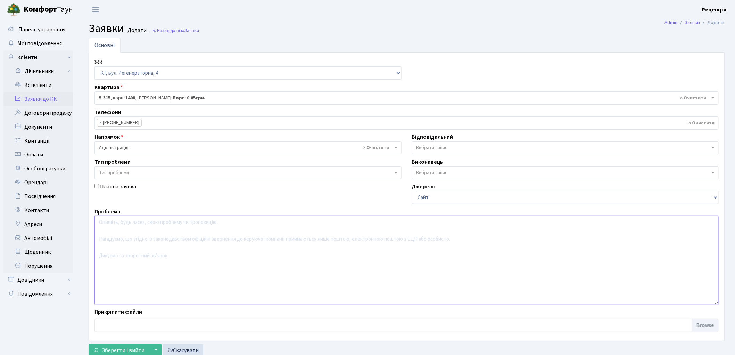
click at [135, 237] on textarea at bounding box center [406, 260] width 624 height 88
type textarea "Н"
click at [106, 223] on textarea "Не працюють камери відеоспостереження" at bounding box center [406, 260] width 624 height 88
click at [209, 224] on textarea "Не надано вдіеозапис пошкодження автомобіля, оскільки працюють камери відеоспос…" at bounding box center [406, 260] width 624 height 88
drag, startPoint x: 283, startPoint y: 222, endPoint x: 402, endPoint y: 227, distance: 119.2
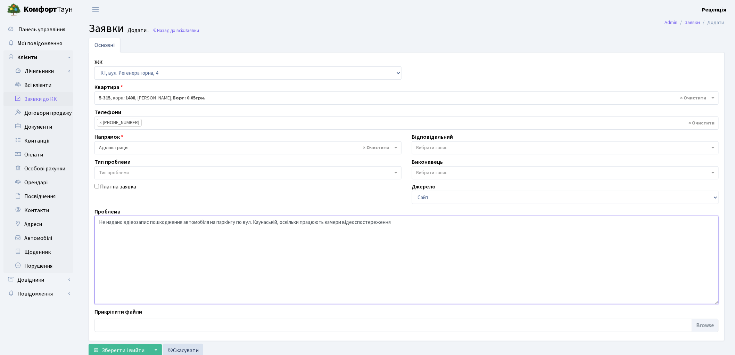
click at [402, 227] on textarea "Не надано вдіеозапис пошкодження автомобіля на паркінгу по вул. Каунаській, оск…" at bounding box center [406, 260] width 624 height 88
click at [129, 224] on textarea "Не надано вдіеозапис пошкодження автомобіля на паркінгу по вул. Каунаській" at bounding box center [406, 260] width 624 height 88
click at [128, 223] on textarea "Не надано віеозапис пошкодження автомобіля на паркінгу по вул. Каунаській" at bounding box center [406, 260] width 624 height 88
click at [280, 221] on textarea "Не надано відеозапис пошкодження автомобіля на паркінгу по вул. Каунаській" at bounding box center [406, 260] width 624 height 88
click at [298, 224] on textarea "Не надано відеозапис пошкодження автомобіля на паркінгу по вул. Каунаській. Баж…" at bounding box center [406, 260] width 624 height 88
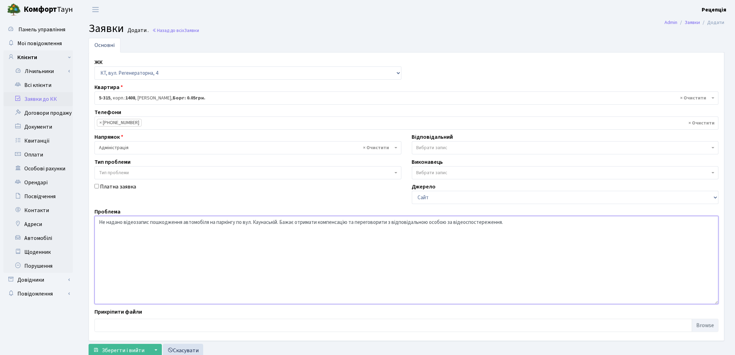
click at [456, 223] on textarea "Не надано відеозапис пошкодження автомобіля на паркінгу по вул. Каунаській. Баж…" at bounding box center [406, 260] width 624 height 88
click at [570, 222] on textarea "Не надано відеозапис пошкодження автомобіля на паркінгу по вул. Каунаській. Баж…" at bounding box center [406, 260] width 624 height 88
click at [465, 222] on textarea "Не надано відеозапис пошкодження автомобіля на паркінгу по вул. Каунаській. Баж…" at bounding box center [406, 260] width 624 height 88
drag, startPoint x: 464, startPoint y: 223, endPoint x: 532, endPoint y: 225, distance: 68.1
click at [532, 225] on textarea "Не надано відеозапис пошкодження автомобіля на паркінгу по вул. Каунаській. Баж…" at bounding box center [406, 260] width 624 height 88
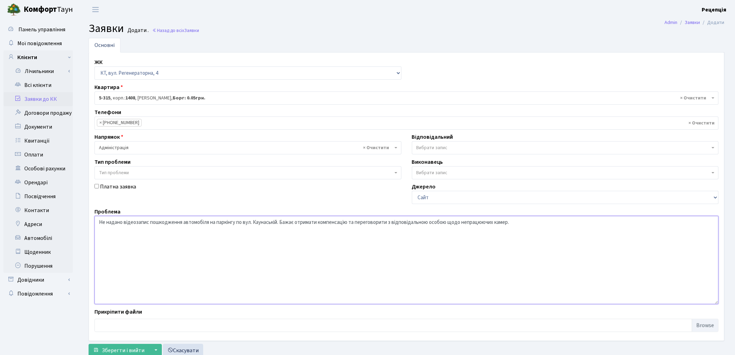
click at [466, 222] on textarea "Не надано відеозапис пошкодження автомобіля на паркінгу по вул. Каунаській. Баж…" at bounding box center [406, 260] width 624 height 88
click at [515, 222] on textarea "Не надано відеозапис пошкодження автомобіля на паркінгу по вул. Каунаській. Баж…" at bounding box center [406, 260] width 624 height 88
drag, startPoint x: 395, startPoint y: 223, endPoint x: 450, endPoint y: 224, distance: 55.9
click at [450, 224] on textarea "Не надано відеозапис пошкодження автомобіля на паркінгу по вул. Каунаській. Баж…" at bounding box center [406, 260] width 624 height 88
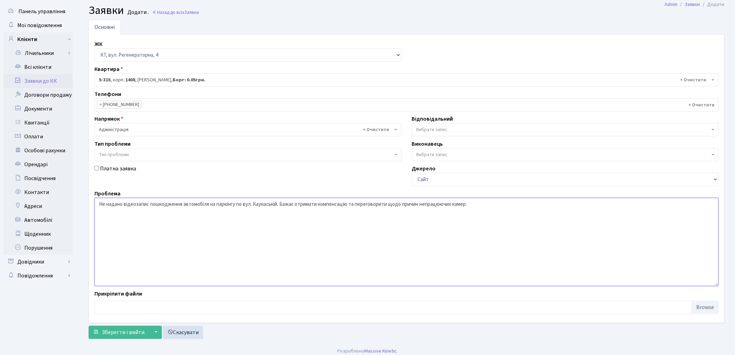
scroll to position [23, 0]
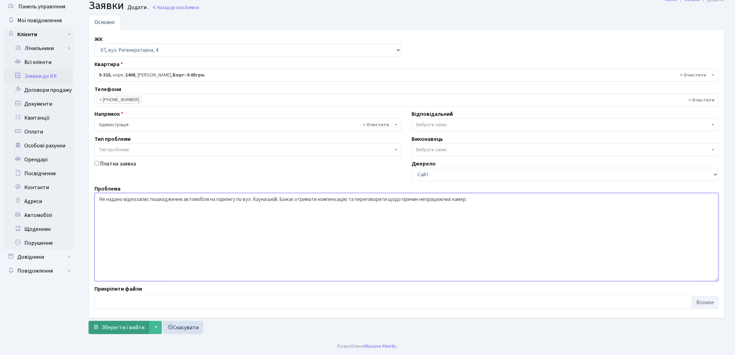
type textarea "Не надано відеозапис пошкодження автомобіля на паркінгу по вул. Каунаській. Баж…"
click at [128, 325] on span "Зберегти і вийти" at bounding box center [123, 327] width 43 height 8
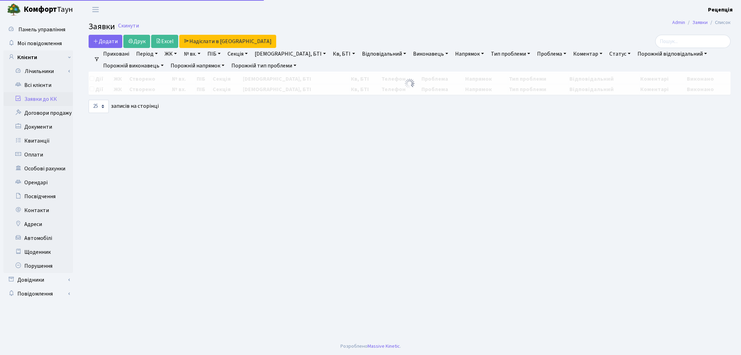
select select "25"
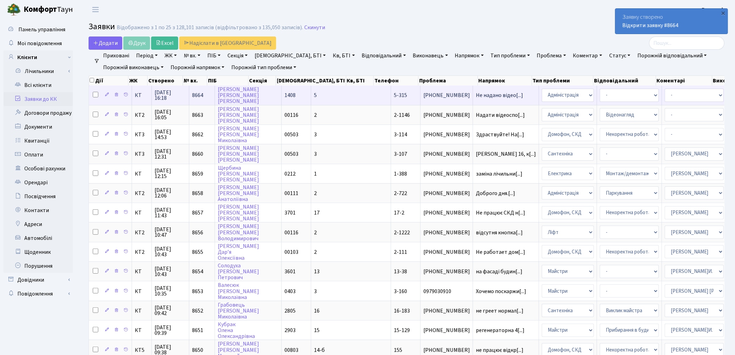
click at [311, 99] on td "5" at bounding box center [351, 94] width 80 height 19
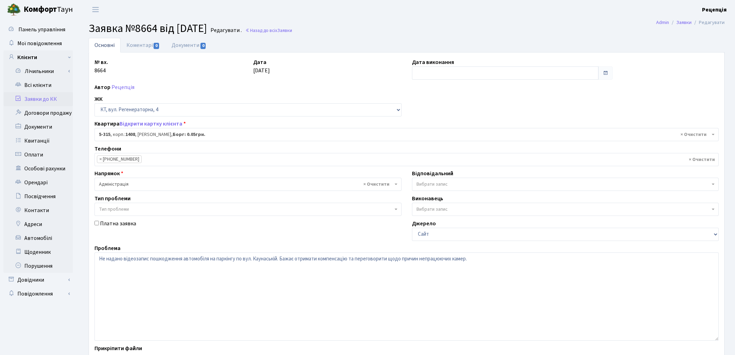
select select "2238"
click at [189, 45] on link "Документи 0" at bounding box center [189, 45] width 47 height 14
select select "25"
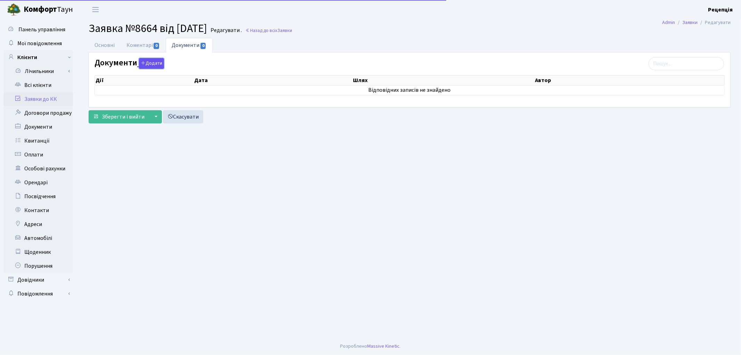
click at [149, 63] on button "Додати" at bounding box center [151, 63] width 25 height 11
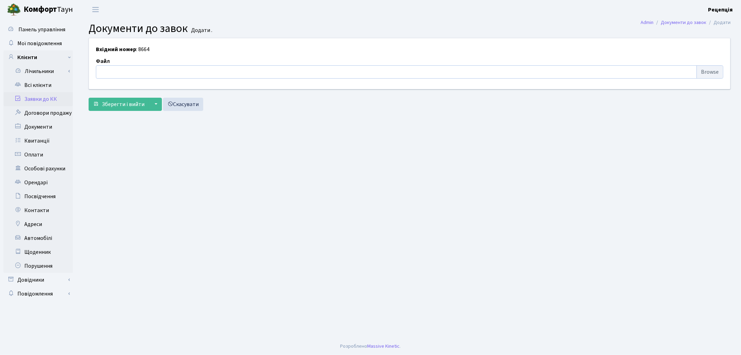
click at [713, 75] on input "file" at bounding box center [409, 71] width 627 height 13
type input "C:\fakepath\сканирование0756.pdf"
click at [121, 98] on button "Зберегти і вийти" at bounding box center [119, 104] width 60 height 13
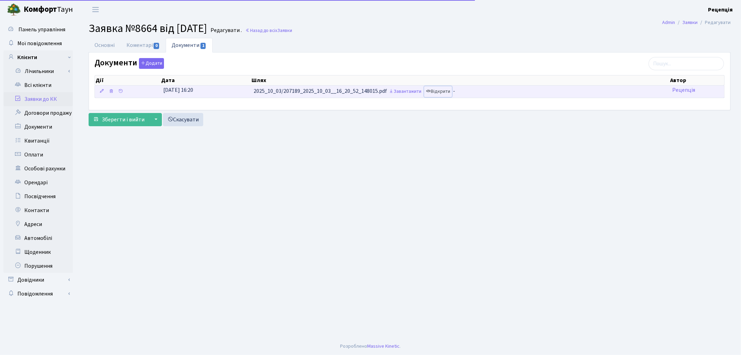
click at [444, 95] on link "Відкрити" at bounding box center [438, 91] width 28 height 11
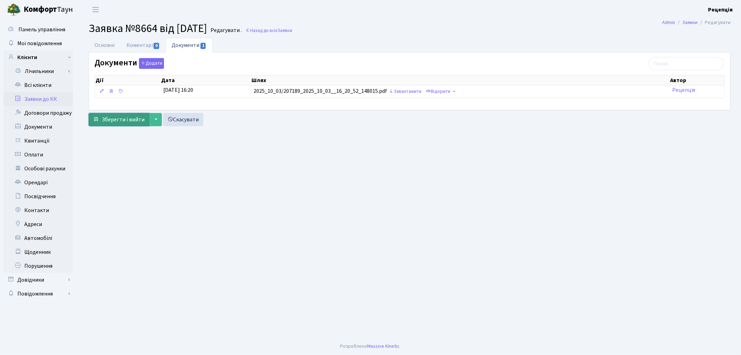
click at [134, 119] on span "Зберегти і вийти" at bounding box center [123, 120] width 43 height 8
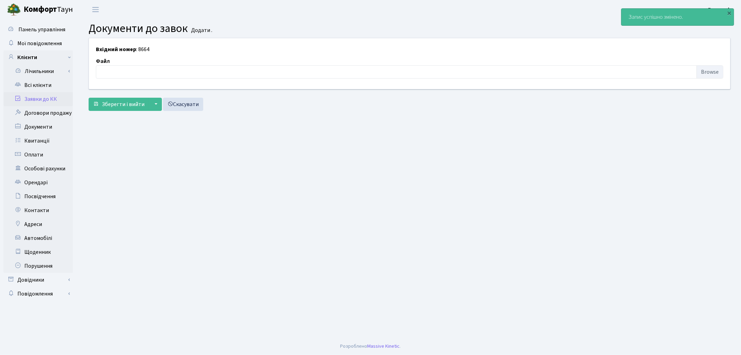
click at [47, 100] on link "Заявки до КК" at bounding box center [37, 99] width 69 height 14
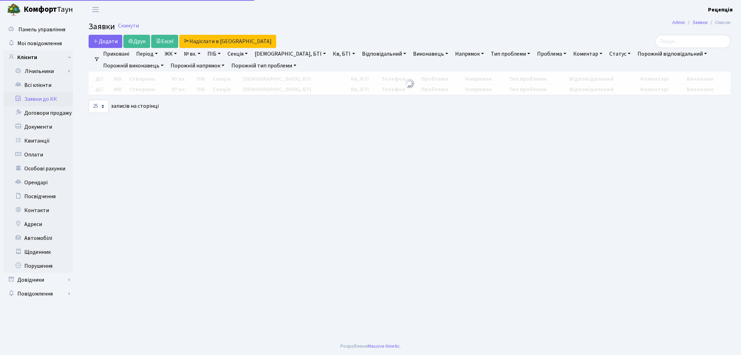
select select "25"
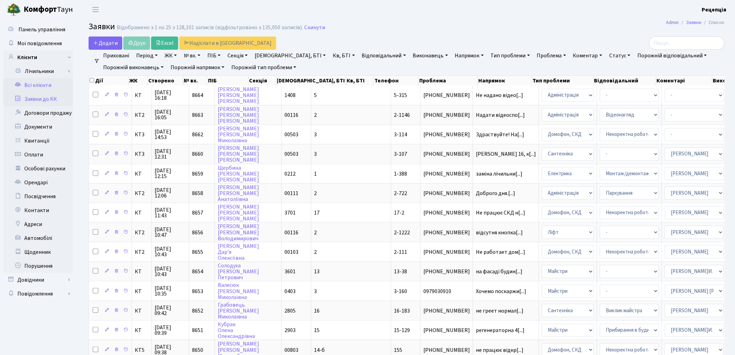
click at [32, 85] on link "Всі клієнти" at bounding box center [37, 85] width 69 height 14
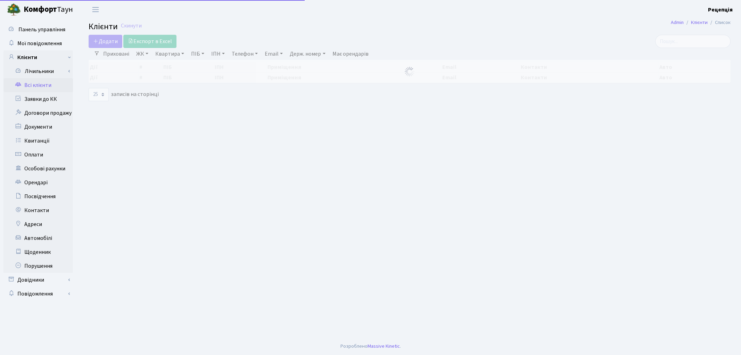
select select "25"
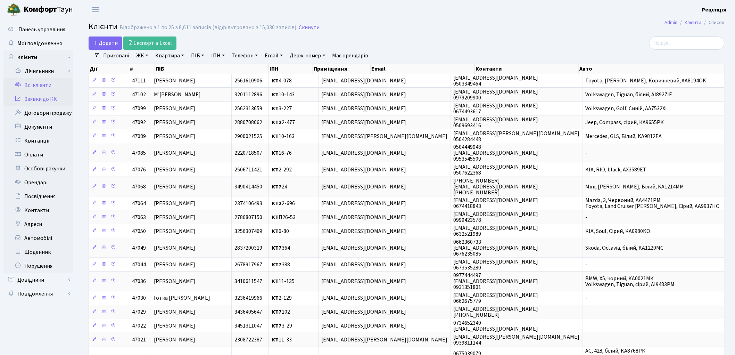
click at [40, 97] on link "Заявки до КК" at bounding box center [37, 99] width 69 height 14
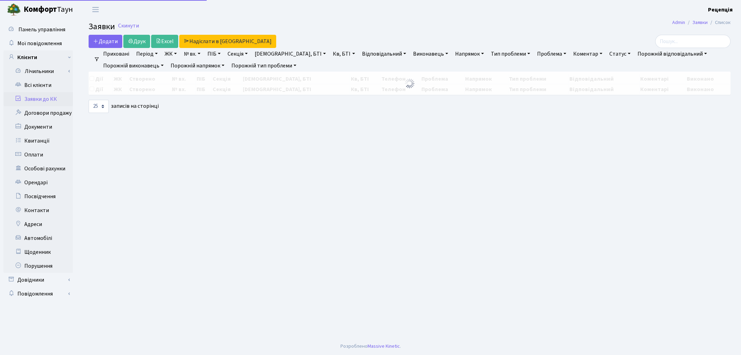
select select "25"
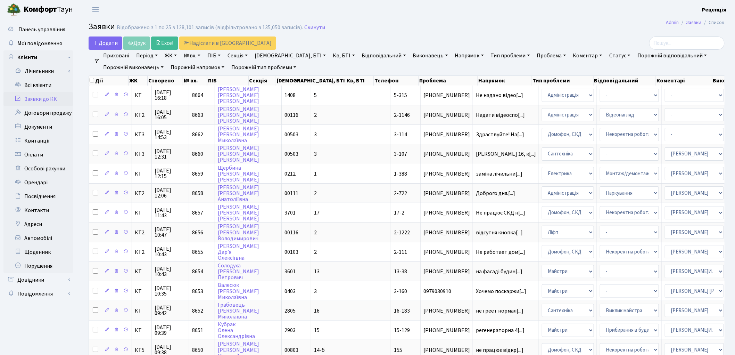
click at [176, 56] on link "ЖК" at bounding box center [171, 56] width 18 height 12
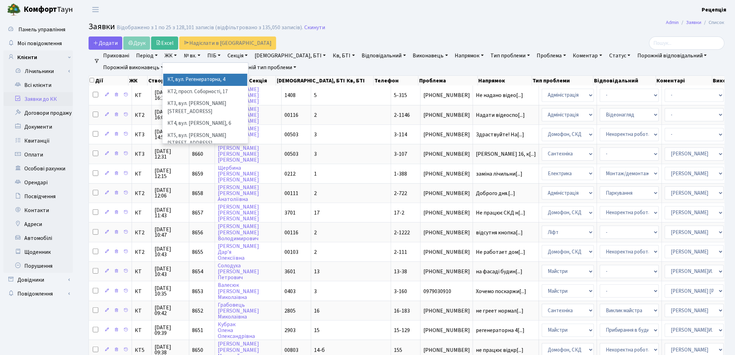
click at [189, 78] on li "КТ, вул. Регенераторна, 4" at bounding box center [205, 80] width 84 height 12
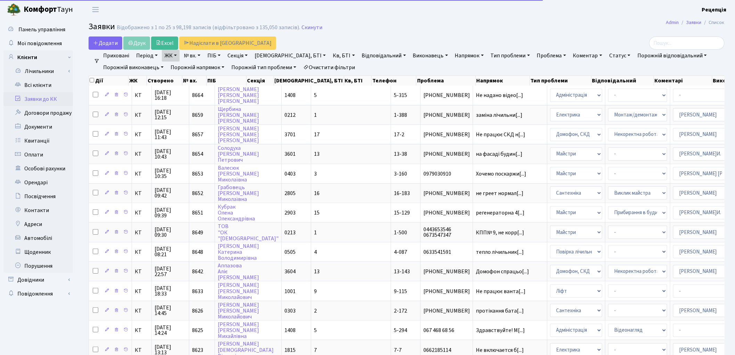
click at [330, 56] on link "Кв, БТІ" at bounding box center [343, 56] width 27 height 12
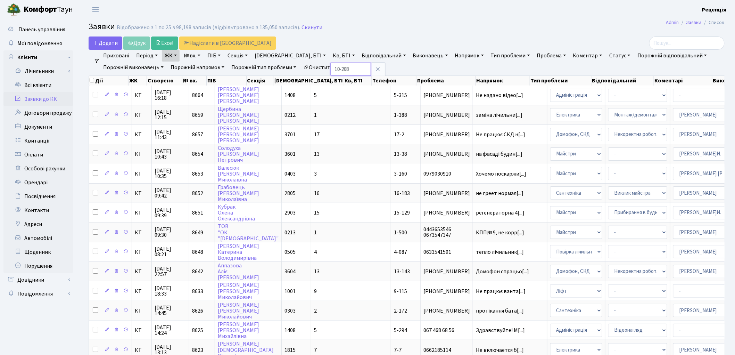
type input "10-208"
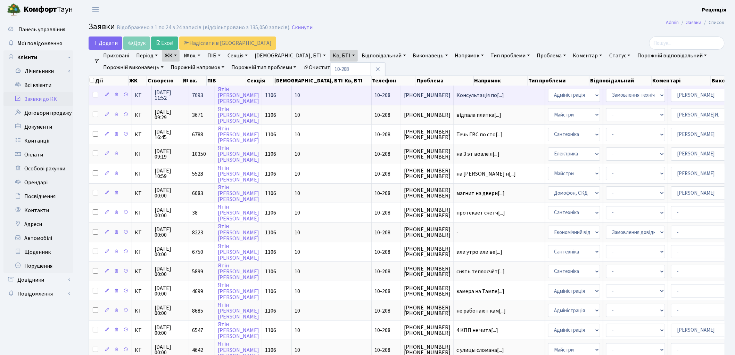
click at [315, 98] on td "10" at bounding box center [332, 94] width 80 height 19
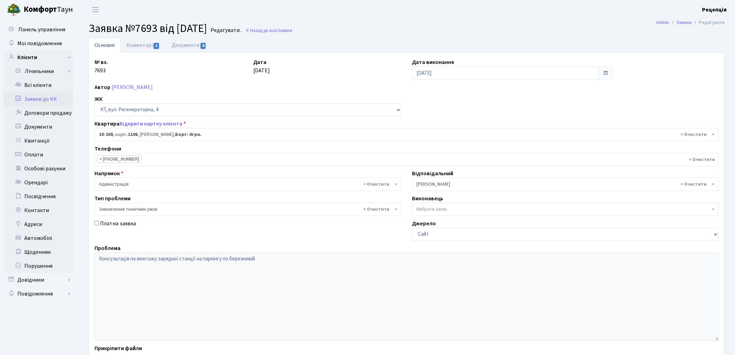
select select "6777"
select select "15"
click at [136, 44] on link "Коментарі 1" at bounding box center [143, 45] width 45 height 14
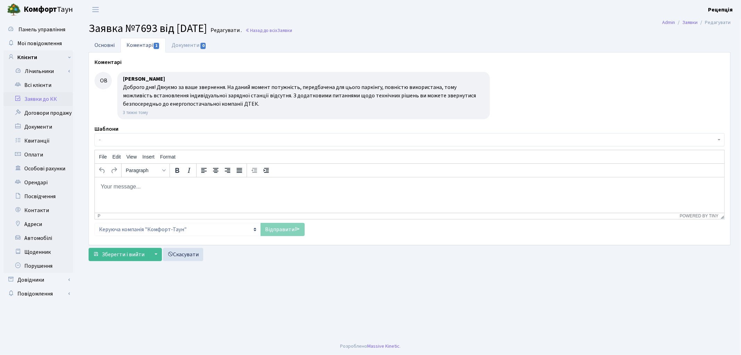
click at [113, 49] on link "Основні" at bounding box center [105, 45] width 32 height 14
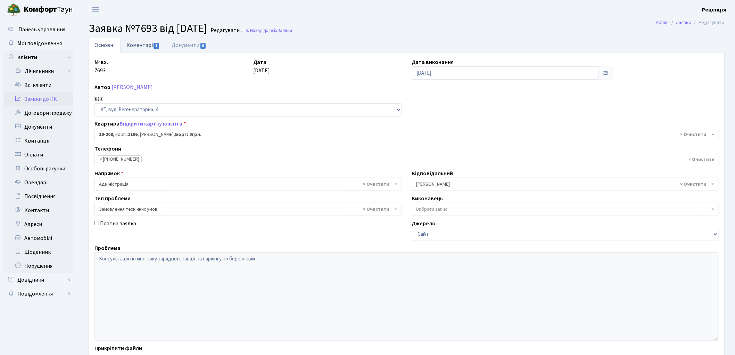
click at [139, 45] on link "Коментарі 1" at bounding box center [143, 45] width 45 height 14
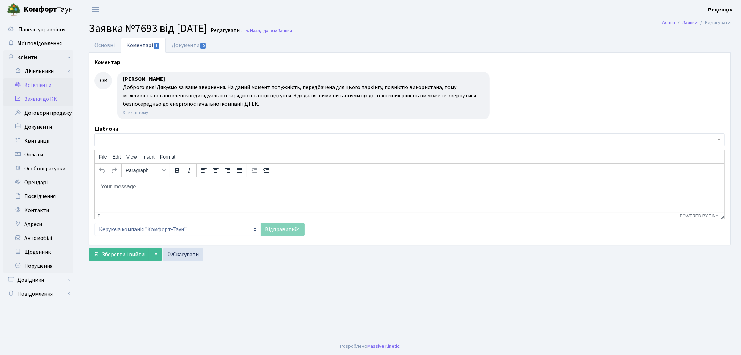
click at [34, 90] on link "Всі клієнти" at bounding box center [37, 85] width 69 height 14
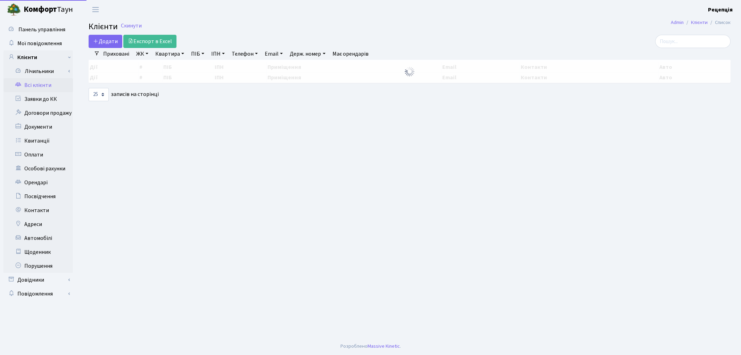
select select "25"
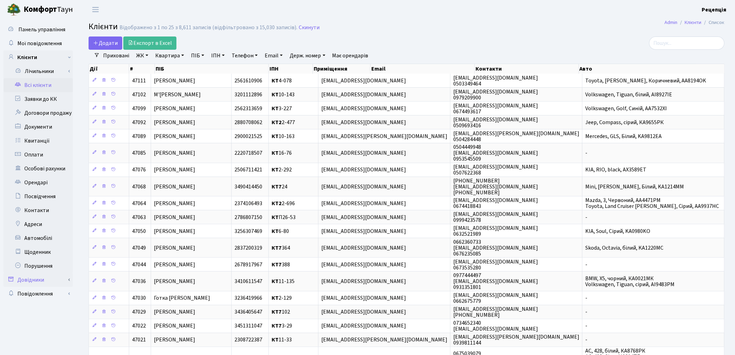
click at [47, 278] on link "Довідники" at bounding box center [37, 280] width 69 height 14
click at [45, 341] on link "Приміщення" at bounding box center [40, 344] width 65 height 14
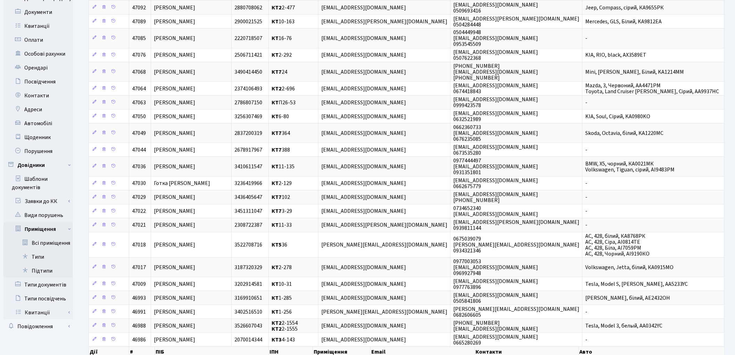
scroll to position [150, 0]
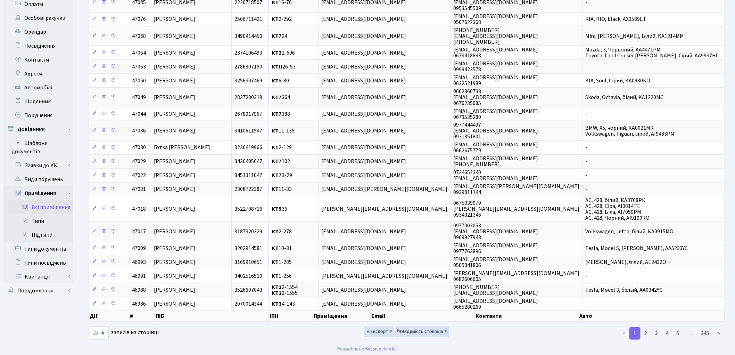
click at [44, 206] on link "Всі приміщення" at bounding box center [40, 207] width 65 height 14
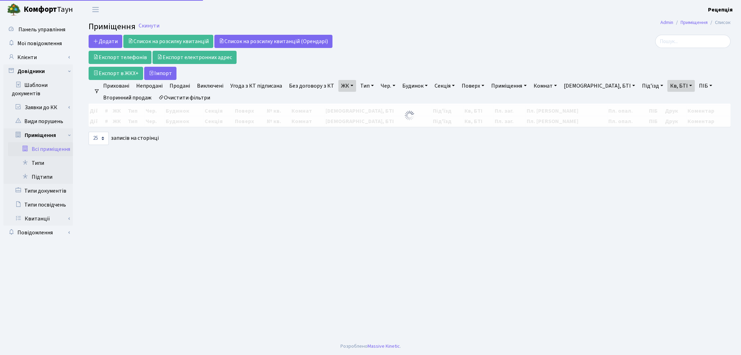
select select "25"
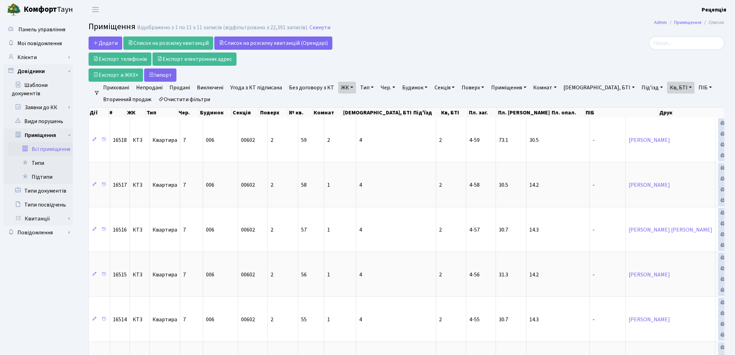
click at [183, 100] on link "Очистити фільтри" at bounding box center [184, 99] width 57 height 12
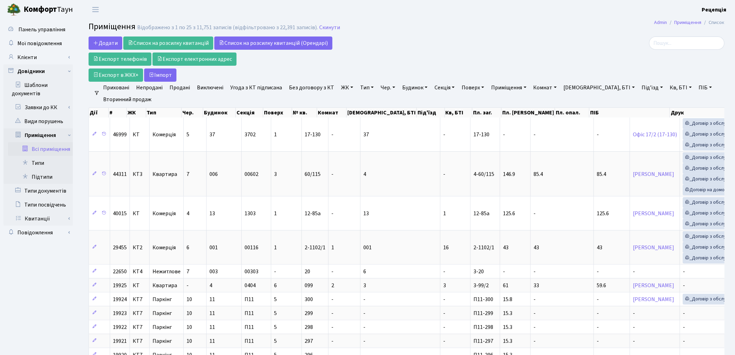
click at [340, 88] on link "ЖК" at bounding box center [347, 88] width 18 height 12
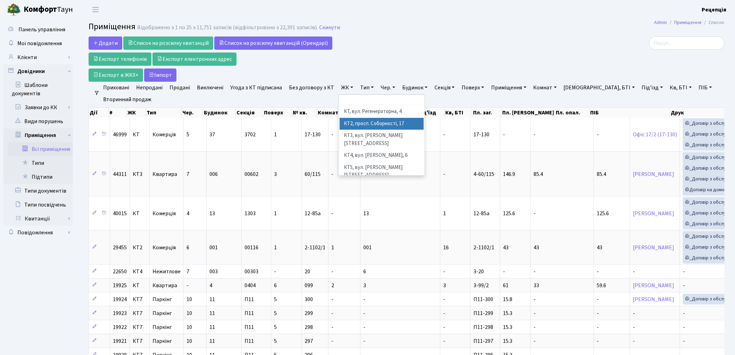
click at [362, 125] on li "КТ2, просп. Соборності, 17" at bounding box center [382, 124] width 84 height 12
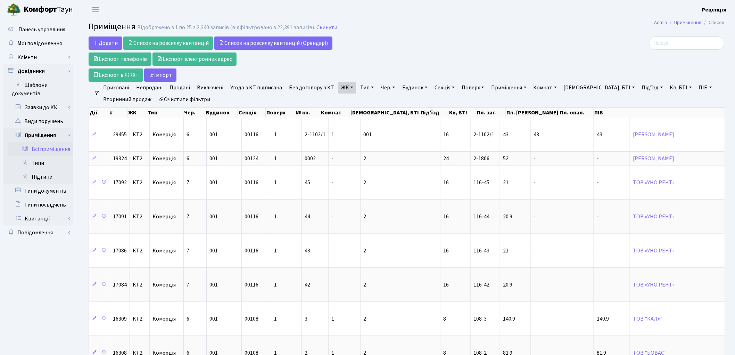
click at [667, 87] on link "Кв, БТІ" at bounding box center [680, 88] width 27 height 12
type input "2-279"
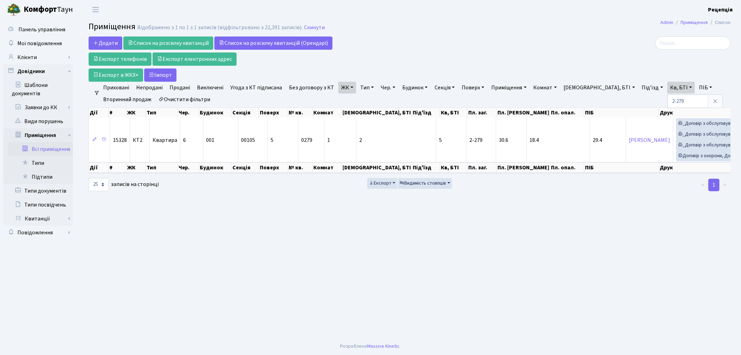
click at [173, 96] on link "Очистити фільтри" at bounding box center [184, 99] width 57 height 12
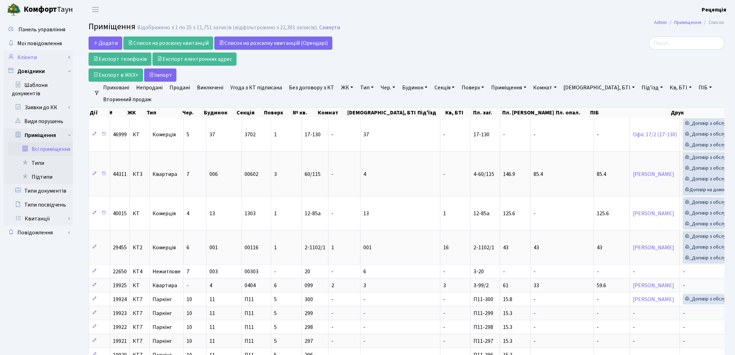
click at [38, 56] on link "Клієнти" at bounding box center [37, 57] width 69 height 14
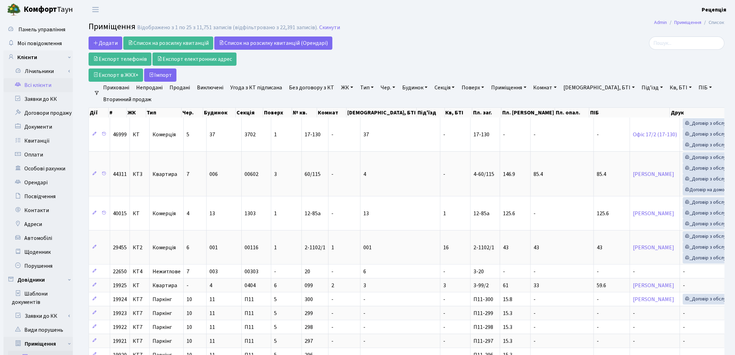
click at [42, 81] on link "Всі клієнти" at bounding box center [37, 85] width 69 height 14
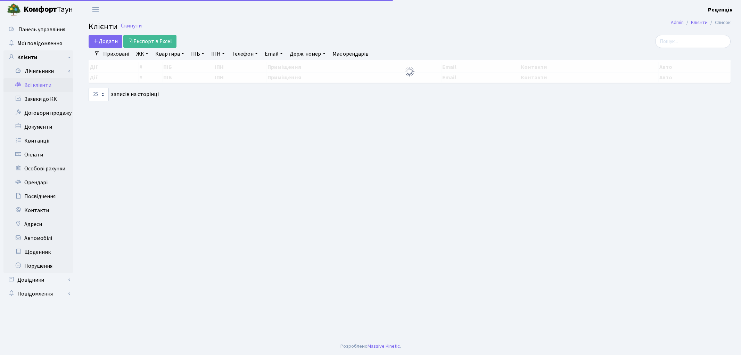
select select "25"
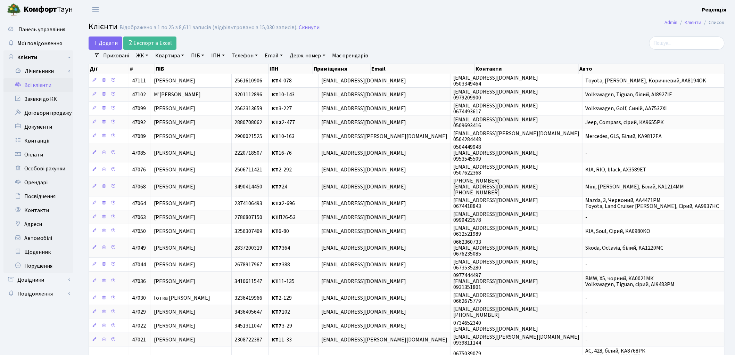
click at [138, 54] on link "ЖК" at bounding box center [142, 56] width 18 height 12
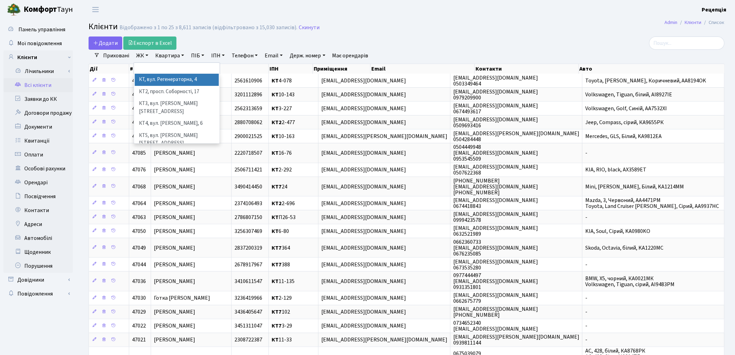
click at [152, 78] on li "КТ, вул. Регенераторна, 4" at bounding box center [177, 80] width 84 height 12
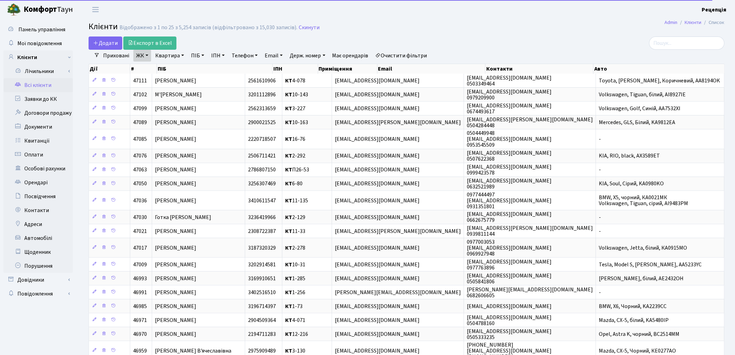
click at [165, 57] on link "Квартира" at bounding box center [169, 56] width 34 height 12
type input "9-21"
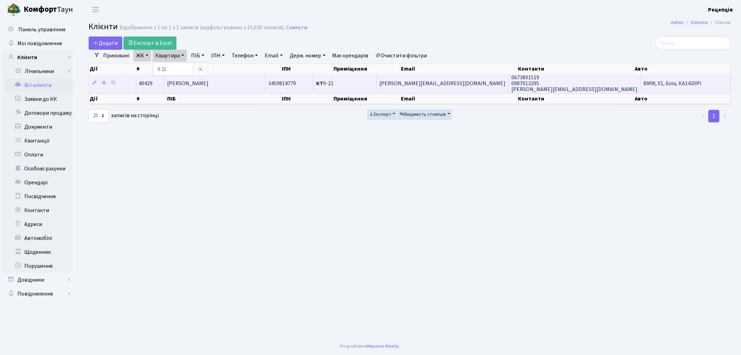
click at [208, 83] on span "[PERSON_NAME]" at bounding box center [187, 84] width 41 height 8
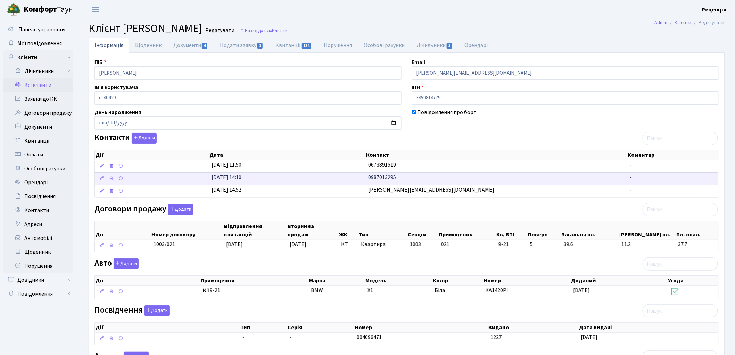
drag, startPoint x: 408, startPoint y: 167, endPoint x: 336, endPoint y: 182, distance: 73.4
click at [345, 175] on tbody "[DATE] 11:50 0673891519 - [DATE] 14:10 0987013295 - [DATE] 14:52 [PERSON_NAME][…" at bounding box center [406, 178] width 623 height 37
click at [389, 210] on div "Договори продажу Додати Дії Номер договору Відправлення квитанцій Вторинна прод…" at bounding box center [406, 229] width 635 height 51
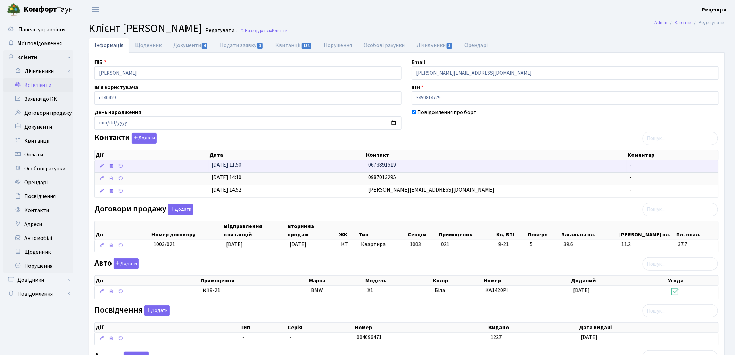
drag, startPoint x: 397, startPoint y: 164, endPoint x: 348, endPoint y: 167, distance: 48.7
click at [348, 167] on \<\/span\>\a "[DATE] 11:50 0673891519 -" at bounding box center [406, 166] width 623 height 12
copy \<\/span\>\a "0673891519"
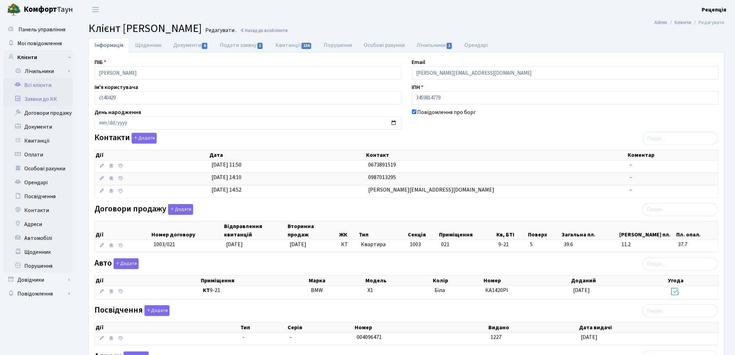
click at [40, 100] on link "Заявки до КК" at bounding box center [37, 99] width 69 height 14
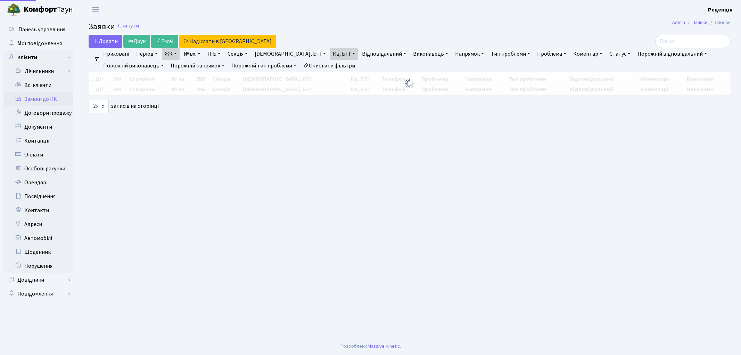
select select "25"
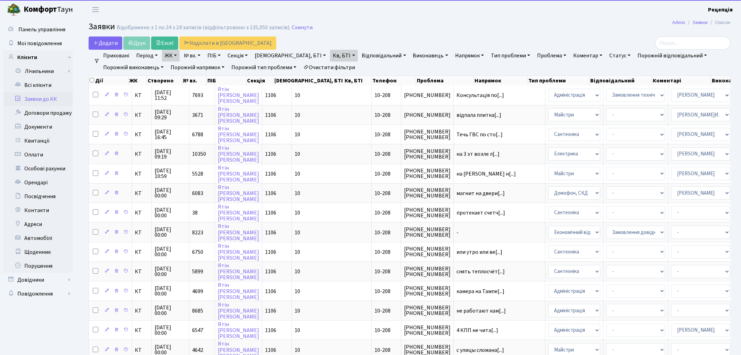
click at [332, 63] on link "Очистити фільтри" at bounding box center [328, 67] width 57 height 12
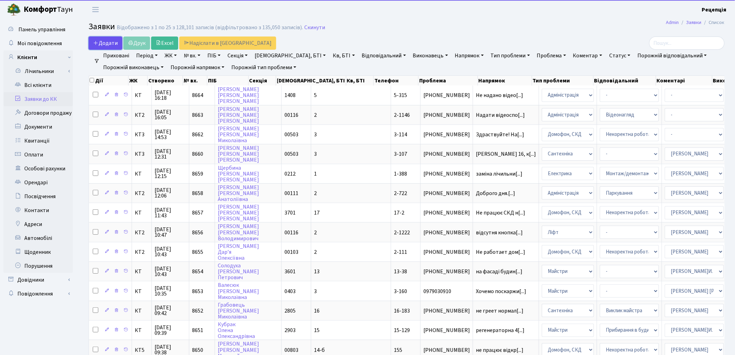
click at [105, 41] on span "Додати" at bounding box center [105, 43] width 25 height 8
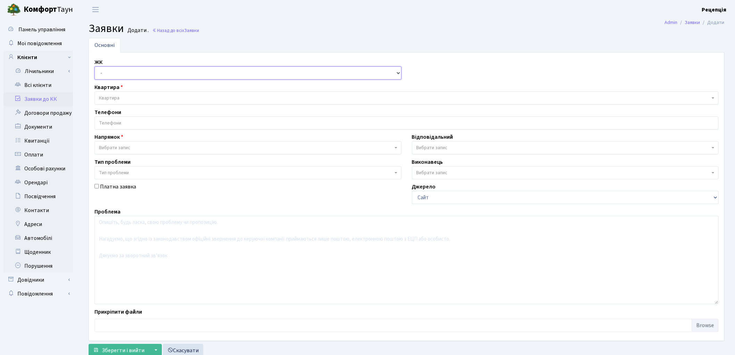
click at [119, 72] on select "- КТ, вул. Регенераторна, 4 КТ2, просп. [STREET_ADDRESS] [STREET_ADDRESS] [PERS…" at bounding box center [247, 72] width 307 height 13
drag, startPoint x: 133, startPoint y: 73, endPoint x: 133, endPoint y: 79, distance: 5.6
click at [133, 73] on select "- КТ, вул. Регенераторна, 4 КТ2, просп. [STREET_ADDRESS] [STREET_ADDRESS] [PERS…" at bounding box center [247, 72] width 307 height 13
select select "271"
click at [94, 66] on select "- КТ, вул. Регенераторна, 4 КТ2, просп. [STREET_ADDRESS] [STREET_ADDRESS] [PERS…" at bounding box center [247, 72] width 307 height 13
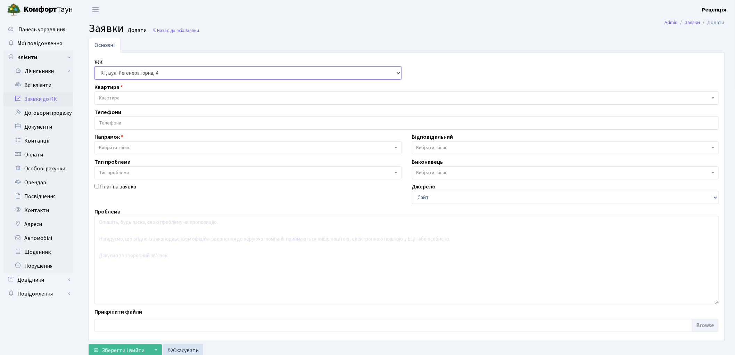
select select
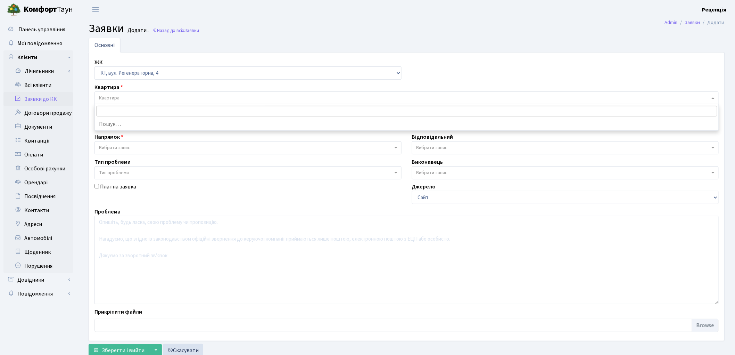
click at [123, 96] on span "Квартира" at bounding box center [404, 97] width 611 height 7
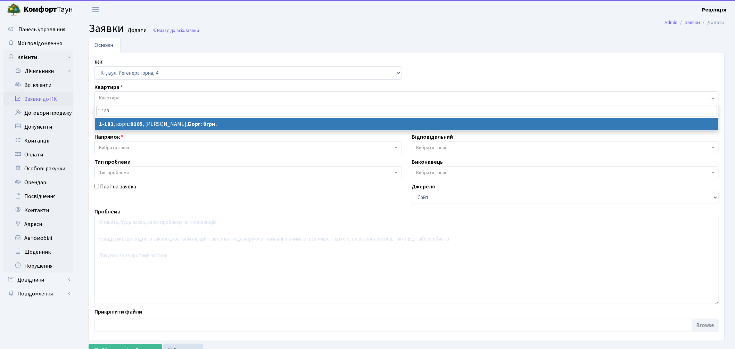
type input "1-183"
select select
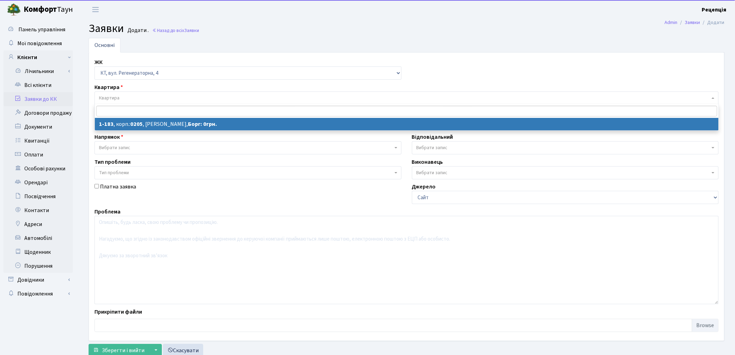
select select "183"
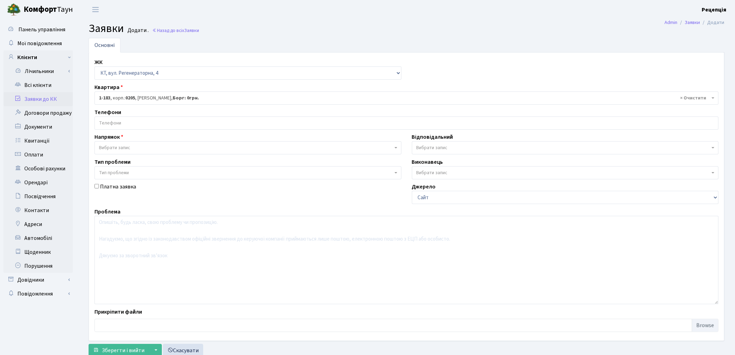
click at [118, 120] on input "search" at bounding box center [406, 123] width 623 height 13
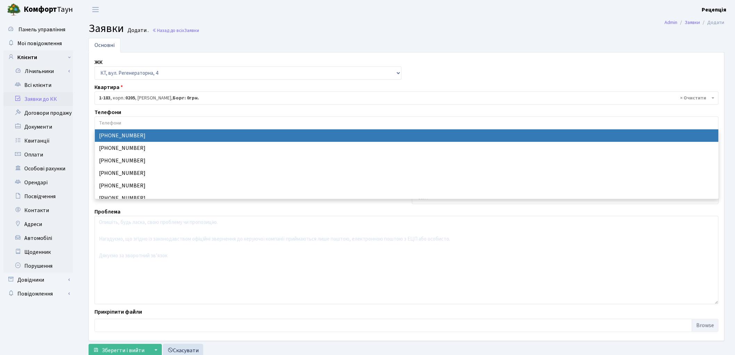
select select "53810"
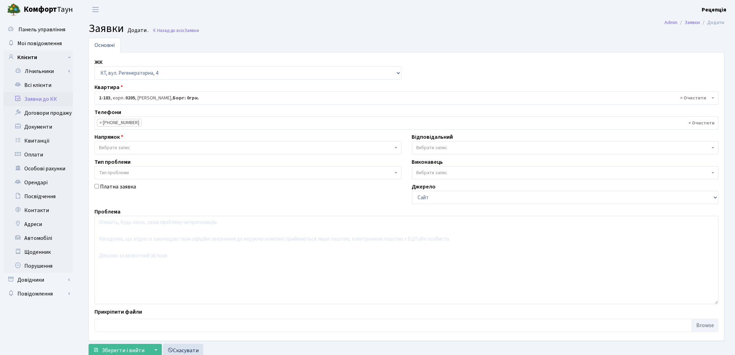
click at [125, 148] on span "Вибрати запис" at bounding box center [114, 147] width 31 height 7
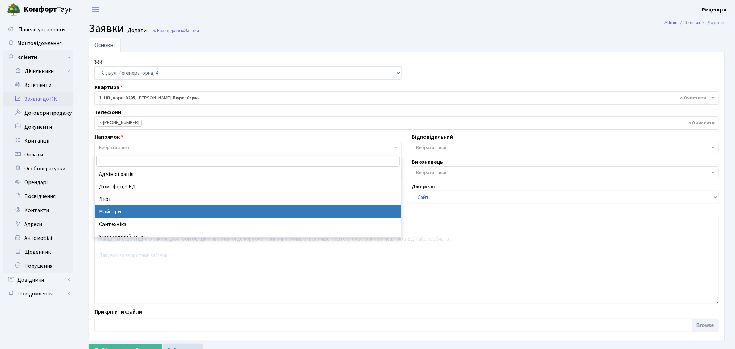
scroll to position [39, 0]
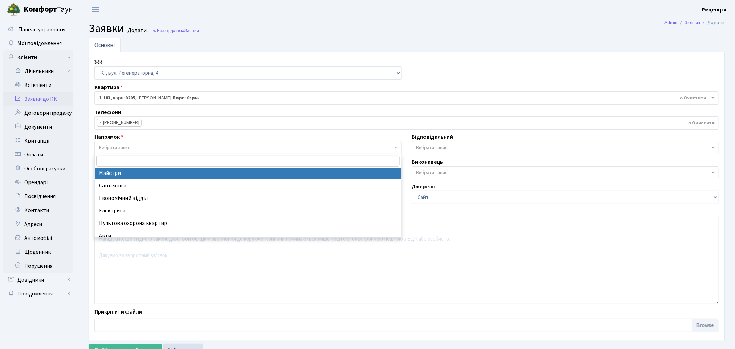
select select "1"
select select
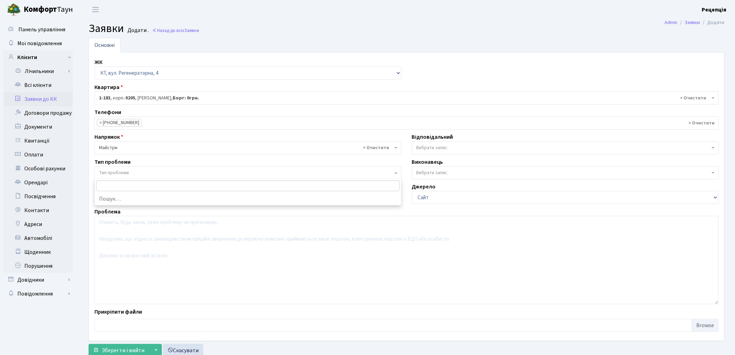
click at [116, 174] on span "Тип проблеми" at bounding box center [114, 172] width 30 height 7
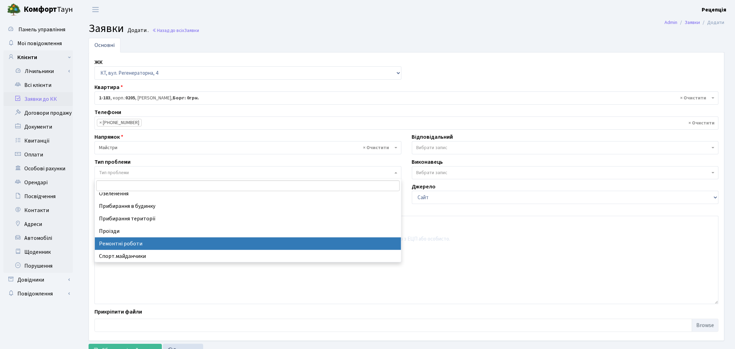
scroll to position [0, 0]
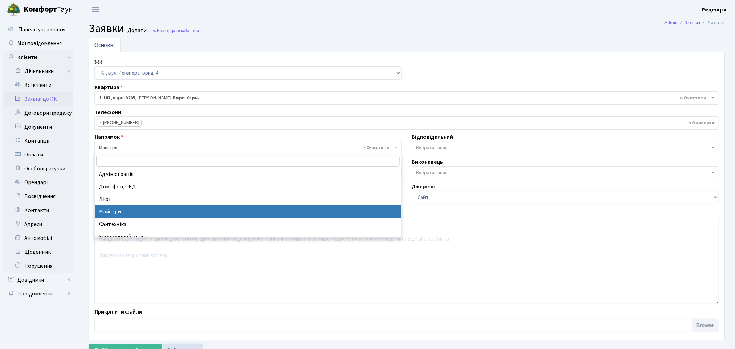
click at [118, 149] on span "× Майстри" at bounding box center [246, 147] width 294 height 7
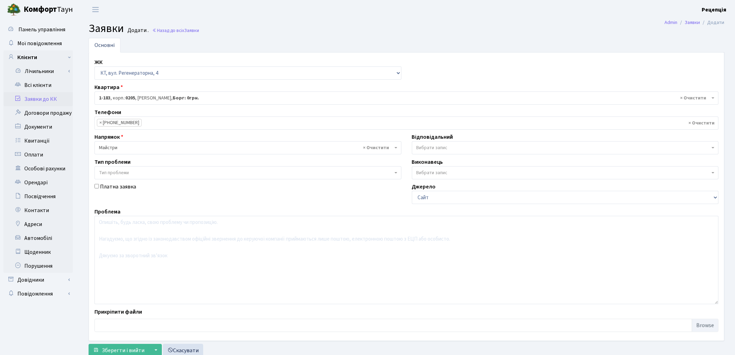
click at [118, 146] on span "× Майстри" at bounding box center [246, 147] width 294 height 7
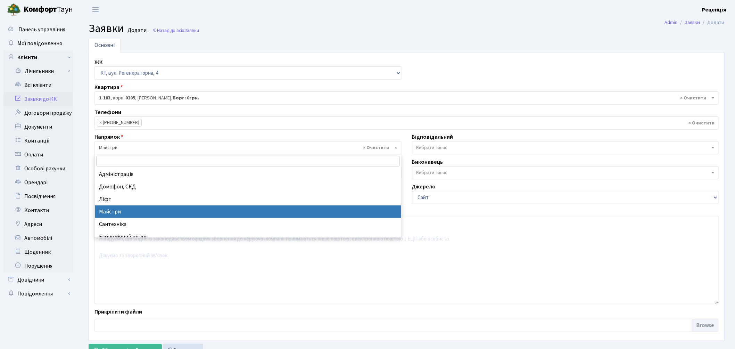
click at [118, 146] on span "× Майстри" at bounding box center [246, 147] width 294 height 7
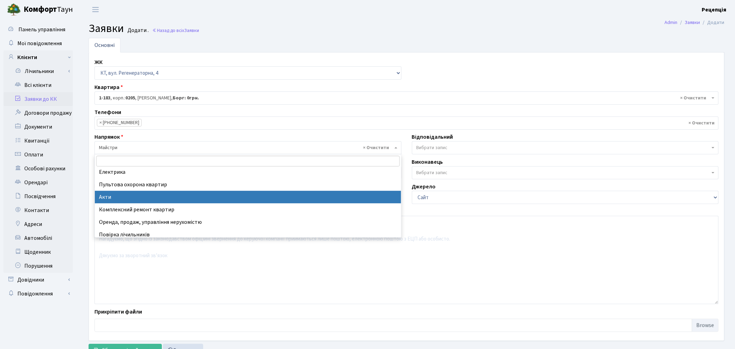
scroll to position [39, 0]
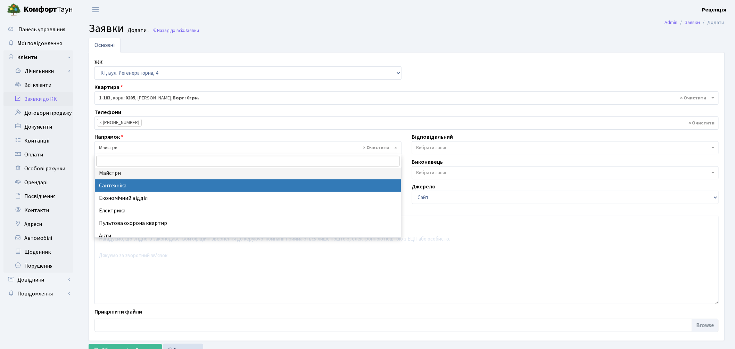
select select "2"
select select
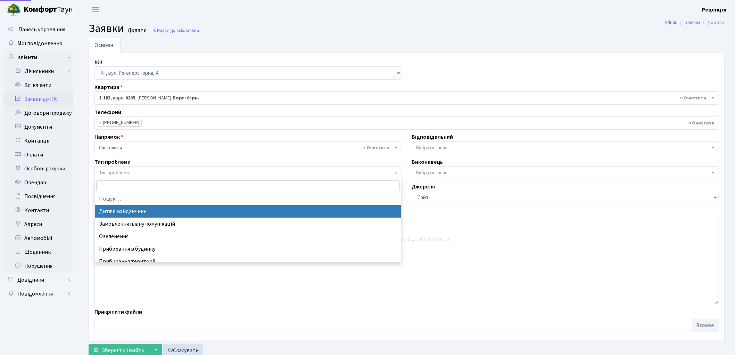
click at [117, 167] on span "Тип проблеми" at bounding box center [247, 172] width 307 height 13
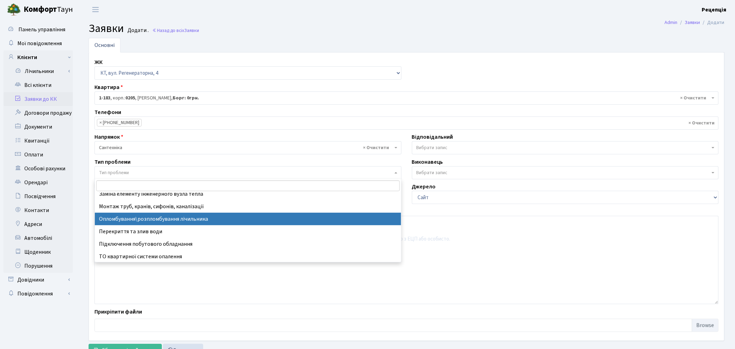
scroll to position [43, 0]
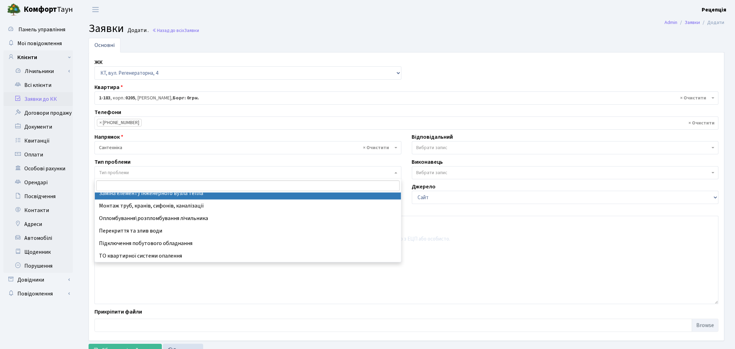
click at [124, 148] on span "× Сантехніка" at bounding box center [246, 147] width 294 height 7
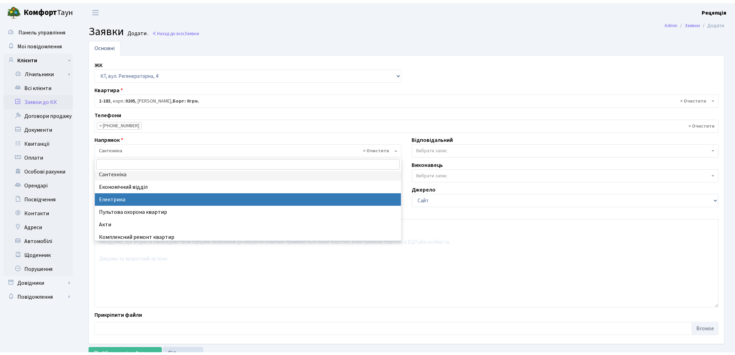
scroll to position [16, 0]
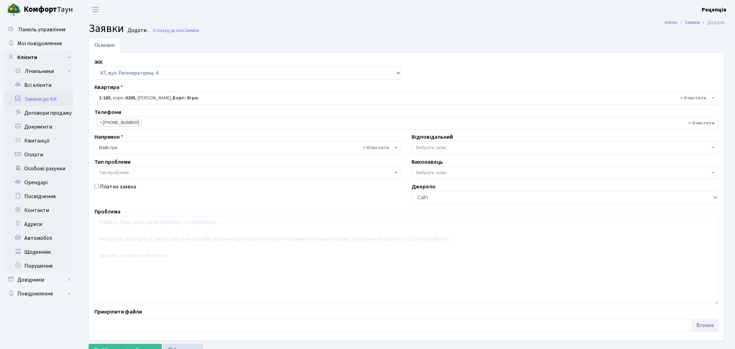
select select "1"
select select
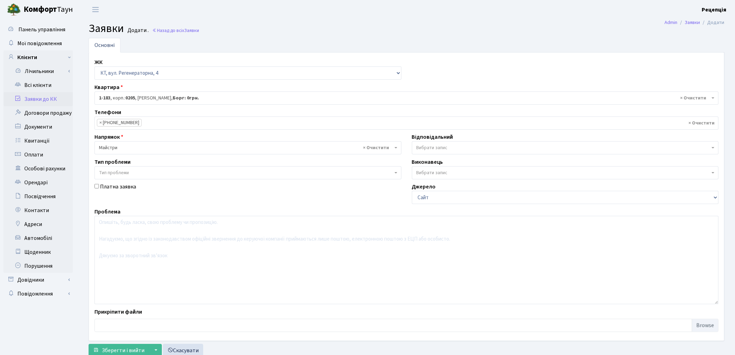
click at [119, 175] on span "Тип проблеми" at bounding box center [114, 172] width 30 height 7
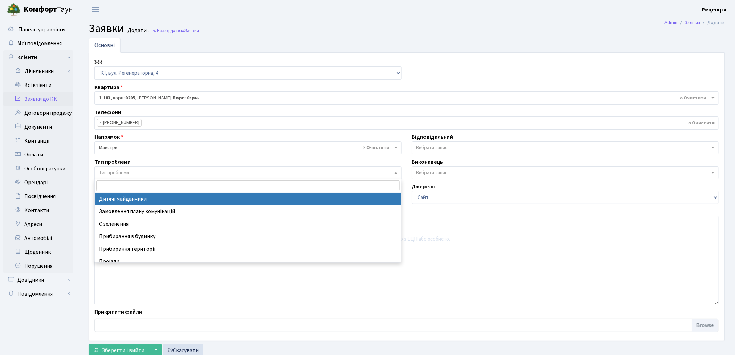
click at [119, 175] on span "Тип проблеми" at bounding box center [114, 172] width 30 height 7
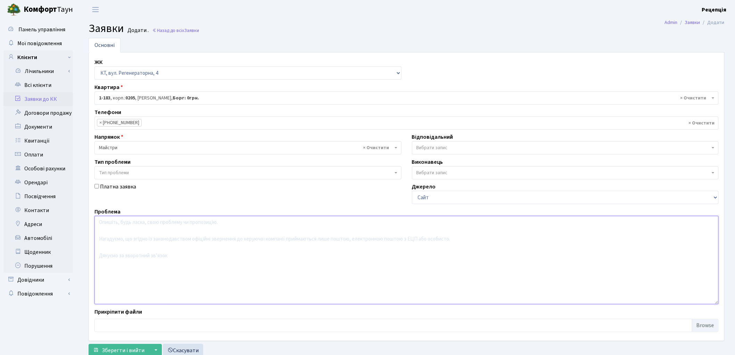
click at [133, 226] on textarea at bounding box center [406, 260] width 624 height 88
type textarea "П"
click at [135, 222] on textarea "Забита витяжка на кухні. Прохання прочистити витяжну систему." at bounding box center [406, 260] width 624 height 88
drag, startPoint x: 248, startPoint y: 221, endPoint x: 267, endPoint y: 224, distance: 19.7
click at [267, 224] on textarea "Забита витяжна система на кухні. Прохання прочистити витяжну систему." at bounding box center [406, 260] width 624 height 88
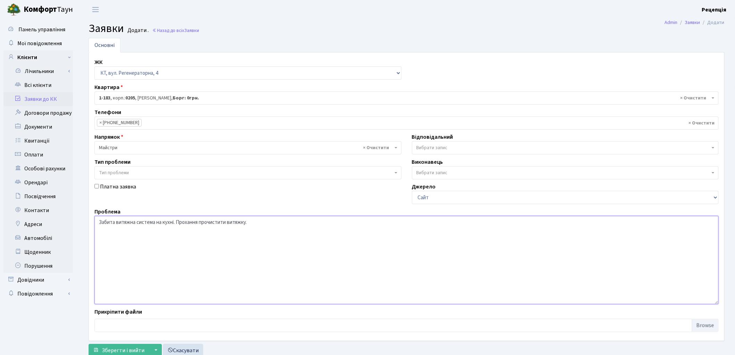
click at [258, 223] on textarea "Забита витяжна система на кухні. Прохання прочистити витяжку." at bounding box center [406, 260] width 624 height 88
click at [304, 221] on textarea "Забита витяжна система на кухні. Прохання прочистити витяжку. Контактний номер …" at bounding box center [406, 260] width 624 height 88
type textarea "Забита витяжна система на кухні. Прохання прочистити витяжку. Контактний номер …"
click at [126, 348] on span "Зберегти і вийти" at bounding box center [123, 350] width 43 height 8
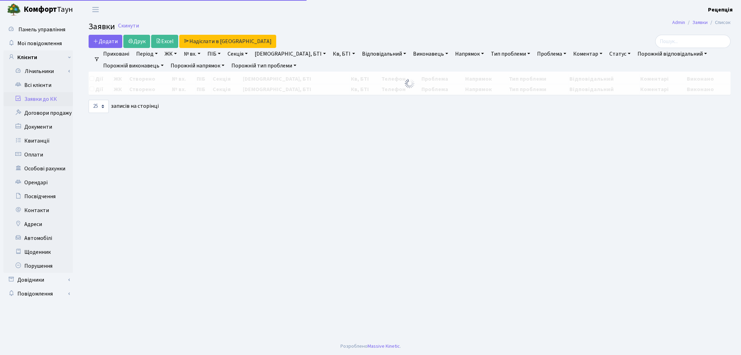
select select "25"
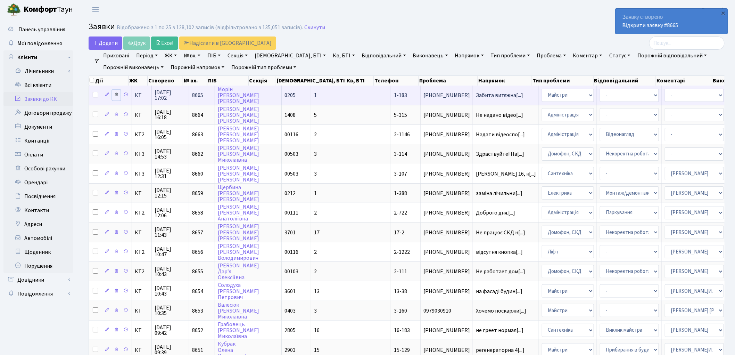
click at [115, 92] on icon at bounding box center [116, 94] width 5 height 5
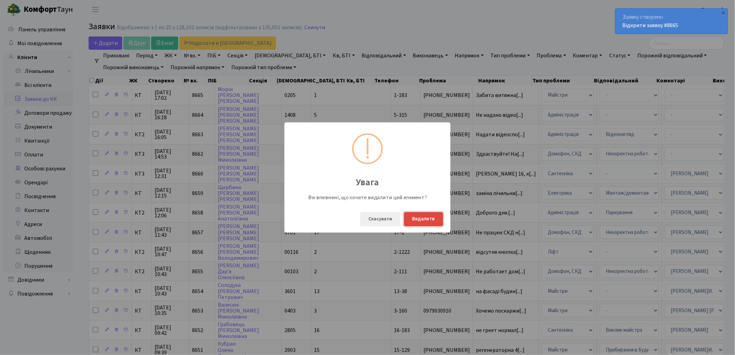
click at [425, 216] on button "Видалити" at bounding box center [423, 219] width 39 height 14
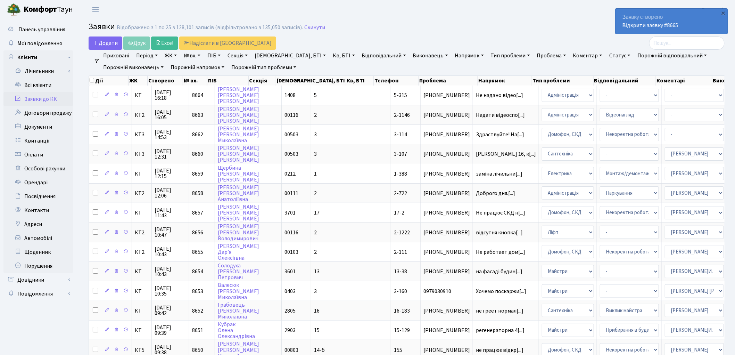
click at [534, 56] on link "Проблема" at bounding box center [551, 56] width 35 height 12
type input "витяжка"
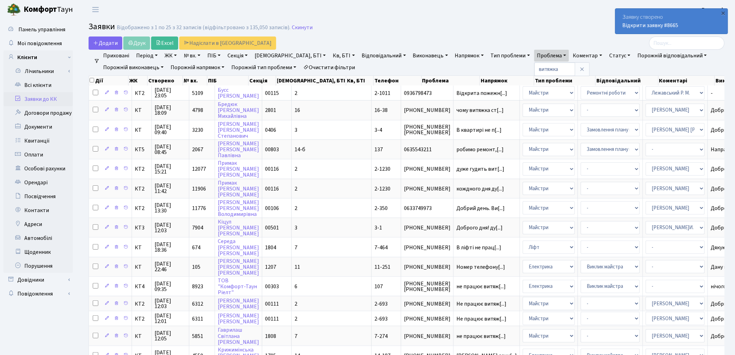
click at [31, 98] on link "Заявки до КК" at bounding box center [37, 99] width 69 height 14
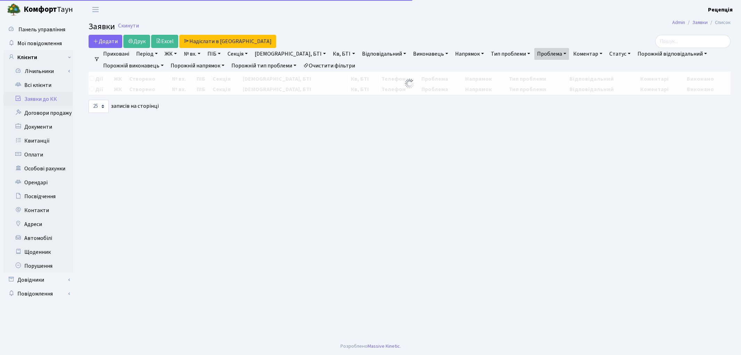
select select "25"
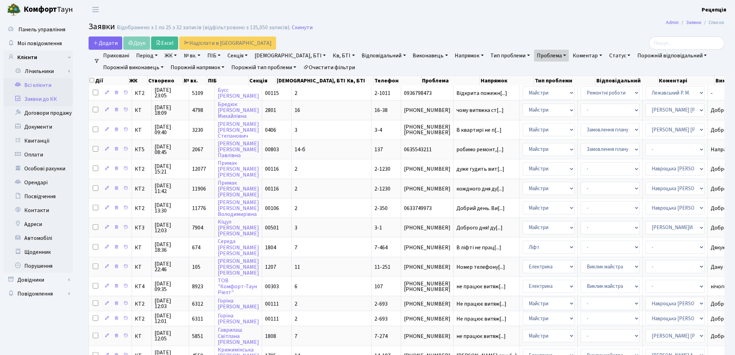
click at [44, 83] on link "Всі клієнти" at bounding box center [37, 85] width 69 height 14
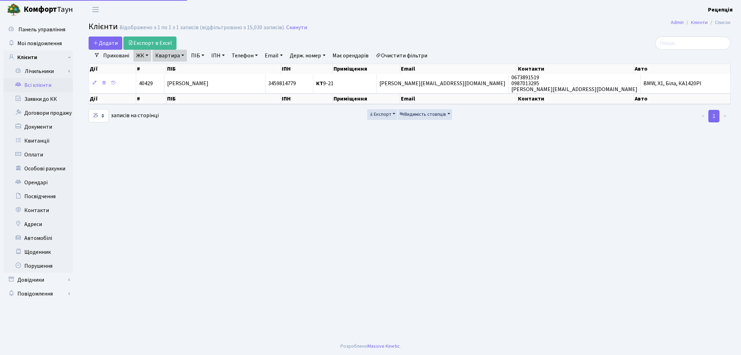
select select "25"
click at [400, 55] on link "Очистити фільтри" at bounding box center [401, 56] width 57 height 12
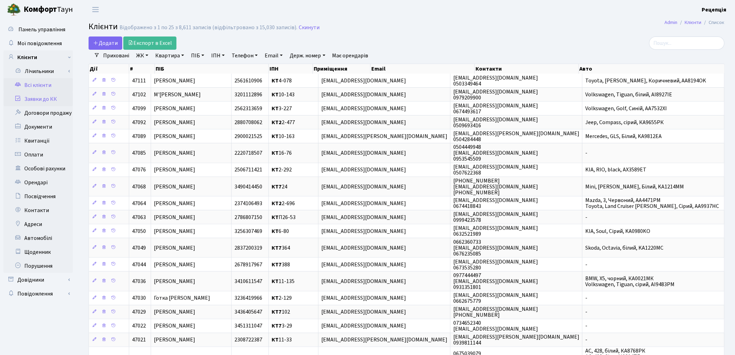
click at [45, 99] on link "Заявки до КК" at bounding box center [37, 99] width 69 height 14
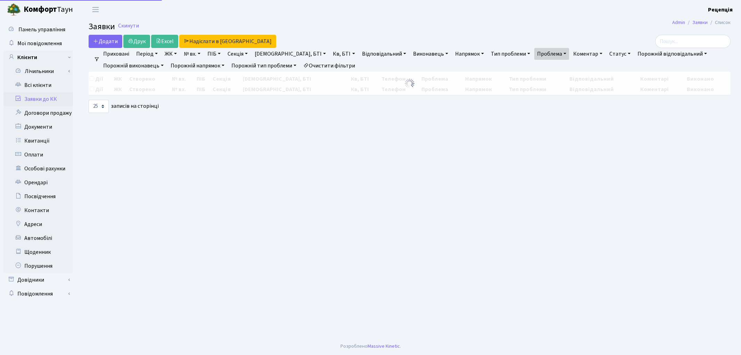
select select "25"
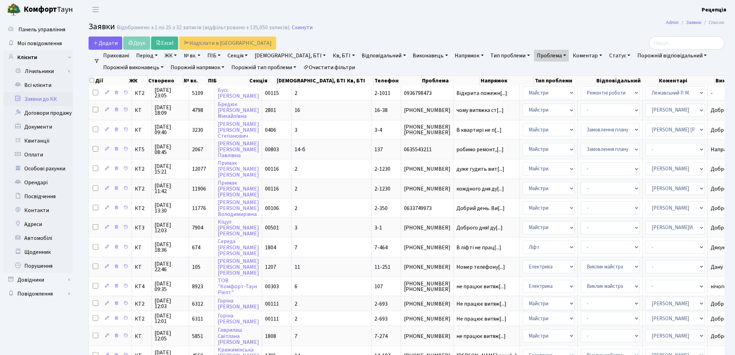
click at [315, 63] on link "Очистити фільтри" at bounding box center [328, 67] width 57 height 12
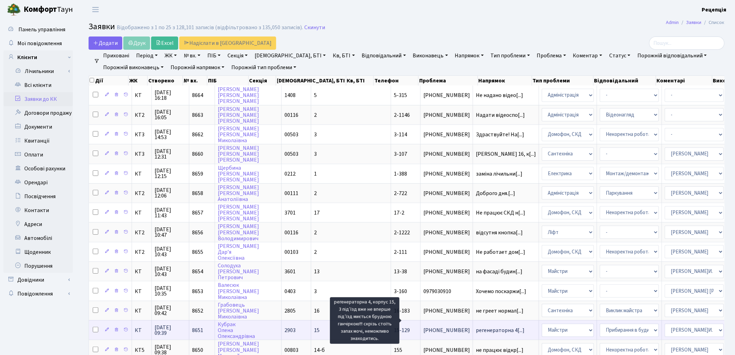
click at [476, 326] on span "регенераторна 4[...]" at bounding box center [500, 330] width 49 height 8
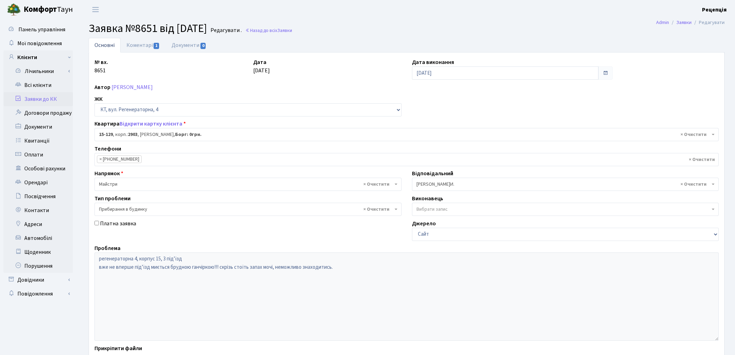
select select "8904"
select select "58"
click at [31, 97] on link "Заявки до КК" at bounding box center [37, 99] width 69 height 14
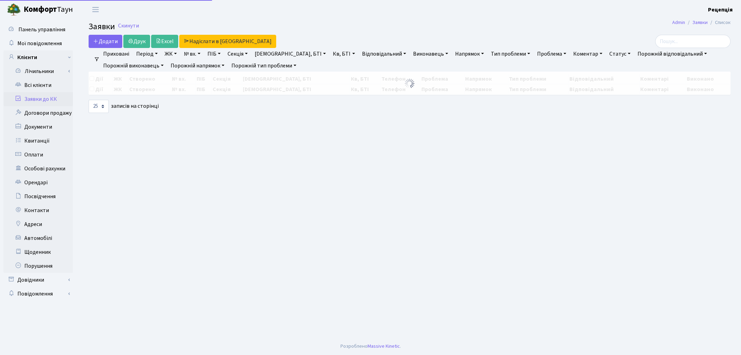
select select "25"
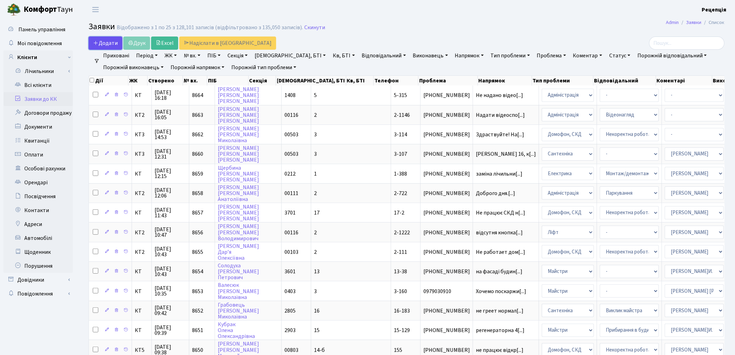
click at [106, 42] on span "Додати" at bounding box center [105, 43] width 25 height 8
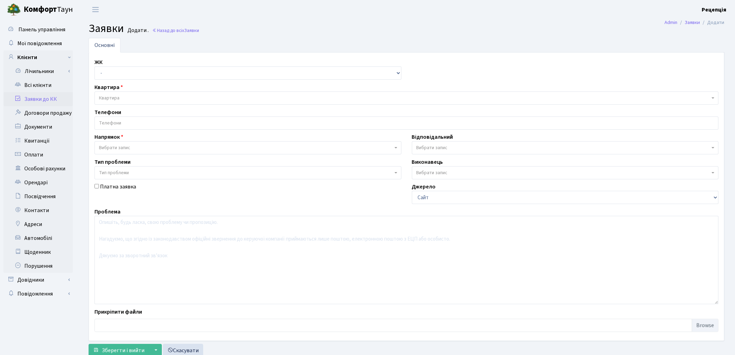
click at [33, 97] on link "Заявки до КК" at bounding box center [37, 99] width 69 height 14
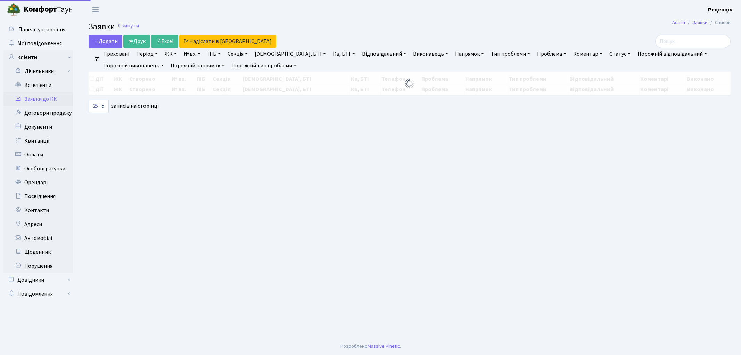
select select "25"
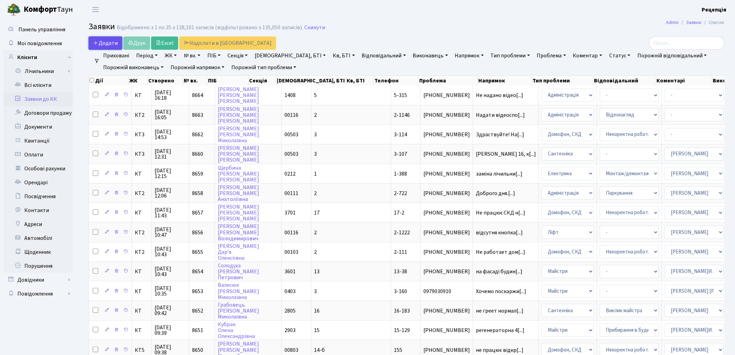
click at [106, 39] on span "Додати" at bounding box center [105, 43] width 25 height 8
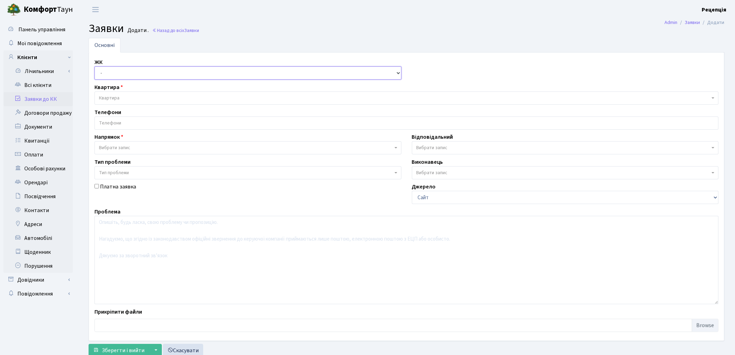
click at [137, 73] on select "- КТ, вул. Регенераторна, 4 КТ2, просп. Соборності, 17 КТ3, вул. Березнева, 16 …" at bounding box center [247, 72] width 307 height 13
select select "271"
click at [94, 66] on select "- КТ, вул. Регенераторна, 4 КТ2, просп. Соборності, 17 КТ3, вул. Березнева, 16 …" at bounding box center [247, 72] width 307 height 13
select select
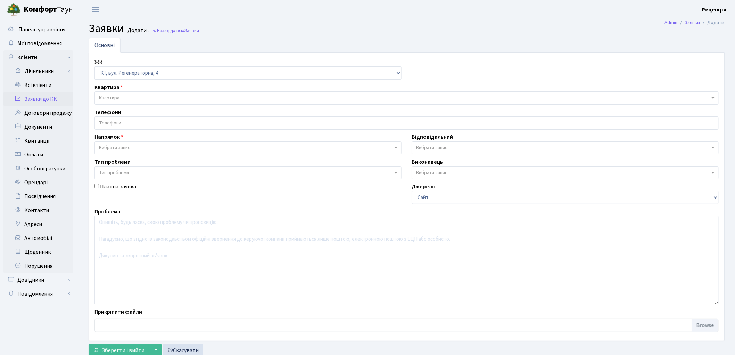
click at [129, 97] on span "Квартира" at bounding box center [404, 97] width 611 height 7
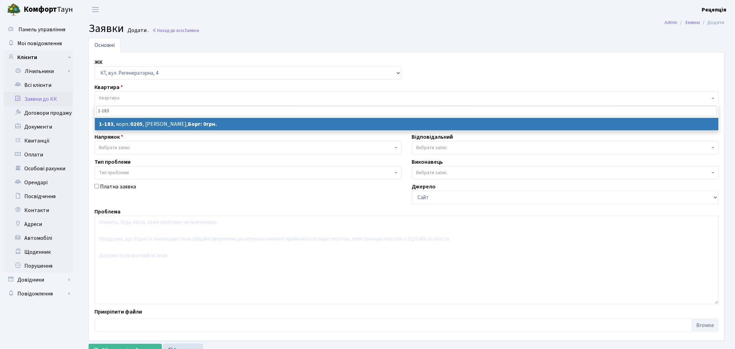
type input "1-183"
select select
select select "183"
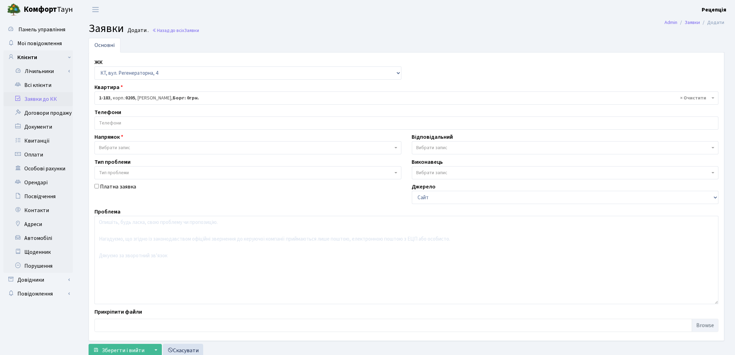
click at [127, 126] on input "search" at bounding box center [406, 123] width 623 height 13
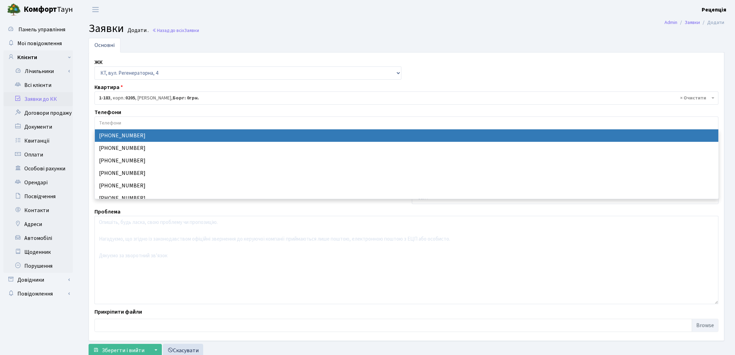
select select "53810"
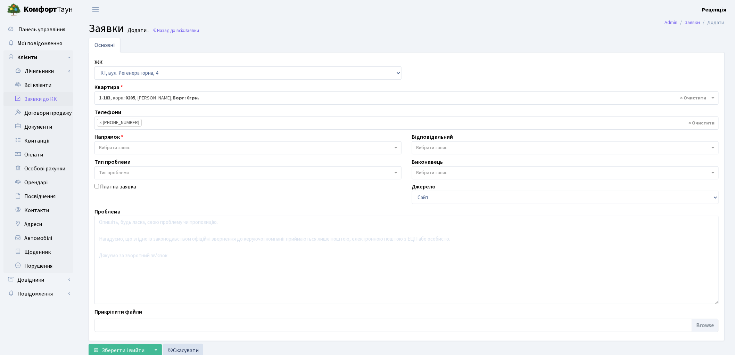
click at [125, 145] on span "Вибрати запис" at bounding box center [114, 147] width 31 height 7
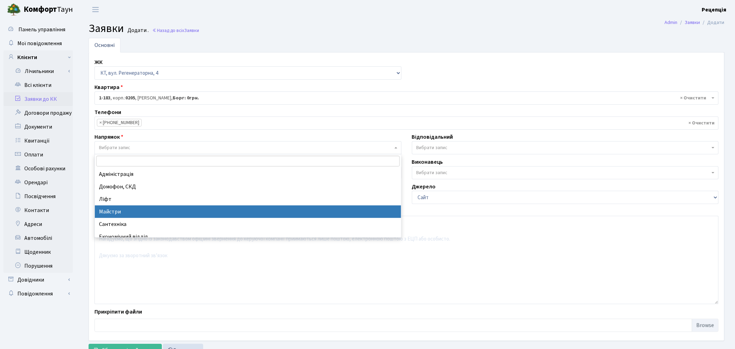
select select "1"
select select
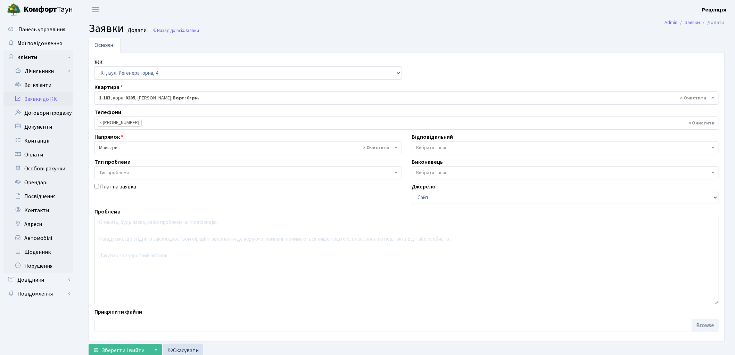
click at [125, 171] on span "Тип проблеми" at bounding box center [114, 172] width 30 height 7
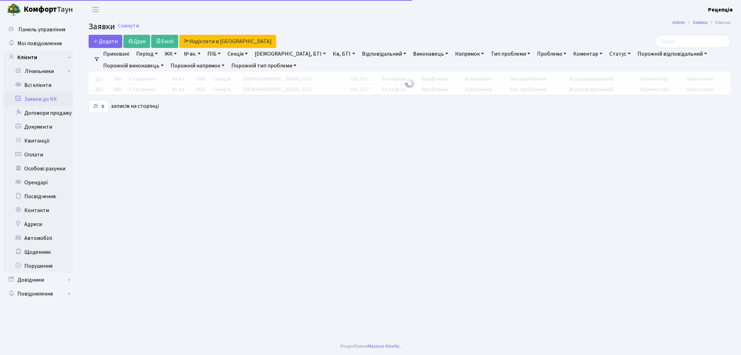
select select "25"
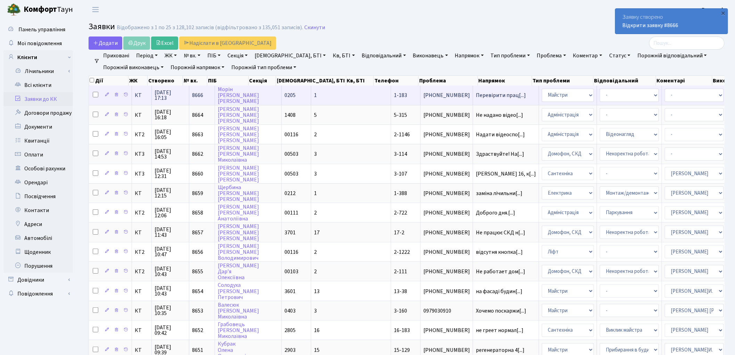
click at [311, 96] on td "1" at bounding box center [351, 94] width 80 height 19
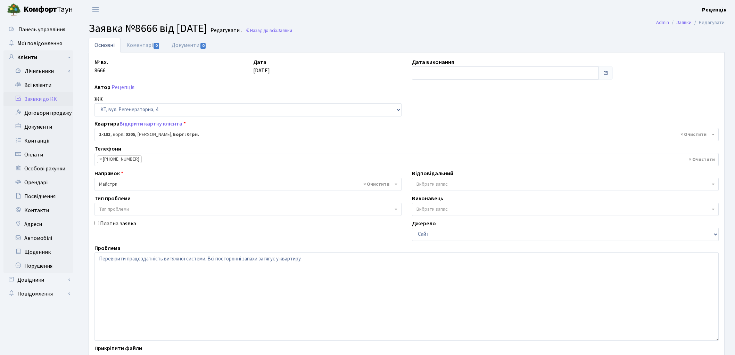
select select "183"
click at [313, 261] on textarea "Перевірити працездатність витяжної системи. Всі посторонні запахи затягує у ква…" at bounding box center [406, 296] width 624 height 88
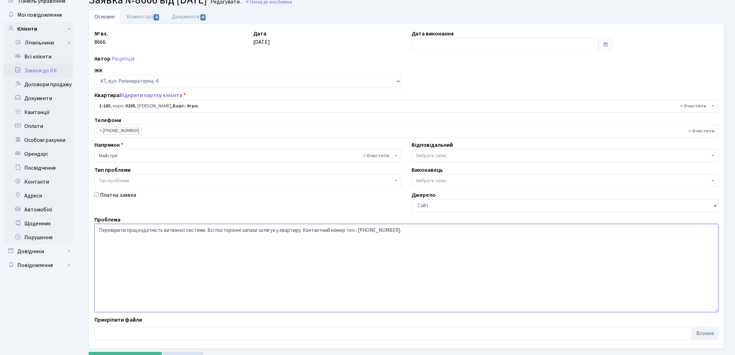
scroll to position [60, 0]
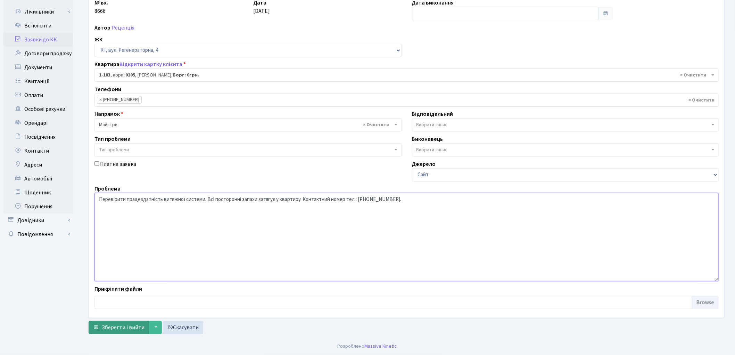
type textarea "Перевірити працездатність витяжної системи. Всі посторонні запахи затягує у ква…"
click at [119, 328] on span "Зберегти і вийти" at bounding box center [123, 327] width 43 height 8
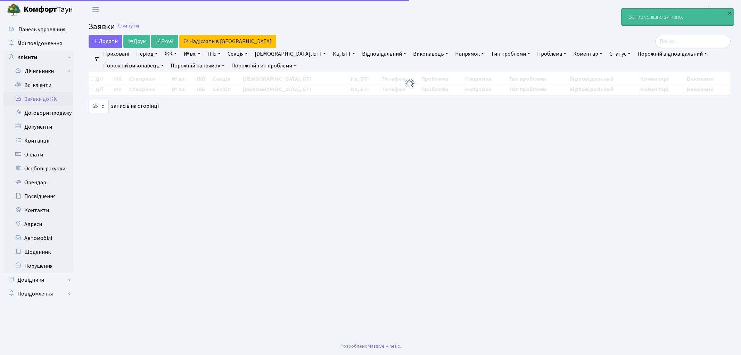
select select "25"
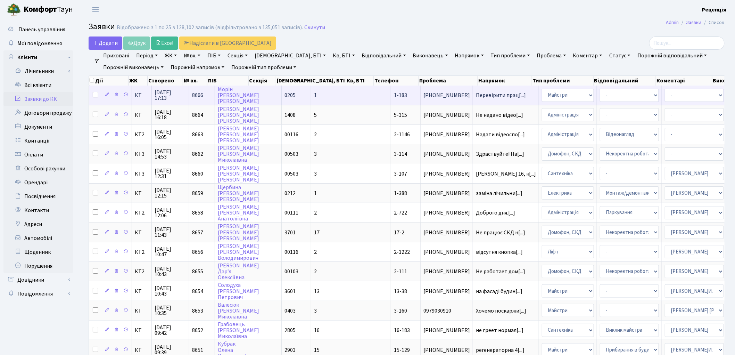
click at [473, 98] on td "Перевірити прац[...]" at bounding box center [506, 94] width 66 height 19
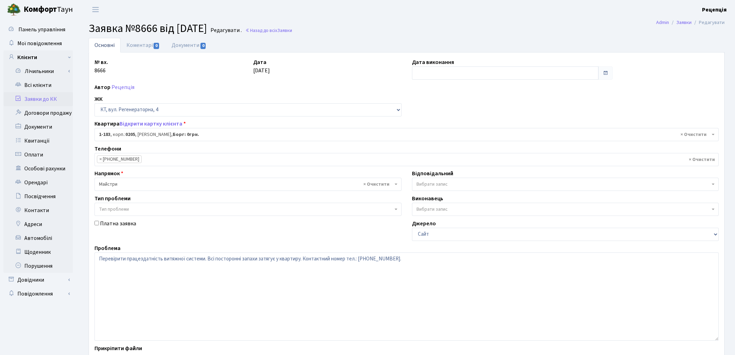
select select "183"
click at [189, 49] on link "Документи 0" at bounding box center [189, 45] width 47 height 14
select select "25"
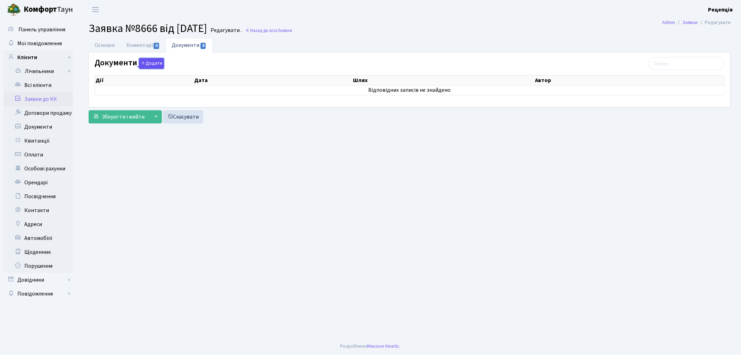
click at [154, 64] on button "Додати" at bounding box center [151, 63] width 25 height 11
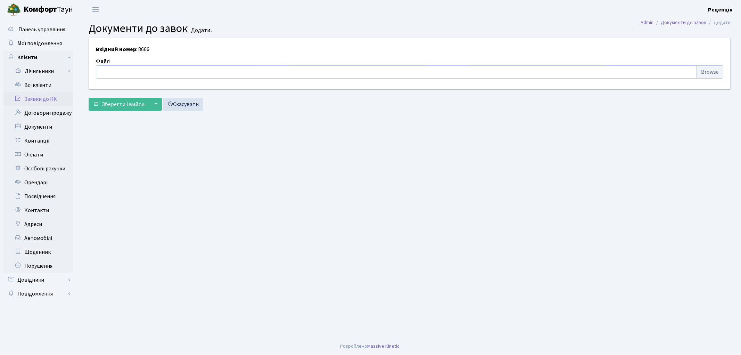
click at [706, 75] on input "file" at bounding box center [409, 71] width 627 height 13
type input "C:\fakepath\сканирование0757.pdf"
click at [119, 102] on span "Зберегти і вийти" at bounding box center [123, 104] width 43 height 8
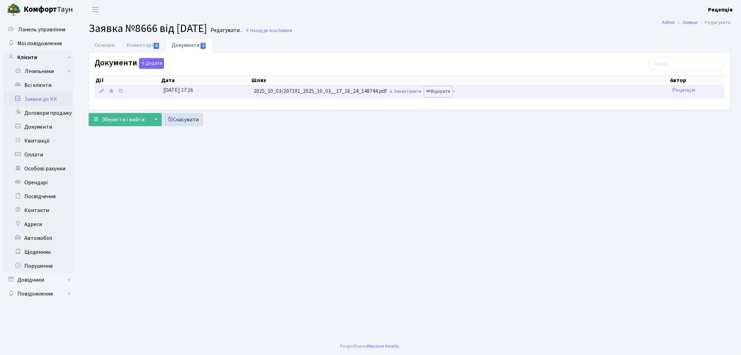
click at [444, 89] on link "Відкрити" at bounding box center [438, 91] width 28 height 11
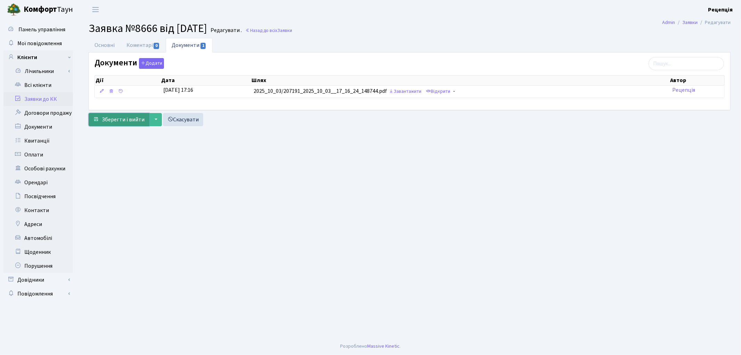
click at [123, 119] on span "Зберегти і вийти" at bounding box center [123, 120] width 43 height 8
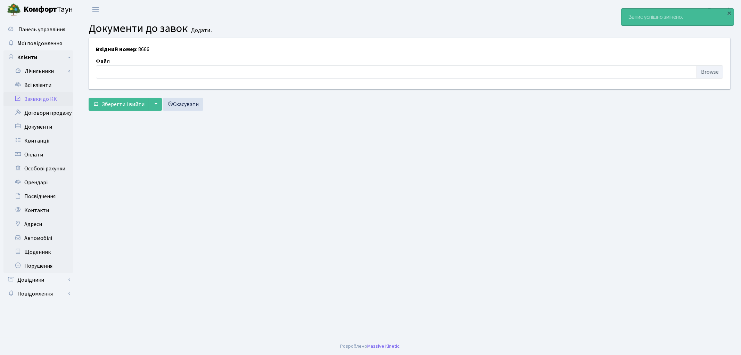
click at [39, 98] on link "Заявки до КК" at bounding box center [37, 99] width 69 height 14
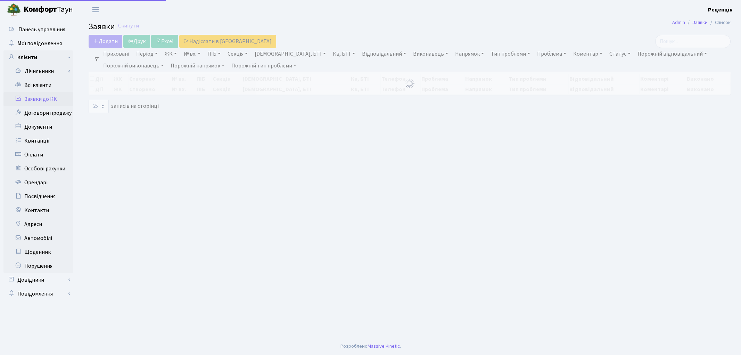
select select "25"
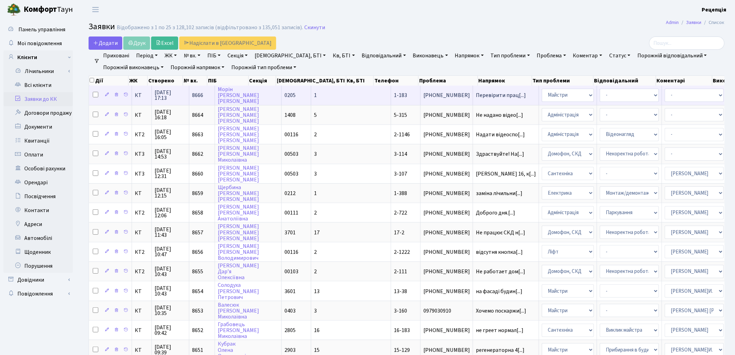
click at [314, 94] on span "1" at bounding box center [315, 95] width 3 height 8
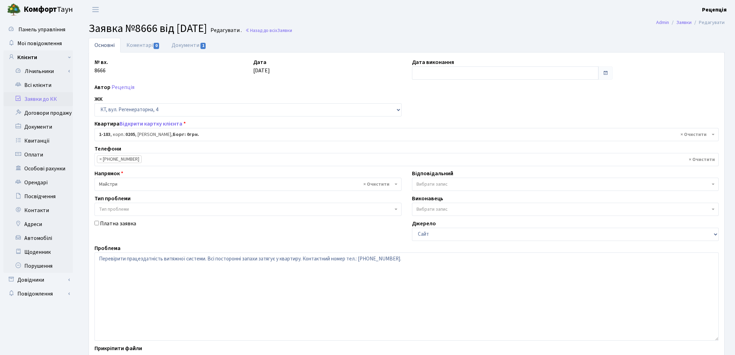
select select "183"
click at [181, 44] on link "Документи 1" at bounding box center [189, 45] width 47 height 14
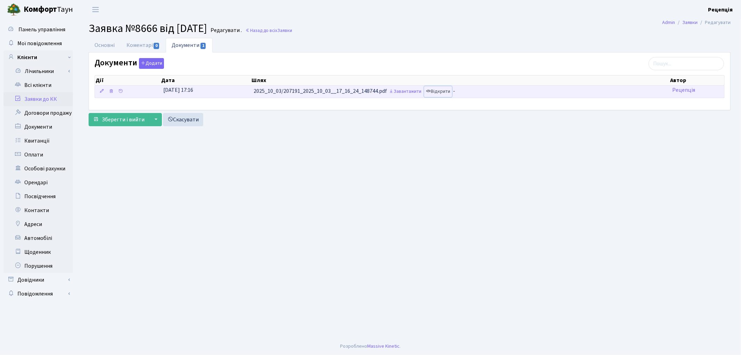
click at [439, 90] on link "Відкрити" at bounding box center [438, 91] width 28 height 11
click at [114, 90] on link at bounding box center [111, 91] width 8 height 11
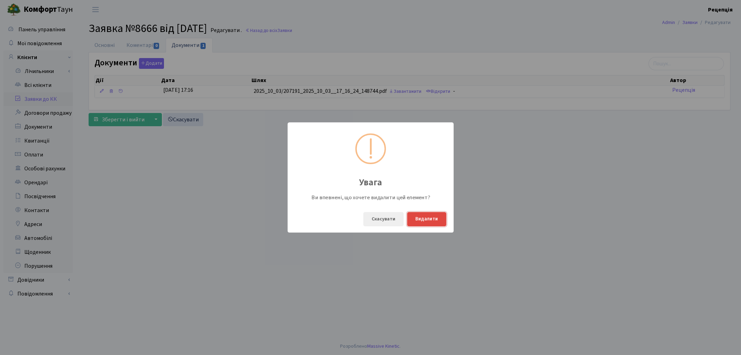
click at [426, 217] on button "Видалити" at bounding box center [426, 219] width 39 height 14
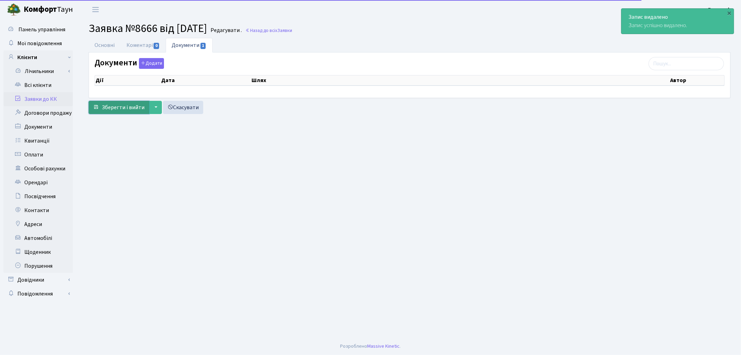
click at [127, 106] on span "Зберегти і вийти" at bounding box center [123, 107] width 43 height 8
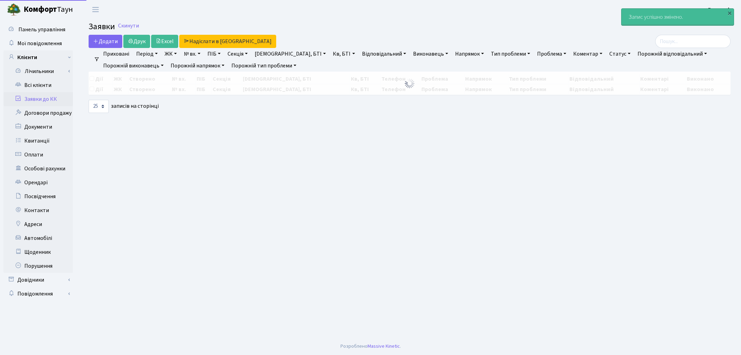
select select "25"
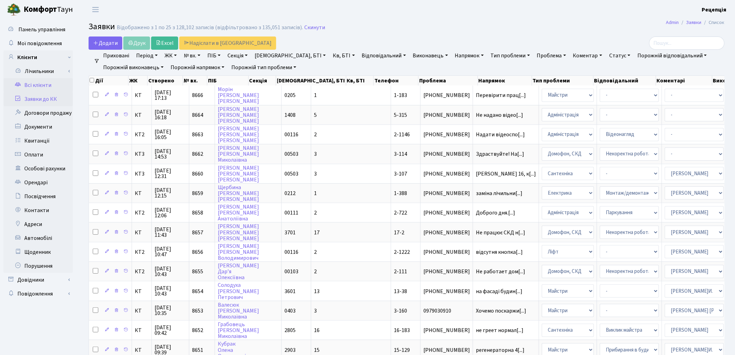
click at [43, 83] on link "Всі клієнти" at bounding box center [37, 85] width 69 height 14
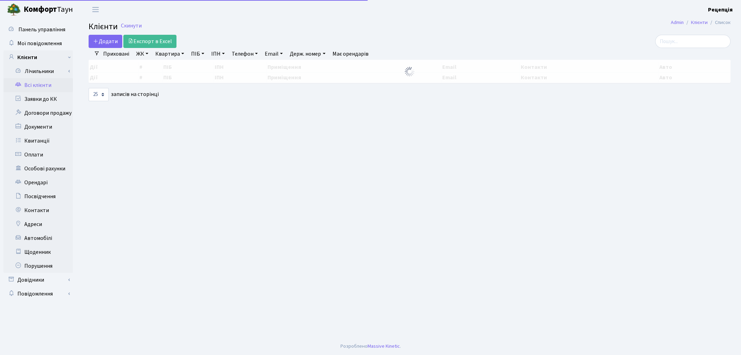
select select
select select "25"
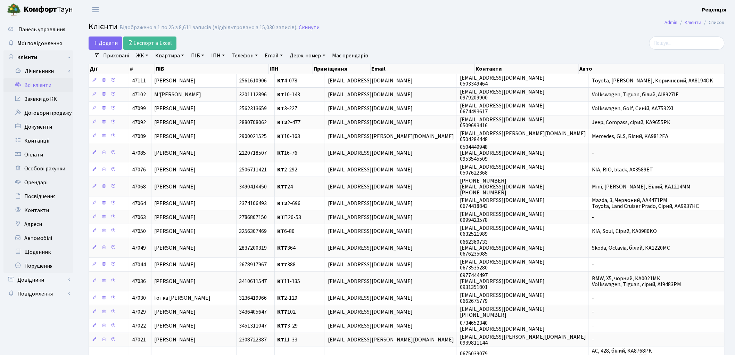
click at [140, 57] on link "ЖК" at bounding box center [142, 56] width 18 height 12
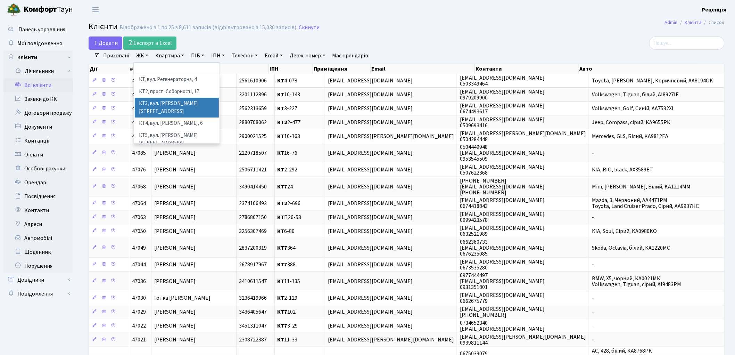
click at [183, 106] on li "КТ3, вул. [PERSON_NAME][STREET_ADDRESS]" at bounding box center [177, 108] width 84 height 20
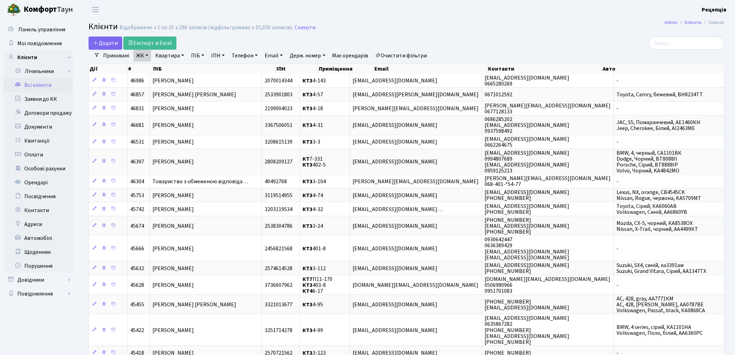
click at [172, 56] on link "Квартира" at bounding box center [169, 56] width 34 height 12
type input "3-84"
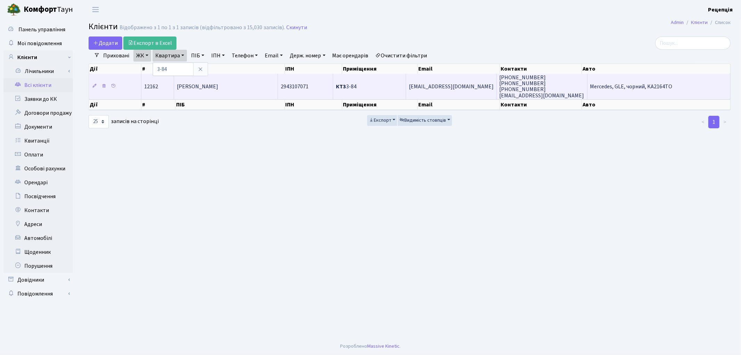
click at [206, 88] on span "Кім Дмитро Андрійович" at bounding box center [197, 87] width 41 height 8
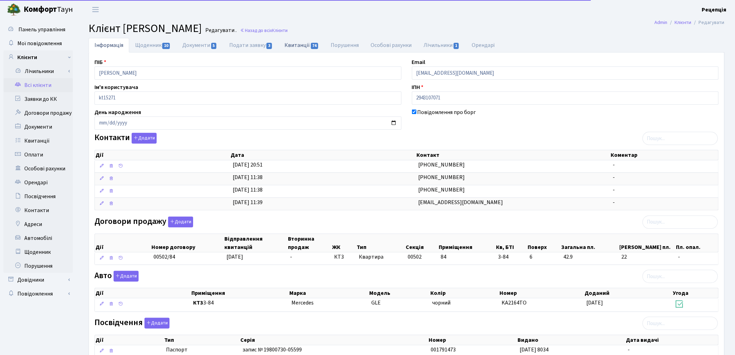
click at [288, 44] on link "Квитанції 74" at bounding box center [302, 45] width 46 height 14
select select "25"
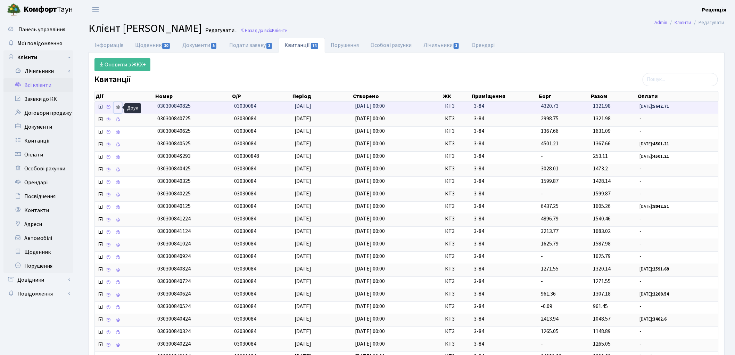
click at [118, 109] on icon at bounding box center [117, 107] width 5 height 5
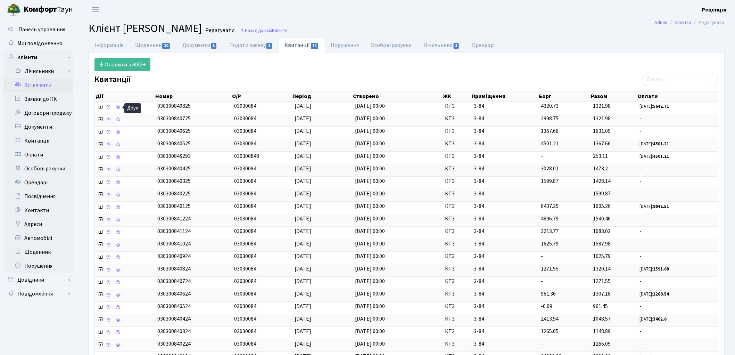
click at [40, 84] on link "Всі клієнти" at bounding box center [37, 85] width 69 height 14
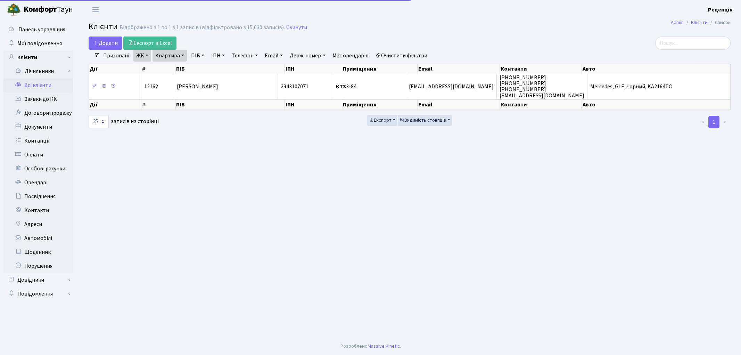
select select "25"
click at [396, 57] on link "Очистити фільтри" at bounding box center [401, 56] width 57 height 12
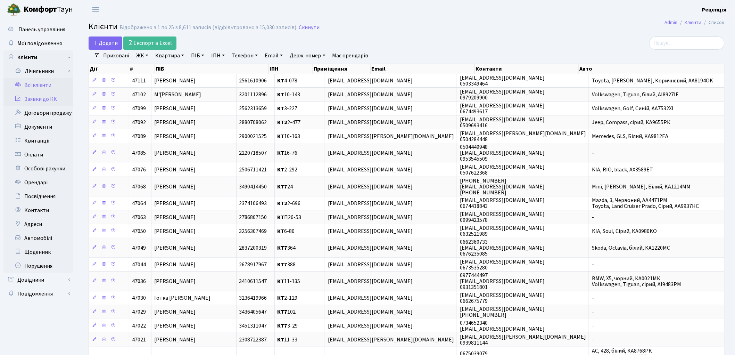
click at [56, 100] on link "Заявки до КК" at bounding box center [37, 99] width 69 height 14
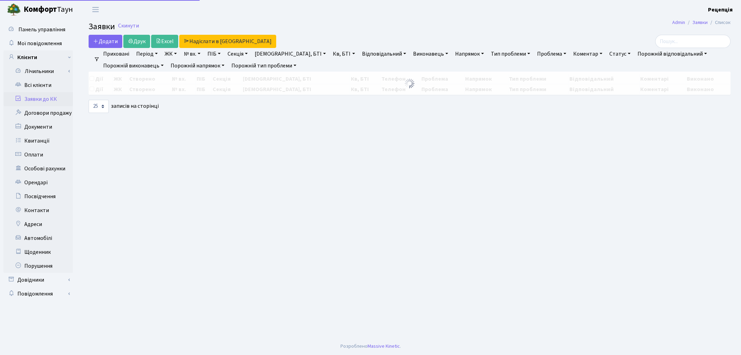
select select "25"
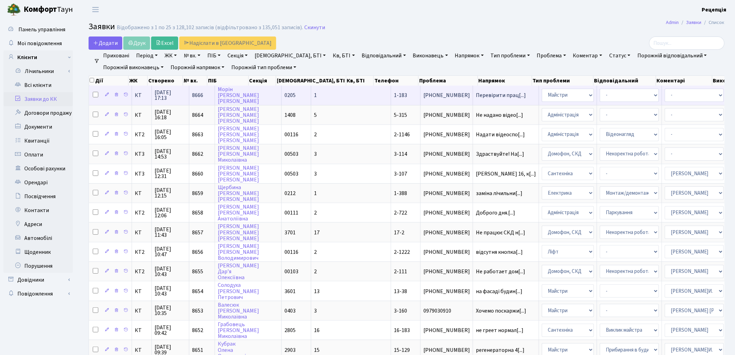
click at [282, 96] on td "0205" at bounding box center [297, 94] width 30 height 19
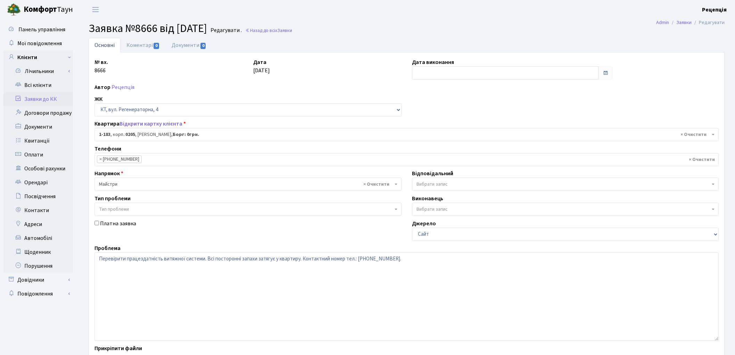
select select "183"
click at [168, 45] on link "Документи 0" at bounding box center [189, 45] width 47 height 14
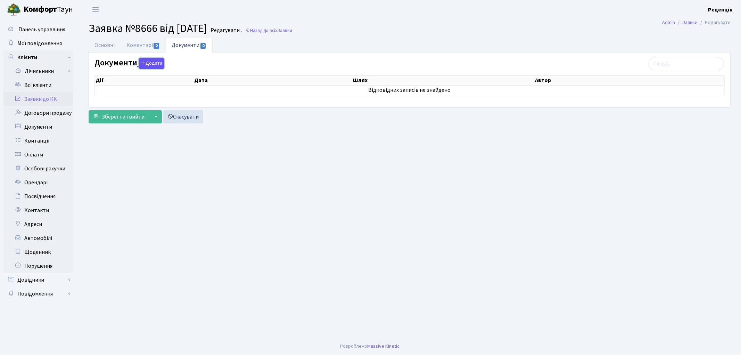
click at [145, 64] on button "Додати" at bounding box center [151, 63] width 25 height 11
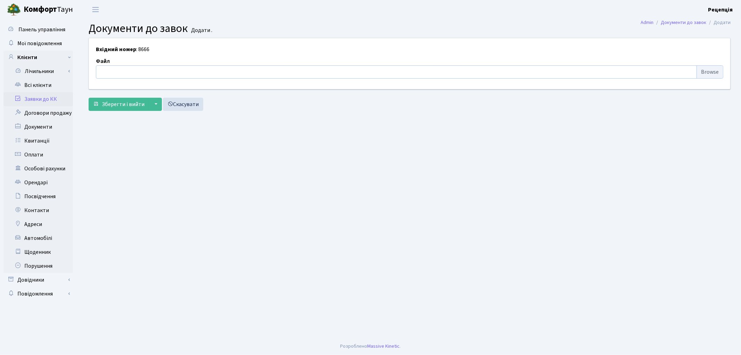
click at [703, 71] on input "file" at bounding box center [409, 71] width 627 height 13
type input "C:\fakepath\сканирование0757.pdf"
click at [119, 104] on span "Зберегти і вийти" at bounding box center [123, 104] width 43 height 8
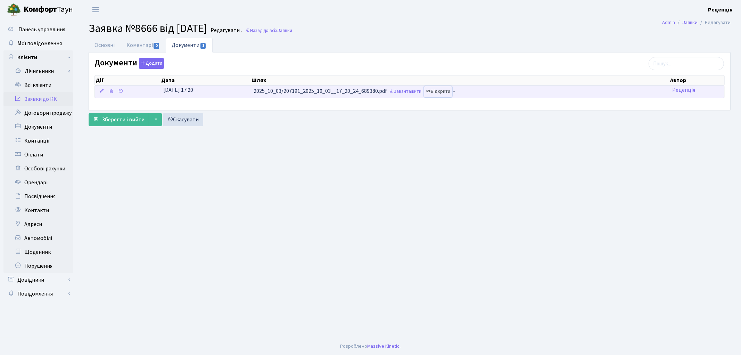
click at [446, 91] on link "Відкрити" at bounding box center [438, 91] width 28 height 11
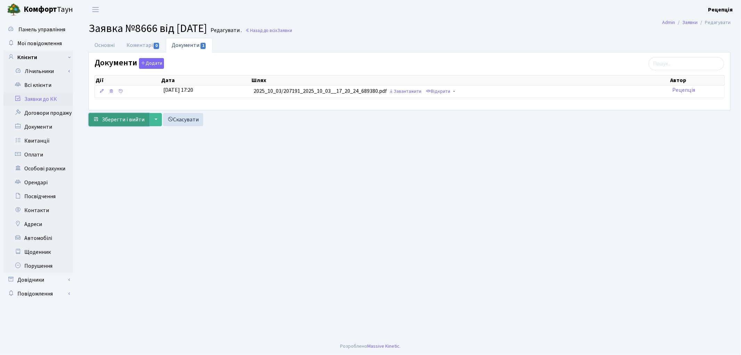
click at [125, 117] on span "Зберегти і вийти" at bounding box center [123, 120] width 43 height 8
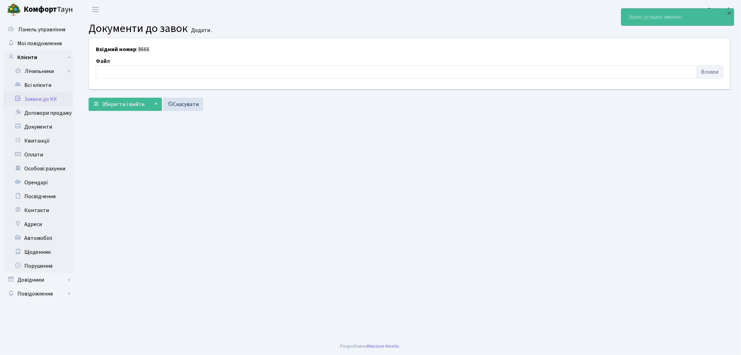
click at [61, 96] on link "Заявки до КК" at bounding box center [37, 99] width 69 height 14
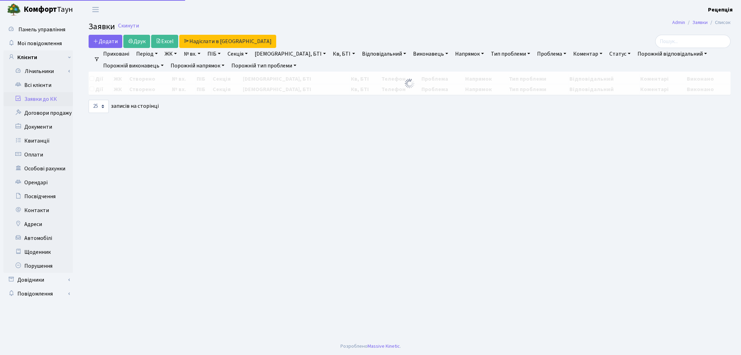
select select "25"
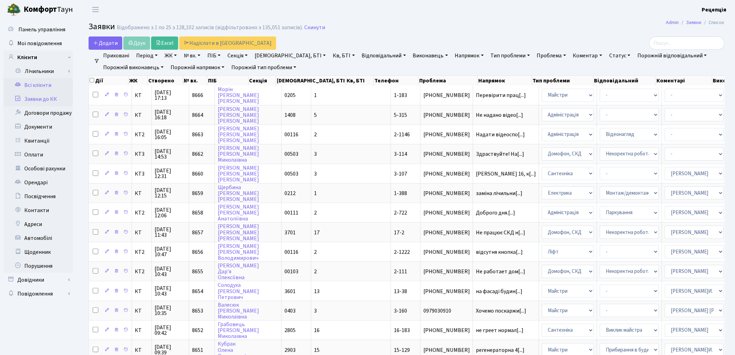
click at [37, 83] on link "Всі клієнти" at bounding box center [37, 85] width 69 height 14
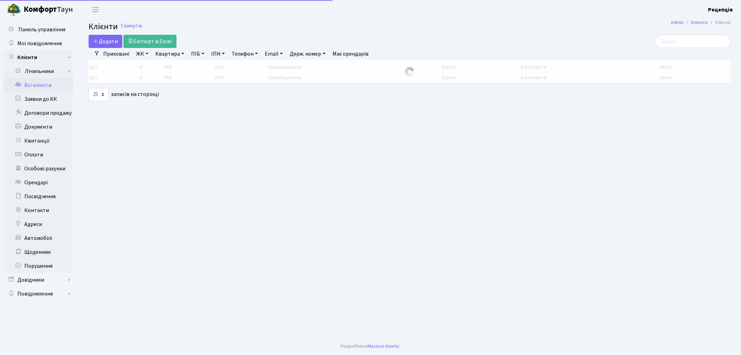
select select "25"
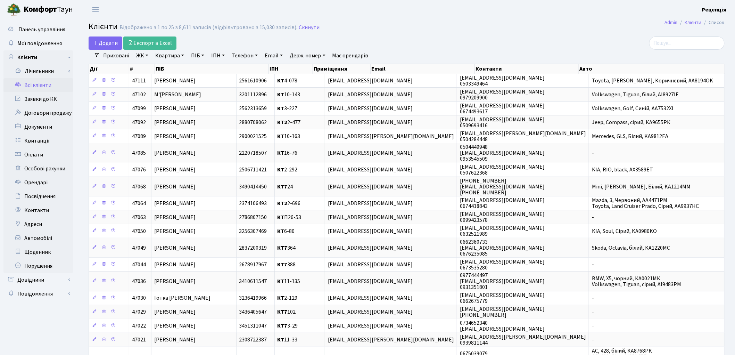
click at [144, 56] on link "ЖК" at bounding box center [142, 56] width 18 height 12
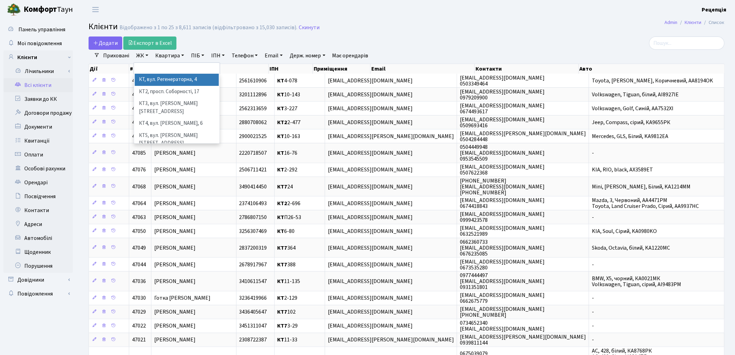
drag, startPoint x: 159, startPoint y: 80, endPoint x: 165, endPoint y: 65, distance: 15.9
click at [159, 80] on li "КТ, вул. Регенераторна, 4" at bounding box center [177, 80] width 84 height 12
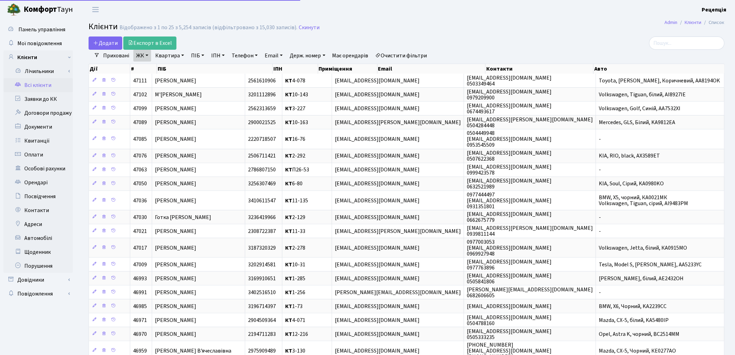
click at [168, 56] on link "Квартира" at bounding box center [169, 56] width 34 height 12
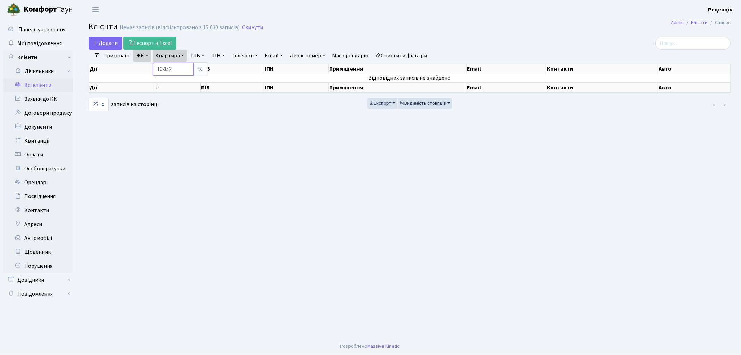
click at [164, 70] on input "10-352" at bounding box center [173, 69] width 41 height 13
type input "4-352"
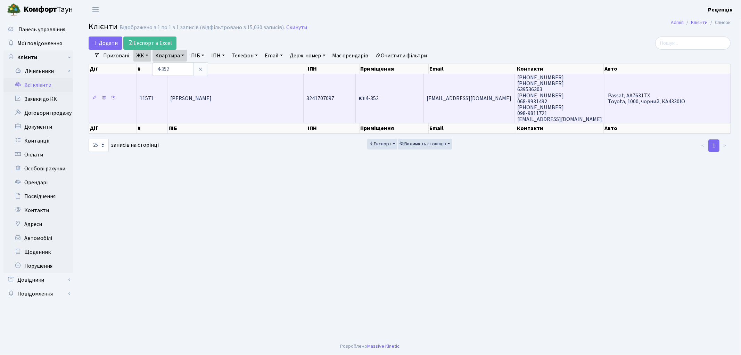
click at [176, 86] on td "[PERSON_NAME]" at bounding box center [235, 98] width 136 height 49
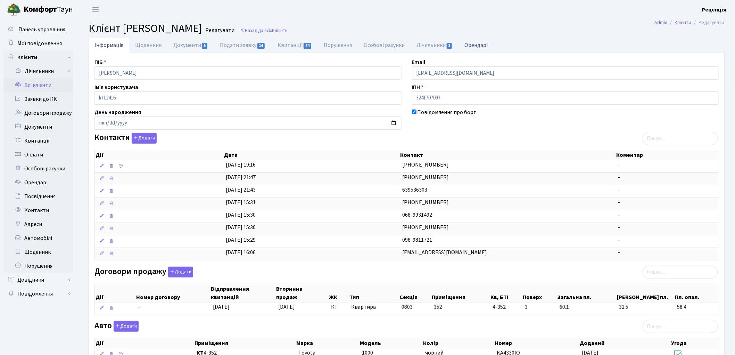
click at [475, 48] on link "Орендарі" at bounding box center [476, 45] width 35 height 14
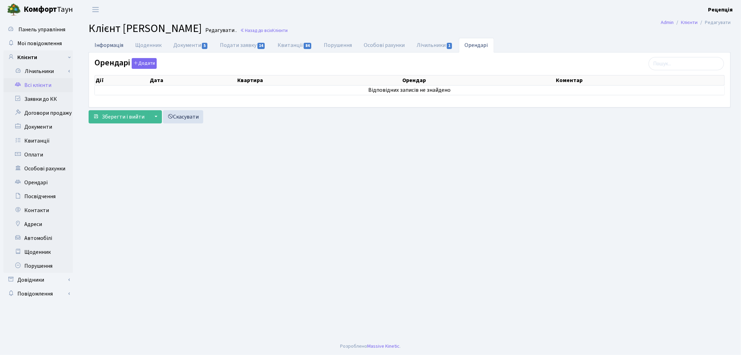
click at [109, 47] on link "Інформація" at bounding box center [109, 45] width 41 height 14
